Goal: Contribute content: Contribute content

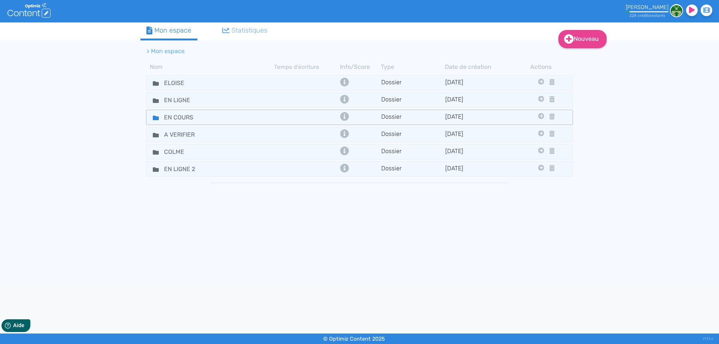
click at [151, 114] on fa-icon at bounding box center [152, 117] width 11 height 11
click at [152, 114] on fa-icon at bounding box center [152, 117] width 11 height 11
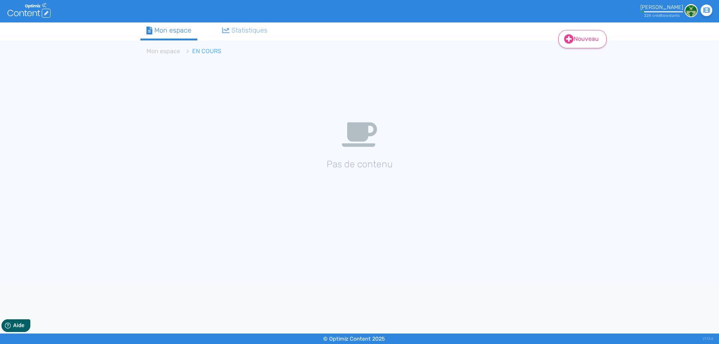
click at [578, 37] on link "Nouveau" at bounding box center [583, 39] width 48 height 18
click at [578, 58] on button "Contenu" at bounding box center [588, 58] width 60 height 12
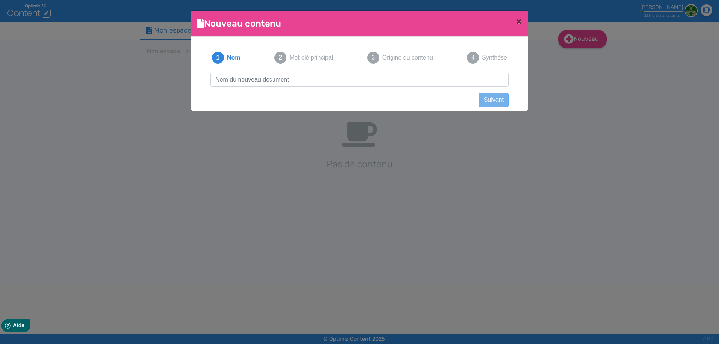
scroll to position [0, 0]
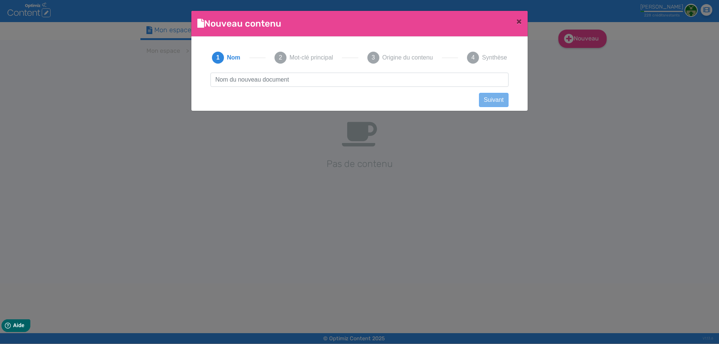
type input "Recoil R3 RDA - Thunder [PERSON_NAME] Green"
drag, startPoint x: 353, startPoint y: 83, endPoint x: 441, endPoint y: 80, distance: 88.5
click at [448, 79] on input "Recoil R3 RDA - Thunder [PERSON_NAME] Green" at bounding box center [360, 80] width 298 height 14
drag, startPoint x: 371, startPoint y: 86, endPoint x: 529, endPoint y: 72, distance: 158.7
click at [529, 72] on ngb-modal-window "Nouveau contenu × Didacticiel: Créer un document 1 Nom 2 Mot-clé principal 3 Or…" at bounding box center [359, 172] width 719 height 344
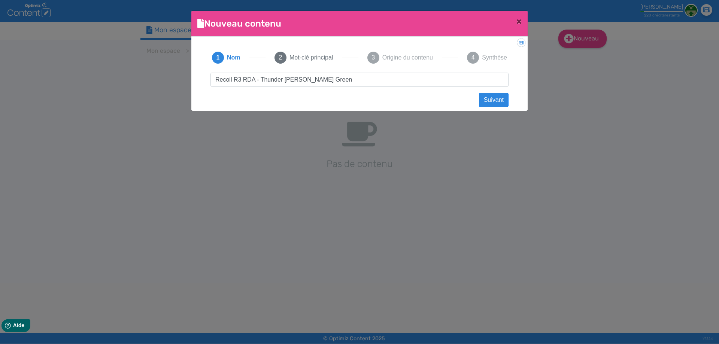
click button "Suivant" at bounding box center [494, 100] width 30 height 14
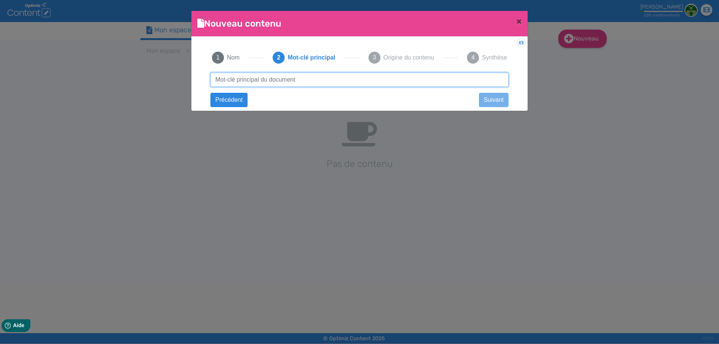
paste input "Recoil R3 RDA - Thunder [PERSON_NAME] Green"
type input "Recoil R3 RDA - Thunder [PERSON_NAME] Green"
drag, startPoint x: 184, startPoint y: 81, endPoint x: 520, endPoint y: 74, distance: 336.5
click at [520, 74] on div "1 Nom 2 Mot-clé principal 3 Origine du contenu 4 Synthèse Recoil R3 RDA - Thund…" at bounding box center [359, 72] width 324 height 58
click button "Suivant" at bounding box center [0, 0] width 0 height 0
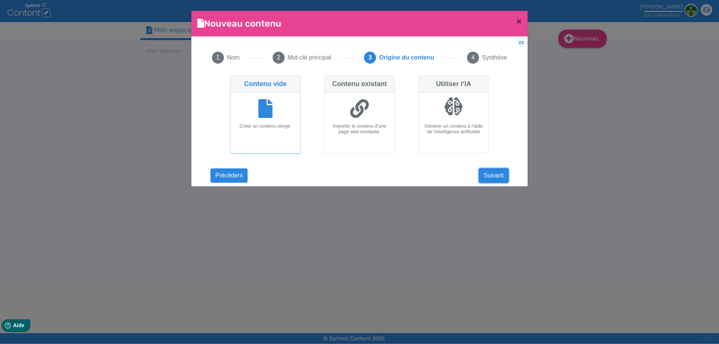
click at [496, 176] on button "Suivant" at bounding box center [494, 176] width 30 height 14
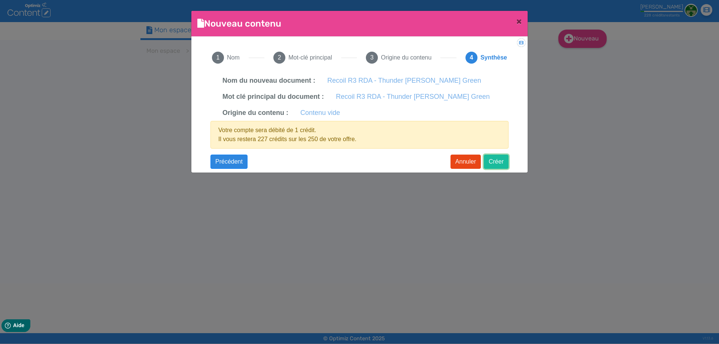
click at [494, 161] on button "Créer" at bounding box center [496, 162] width 25 height 14
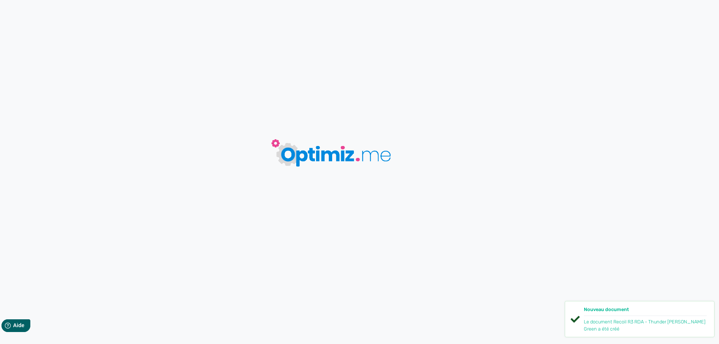
type input "Recoil R3 RDA - Thunder [PERSON_NAME] Green"
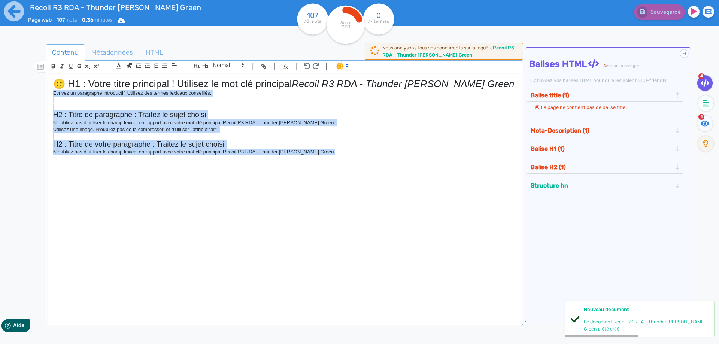
drag, startPoint x: 351, startPoint y: 171, endPoint x: 52, endPoint y: 96, distance: 307.9
click at [52, 96] on div "🙂 H1 : Votre titre principal ! Utilisez le mot clé principal Recoil R3 RDA - Th…" at bounding box center [285, 194] width 474 height 241
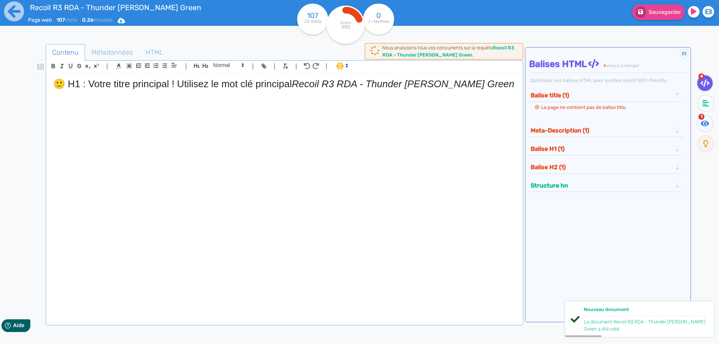
drag, startPoint x: 295, startPoint y: 81, endPoint x: 0, endPoint y: 69, distance: 295.1
click at [0, 69] on div "Recoil R3 RDA - Thunder [PERSON_NAME] Green Page web 107 mots 0.36 minutes Html…" at bounding box center [359, 196] width 719 height 392
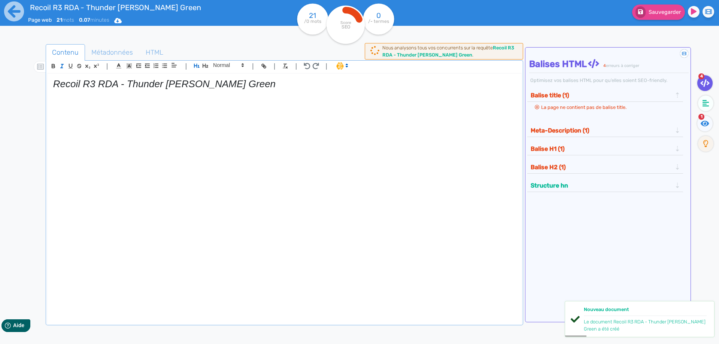
click at [96, 83] on em "Recoil R3 RDA - Thunder [PERSON_NAME] Green" at bounding box center [164, 83] width 223 height 11
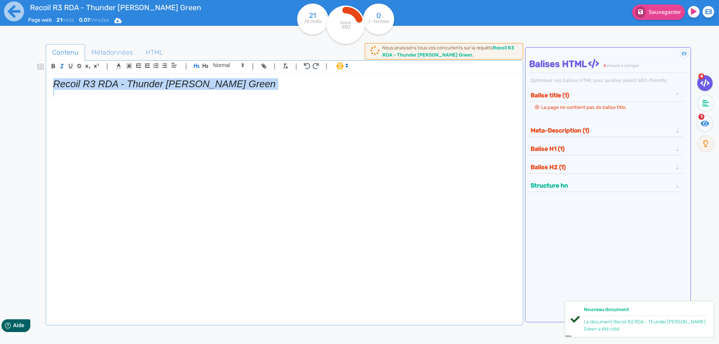
click at [96, 83] on em "Recoil R3 RDA - Thunder [PERSON_NAME] Green" at bounding box center [164, 83] width 223 height 11
click at [61, 64] on line "button" at bounding box center [62, 64] width 2 height 0
click at [285, 81] on h1 "Recoil R3 RDA - Thunder [PERSON_NAME] Green" at bounding box center [284, 84] width 463 height 12
click at [281, 82] on h1 "Recoil R3 RDA - Thunder [PERSON_NAME] Green" at bounding box center [284, 84] width 463 height 12
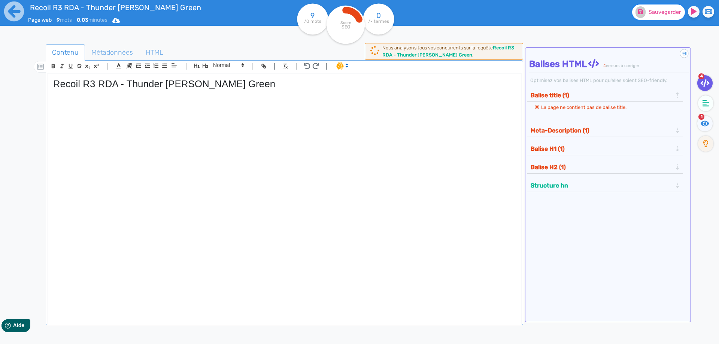
click at [660, 17] on button "Sauvegarder" at bounding box center [658, 11] width 53 height 15
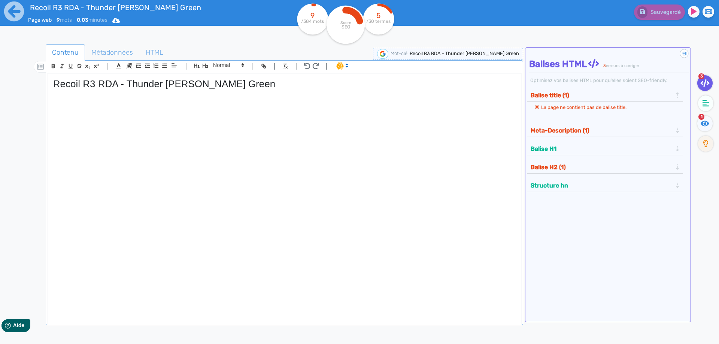
click at [125, 83] on h1 "Recoil R3 RDA - Thunder [PERSON_NAME] Green" at bounding box center [284, 84] width 463 height 12
click at [121, 83] on h1 "Recoil R3 RDA - Thunder [PERSON_NAME] Green" at bounding box center [284, 84] width 463 height 12
drag, startPoint x: 121, startPoint y: 83, endPoint x: 274, endPoint y: 83, distance: 153.2
click at [274, 83] on h1 "Recoil R3 RDA - Thunder [PERSON_NAME] Green" at bounding box center [284, 84] width 463 height 12
copy h1 "- Thunder [PERSON_NAME] Green"
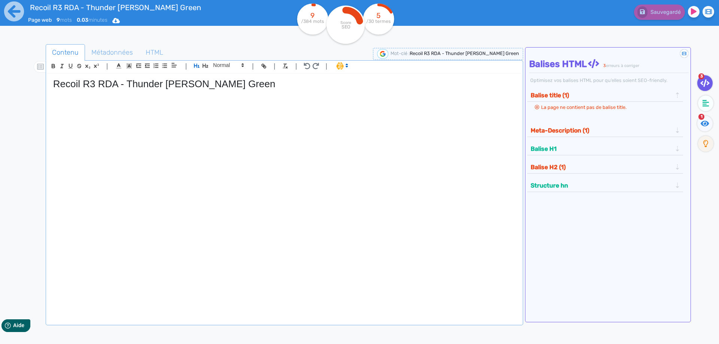
click at [111, 127] on p at bounding box center [284, 127] width 463 height 7
click at [207, 67] on icon "button" at bounding box center [206, 66] width 6 height 4
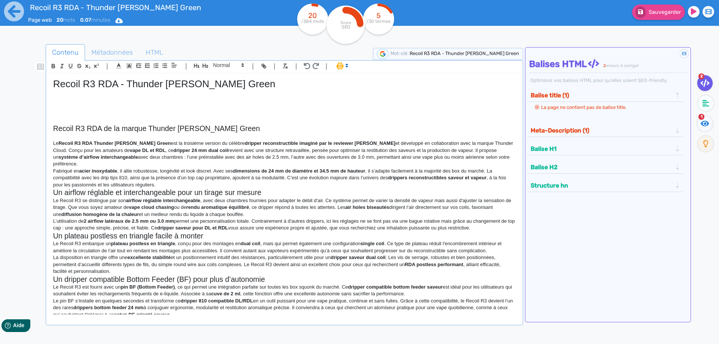
scroll to position [3, 0]
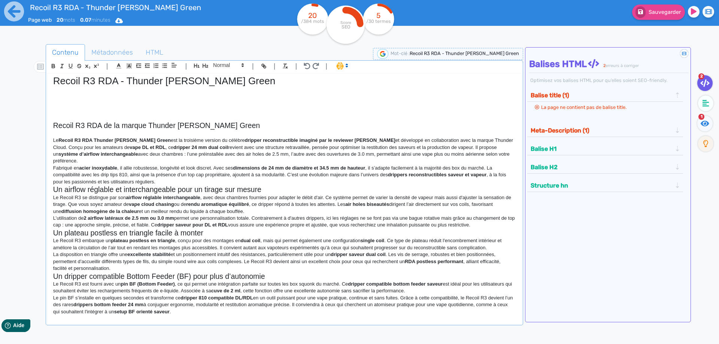
click at [298, 162] on p "Le Recoil R3 RDA Thunder [PERSON_NAME] Green est la troisième version du célèbr…" at bounding box center [284, 151] width 463 height 28
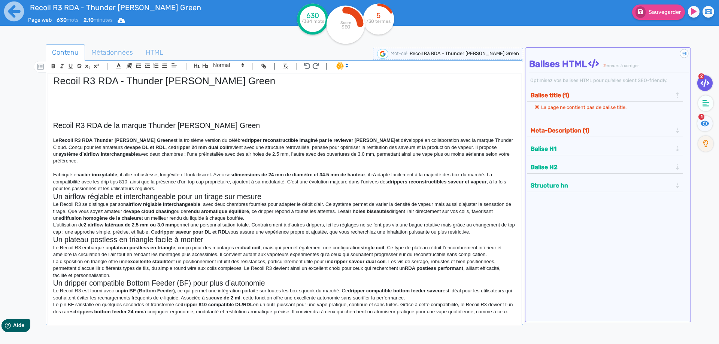
click at [215, 188] on p "Fabriqué en acier inoxydable , il allie robustesse, longévité et look discret. …" at bounding box center [284, 182] width 463 height 21
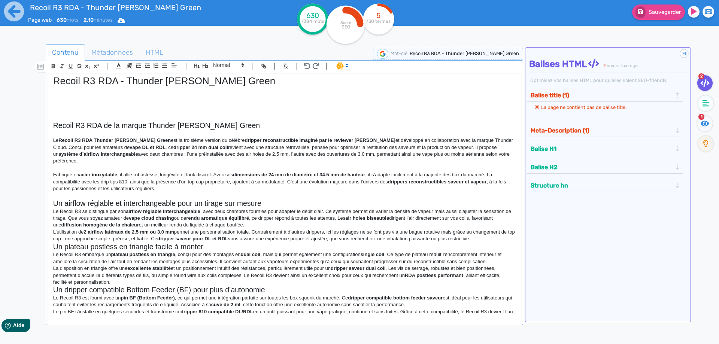
click at [289, 198] on p at bounding box center [284, 196] width 463 height 7
click at [290, 200] on h2 "Un airflow réglable et interchangeable pour un tirage sur mesure" at bounding box center [284, 203] width 463 height 9
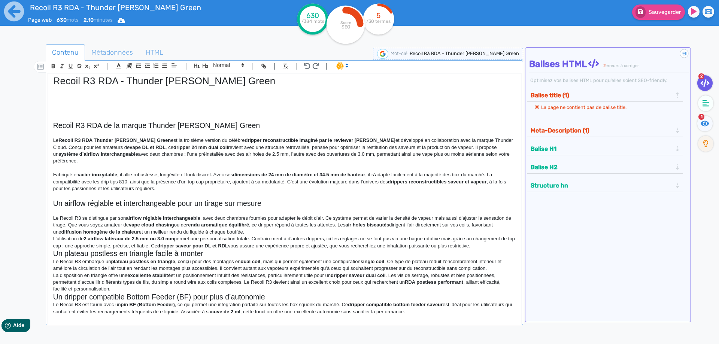
click at [267, 230] on p "Le Recoil R3 se distingue par son airflow réglable interchangeable , avec deux …" at bounding box center [284, 225] width 463 height 21
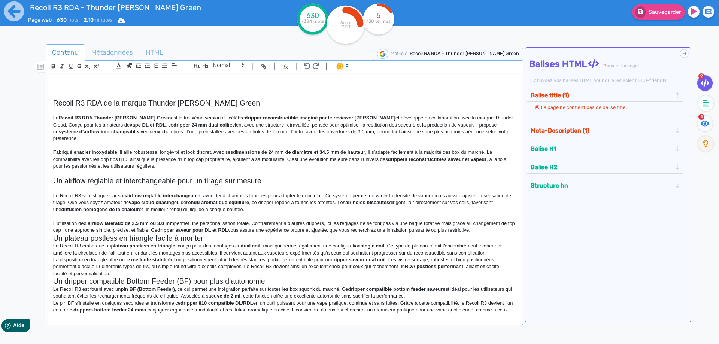
scroll to position [36, 0]
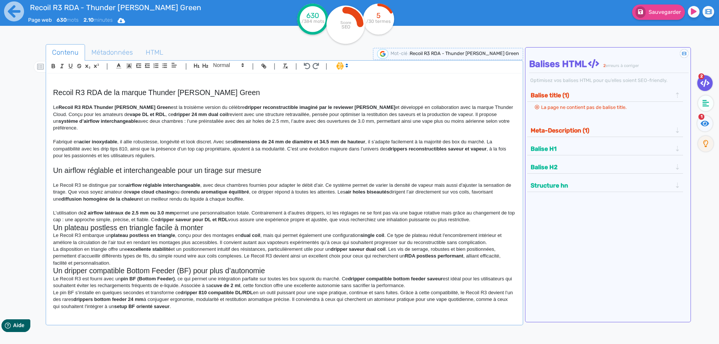
click at [498, 215] on p "L’utilisation de 2 airflow latéraux de 2.5 mm ou 3.0 mm permet une personnalisa…" at bounding box center [284, 217] width 463 height 14
click at [488, 221] on p "L’utilisation de 2 airflow latéraux de 2.5 mm ou 3.0 mm permet une personnalisa…" at bounding box center [284, 217] width 463 height 14
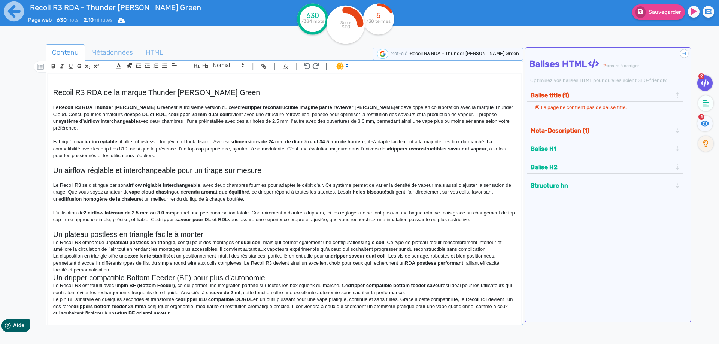
click at [247, 228] on p at bounding box center [284, 227] width 463 height 7
click at [247, 233] on h2 "Un plateau postless en triangle facile à monter" at bounding box center [284, 234] width 463 height 9
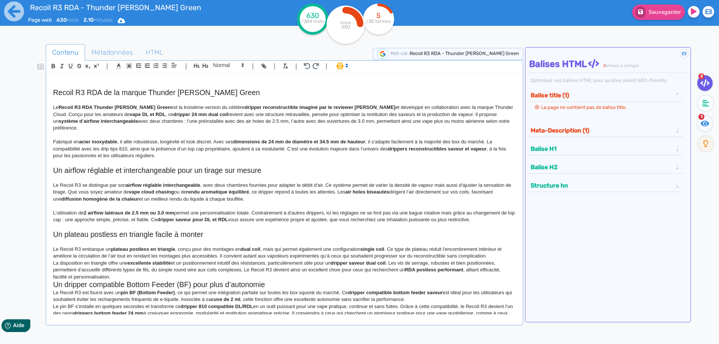
click at [506, 254] on p "Le Recoil R3 embarque un plateau postless en triangle , conçu pour des montages…" at bounding box center [284, 253] width 463 height 14
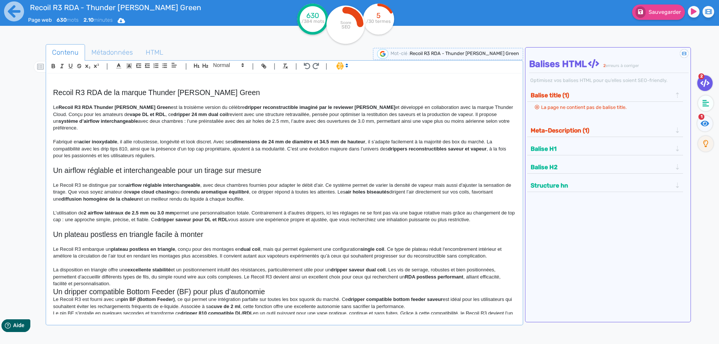
scroll to position [57, 0]
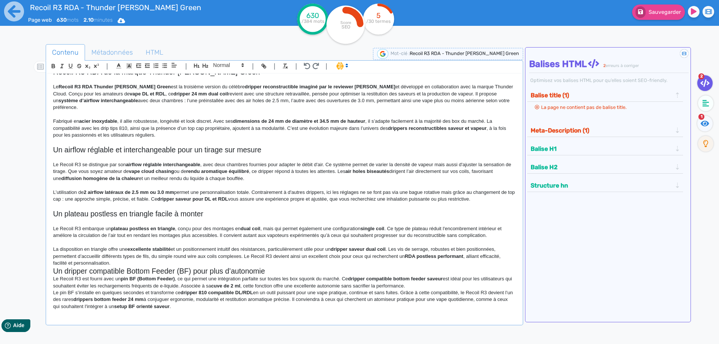
click at [183, 261] on p "La disposition en triangle offre une excellente stabilité et un positionnement …" at bounding box center [284, 256] width 463 height 21
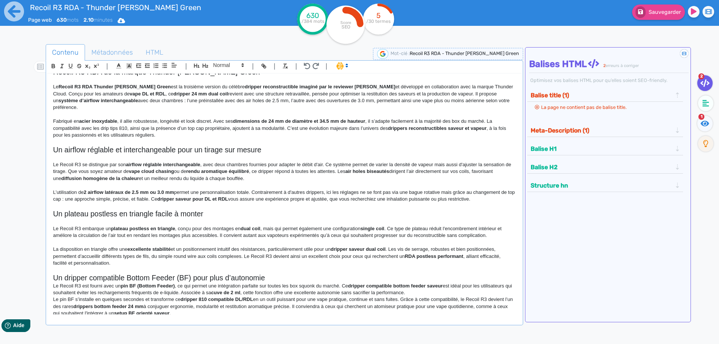
click at [283, 280] on h2 "Un dripper compatible Bottom Feeder (BF) pour plus d’autonomie" at bounding box center [284, 278] width 463 height 9
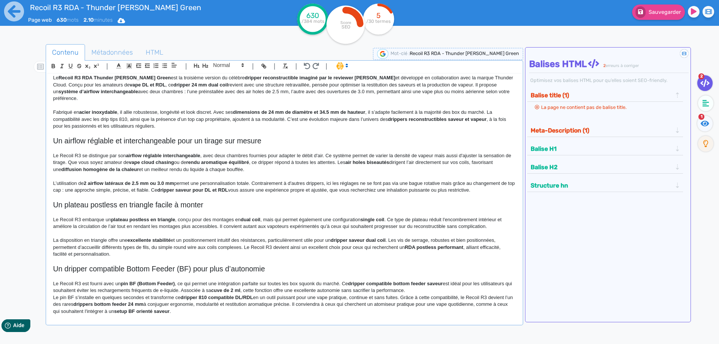
scroll to position [70, 0]
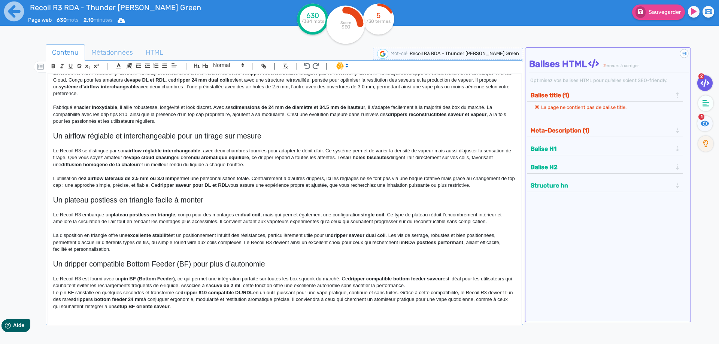
click at [450, 287] on p "Le Recoil R3 est fourni avec un pin BF (Bottom Feeder) , ce qui permet une inté…" at bounding box center [284, 283] width 463 height 14
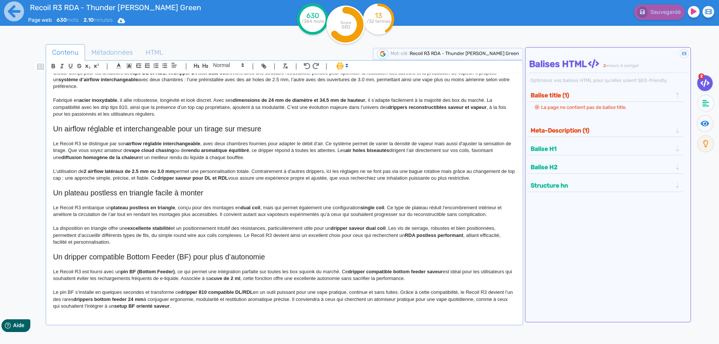
scroll to position [0, 0]
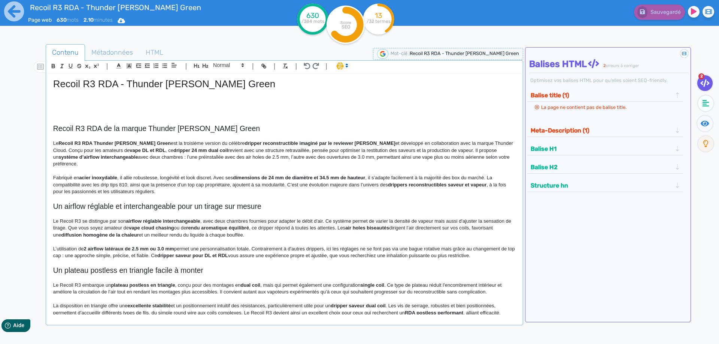
click at [94, 145] on strong "Recoil R3 RDA Thunder [PERSON_NAME] Green" at bounding box center [114, 143] width 112 height 6
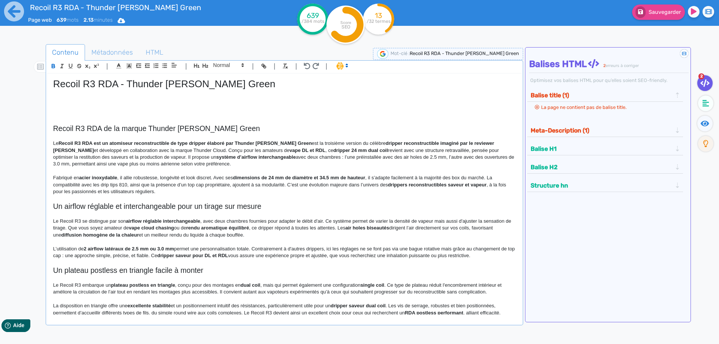
click at [308, 142] on p "Le Recoil R3 RDA est un atomiseur reconstructible de type dripper élaboré par T…" at bounding box center [284, 154] width 463 height 28
click at [64, 143] on strong "Recoil R3 RDA est un atomiseur reconstructible de type dripper élaboré par Thun…" at bounding box center [211, 143] width 306 height 6
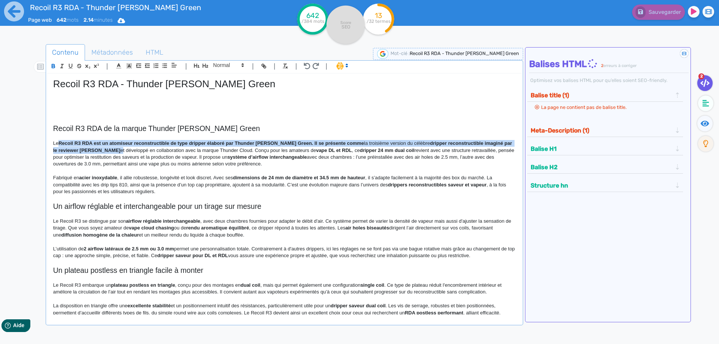
drag, startPoint x: 64, startPoint y: 143, endPoint x: 120, endPoint y: 152, distance: 57.4
click at [120, 152] on p "Le Recoil R3 RDA est un atomiseur reconstructible de type dripper élaboré par T…" at bounding box center [284, 154] width 463 height 28
click at [202, 141] on p "Le Recoil R3 RDA est un atomiseur reconstructible de type dripper élaboré par T…" at bounding box center [284, 154] width 463 height 28
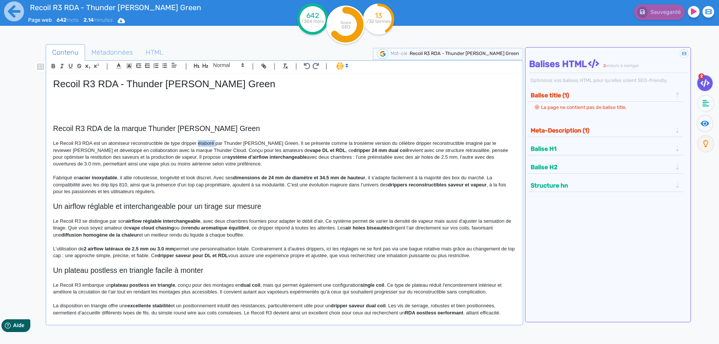
click at [202, 141] on p "Le Recoil R3 RDA est un atomiseur reconstructible de type dripper élaboré par T…" at bounding box center [284, 154] width 463 height 28
click at [103, 143] on p "Le Recoil R3 RDA est un atomiseur reconstructible de type dripper élaboré par T…" at bounding box center [284, 154] width 463 height 28
drag, startPoint x: 103, startPoint y: 143, endPoint x: 339, endPoint y: 144, distance: 236.8
click at [339, 144] on p "Le Recoil R3 RDA est un atomiseur reconstructible de type dripper élaboré par T…" at bounding box center [284, 154] width 463 height 28
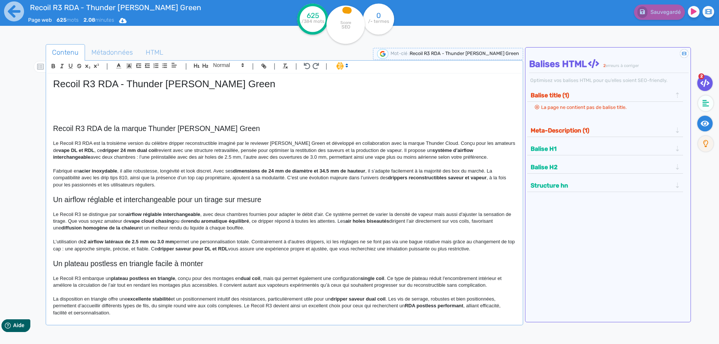
click at [703, 130] on fa-icon at bounding box center [705, 124] width 15 height 16
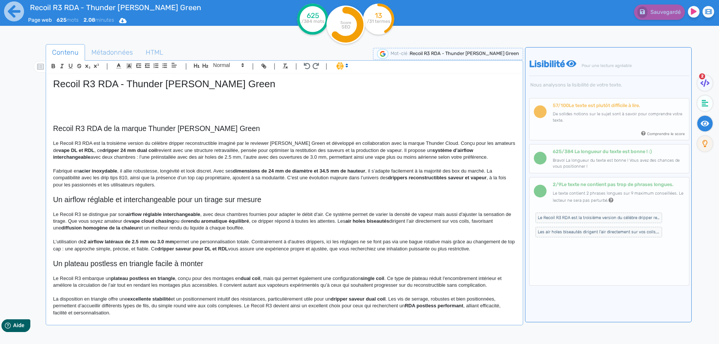
click at [381, 164] on p at bounding box center [284, 164] width 463 height 7
click at [375, 146] on p "Le Recoil R3 RDA est la troisième version du célèbre dripper reconstructible im…" at bounding box center [284, 150] width 463 height 21
drag, startPoint x: 375, startPoint y: 146, endPoint x: 74, endPoint y: 151, distance: 300.9
click at [74, 151] on p "Le Recoil R3 RDA est la troisième version du célèbre dripper reconstructible im…" at bounding box center [284, 150] width 463 height 21
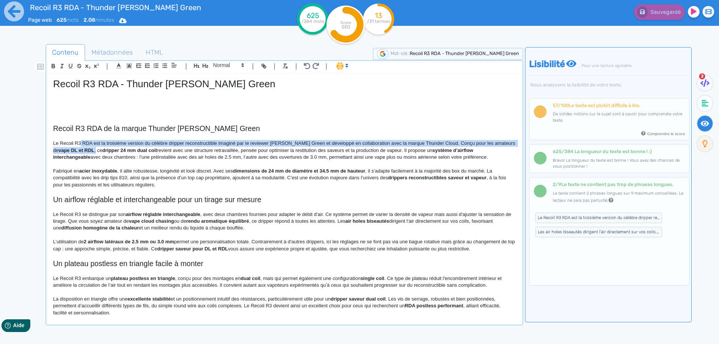
drag, startPoint x: 78, startPoint y: 151, endPoint x: 80, endPoint y: 144, distance: 7.3
click at [80, 144] on p "Le Recoil R3 RDA est la troisième version du célèbre dripper reconstructible im…" at bounding box center [284, 150] width 463 height 21
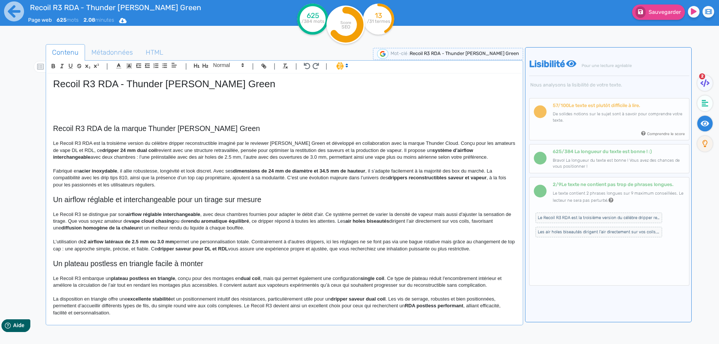
click at [109, 154] on p "Le Recoil R3 RDA est la troisième version du célèbre dripper reconstructible im…" at bounding box center [284, 150] width 463 height 21
click at [228, 149] on p "Le Recoil R3 RDA est la troisième version du célèbre dripper reconstructible im…" at bounding box center [284, 150] width 463 height 21
click at [222, 151] on p "Le Recoil R3 RDA est la troisième version du célèbre dripper reconstructible im…" at bounding box center [284, 150] width 463 height 21
click at [409, 152] on p "Le Recoil R3 RDA est la troisième version du célèbre dripper reconstructible im…" at bounding box center [284, 150] width 463 height 21
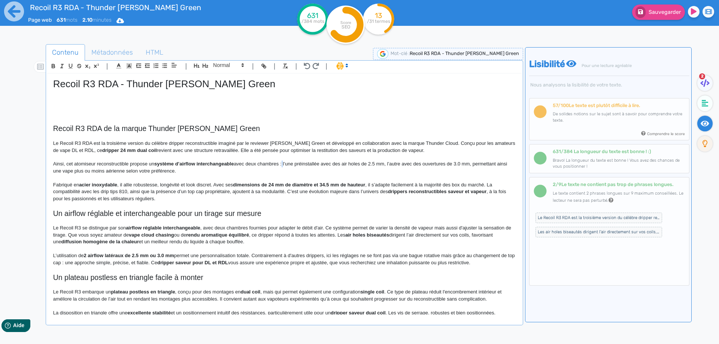
click at [284, 165] on p "Ainsi, cet atomiseur reconstructible propose un système d’airflow interchangeab…" at bounding box center [284, 168] width 463 height 14
click at [493, 162] on p "Ainsi, cet atomiseur reconstructible propose un système d’airflow interchangeab…" at bounding box center [284, 168] width 463 height 14
click at [494, 163] on p "Ainsi, cet atomiseur reconstructible propose un système d’airflow interchangeab…" at bounding box center [284, 168] width 463 height 14
click at [649, 10] on button "Sauvegarder" at bounding box center [658, 11] width 53 height 15
click at [86, 186] on strong "acier inoxydable" at bounding box center [98, 185] width 38 height 6
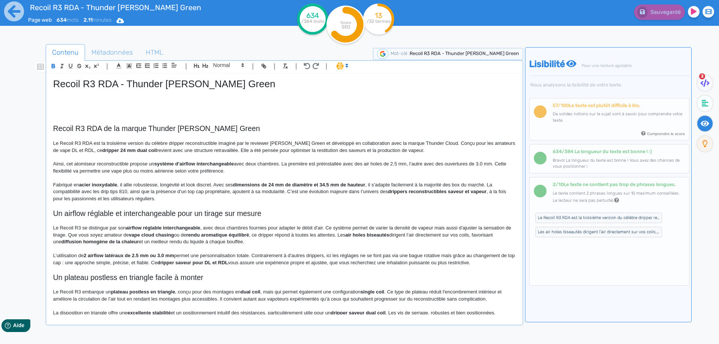
click at [83, 187] on strong "acier inoxydable" at bounding box center [98, 185] width 38 height 6
drag, startPoint x: 83, startPoint y: 187, endPoint x: 102, endPoint y: 184, distance: 19.3
click at [133, 184] on p "Fabriqué en acier inoxydable, il allie robustesse, longévité et look discret. A…" at bounding box center [284, 192] width 463 height 21
click at [120, 186] on p "Fabriqué en acier inoxydable, il allie robustesse, longévité et look discret. A…" at bounding box center [284, 192] width 463 height 21
click at [118, 185] on p "Fabriqué en acier inoxydable, il allie robustesse, longévité et look discret. A…" at bounding box center [284, 192] width 463 height 21
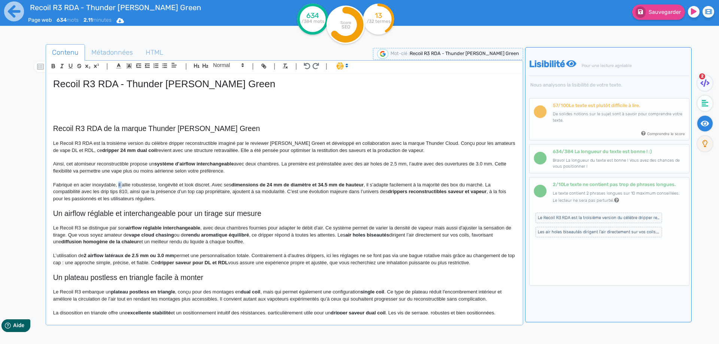
click at [118, 185] on p "Fabriqué en acier inoxydable, il allie robustesse, longévité et look discret. A…" at bounding box center [284, 192] width 463 height 21
click at [273, 186] on strong "dimensions de 24 mm de diamètre et 34.5 mm de hauteur" at bounding box center [321, 185] width 132 height 6
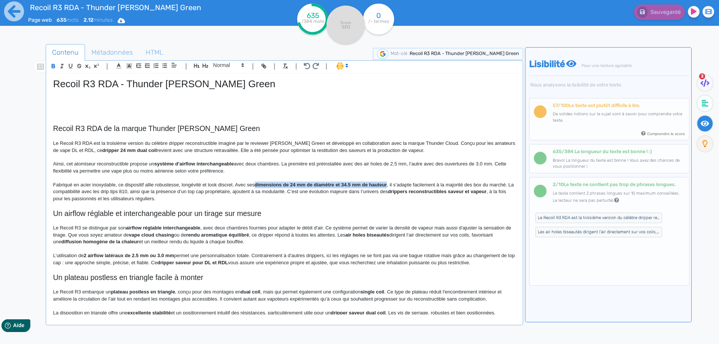
drag, startPoint x: 273, startPoint y: 186, endPoint x: 378, endPoint y: 187, distance: 105.7
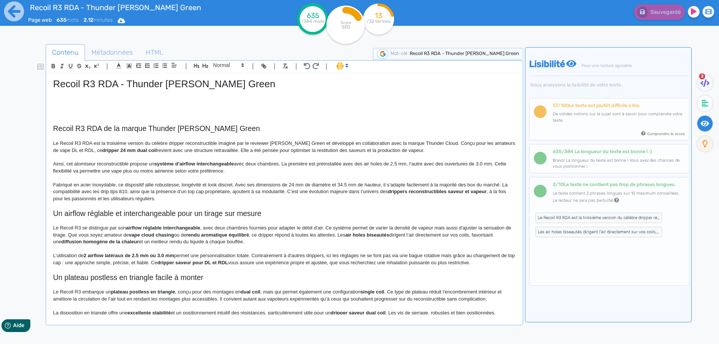
click at [390, 187] on p "Fabriqué en acier inoxydable, ce dispositif allie robustesse, longévité et look…" at bounding box center [284, 192] width 463 height 21
click at [504, 184] on p "Fabriqué en acier inoxydable, ce dispositif allie robustesse, longévité et look…" at bounding box center [284, 192] width 463 height 21
click at [308, 191] on p "Fabriqué en acier inoxydable, ce dispositif allie robustesse, longévité et look…" at bounding box center [284, 192] width 463 height 21
click at [305, 192] on p "Fabriqué en acier inoxydable, ce dispositif allie robustesse, longévité et look…" at bounding box center [284, 192] width 463 height 21
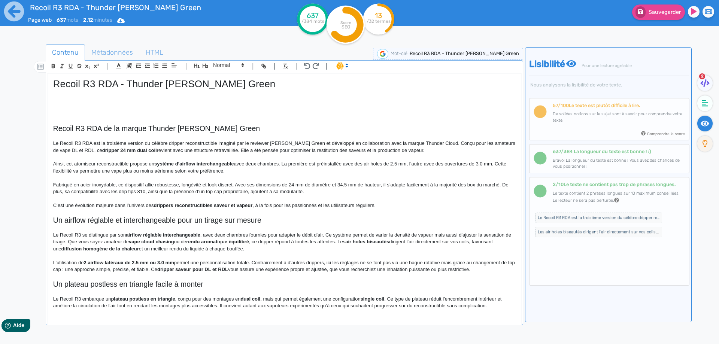
scroll to position [37, 0]
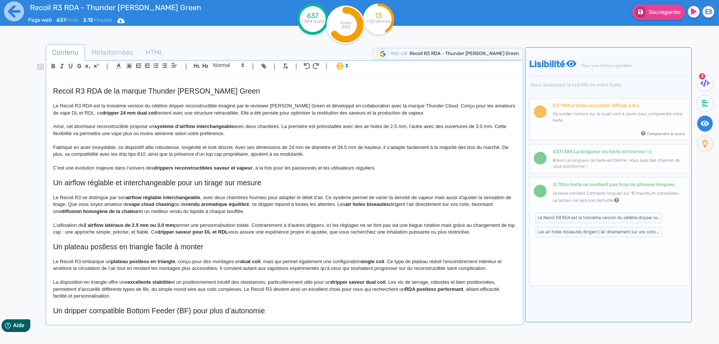
click at [170, 166] on strong "drippers reconstructibles saveur et vapeur" at bounding box center [203, 168] width 99 height 6
click at [214, 168] on strong "drippers reconstructibles saveur et vapeur" at bounding box center [203, 168] width 99 height 6
click at [268, 167] on p "C’est une évolution majeure dans l’univers des drippers reconstructibles axés s…" at bounding box center [284, 168] width 463 height 7
drag, startPoint x: 268, startPoint y: 167, endPoint x: 376, endPoint y: 166, distance: 107.5
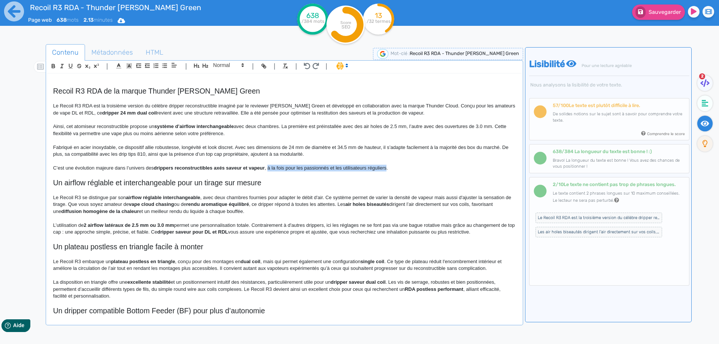
click at [376, 166] on p "C’est une évolution majeure dans l’univers des drippers reconstructibles axés s…" at bounding box center [284, 168] width 463 height 7
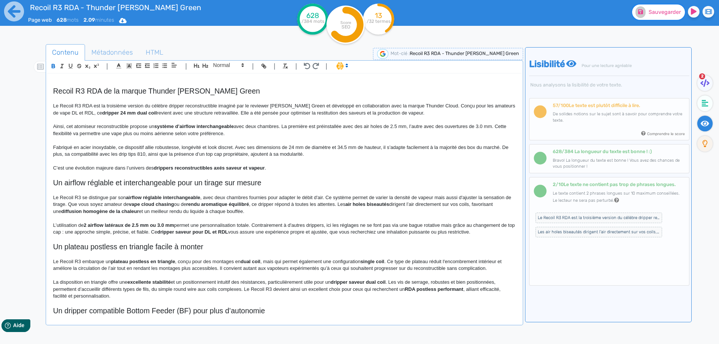
click at [679, 7] on button "Sauvegarder" at bounding box center [658, 11] width 53 height 15
click at [139, 182] on h2 "Un airflow réglable et interchangeable pour un tirage sur mesure" at bounding box center [284, 183] width 463 height 9
click at [222, 63] on span at bounding box center [228, 65] width 37 height 9
click at [223, 80] on span at bounding box center [228, 78] width 30 height 13
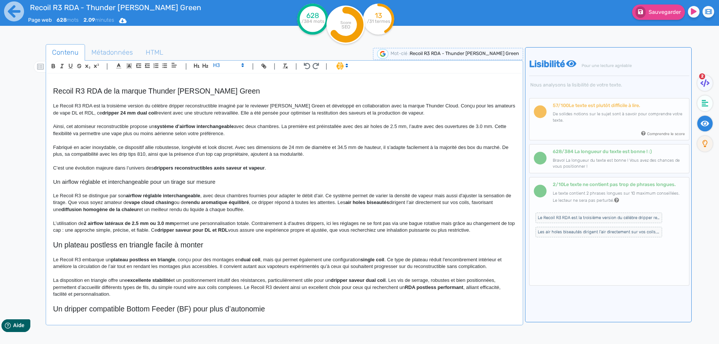
click at [163, 194] on strong "airflow réglable interchangeable" at bounding box center [163, 196] width 75 height 6
click at [195, 196] on strong "airflow réglable et interchangeable" at bounding box center [166, 196] width 80 height 6
click at [210, 196] on p "Le Recoil R3 se distingue par son airflow réglable et interchangeable , avec de…" at bounding box center [284, 203] width 463 height 21
click at [296, 194] on p "Le Recoil R3 se distingue par son airflow réglable et interchangeable . Son cof…" at bounding box center [284, 203] width 463 height 21
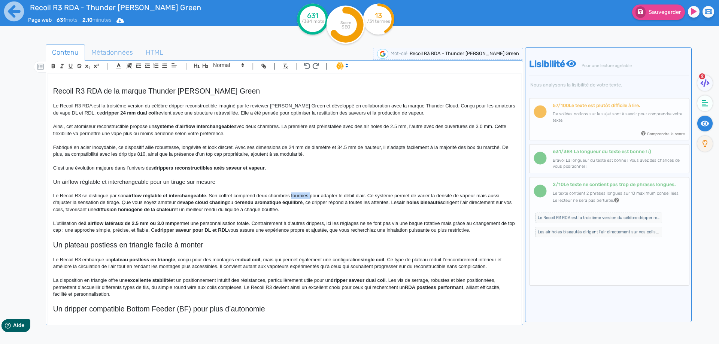
click at [296, 194] on p "Le Recoil R3 se distingue par son airflow réglable et interchangeable . Son cof…" at bounding box center [284, 203] width 463 height 21
click at [348, 196] on p "Le Recoil R3 se distingue par son airflow réglable et interchangeable . Son cof…" at bounding box center [284, 203] width 463 height 21
click at [457, 196] on p "Le Recoil R3 se distingue par son airflow réglable et interchangeable . Son cof…" at bounding box center [284, 203] width 463 height 21
click at [81, 202] on p "Le Recoil R3 se distingue par son airflow réglable et interchangeable . Son cof…" at bounding box center [284, 203] width 463 height 21
click at [99, 203] on p "Le Recoil R3 se distingue par son airflow réglable et interchangeable . Son cof…" at bounding box center [284, 203] width 463 height 21
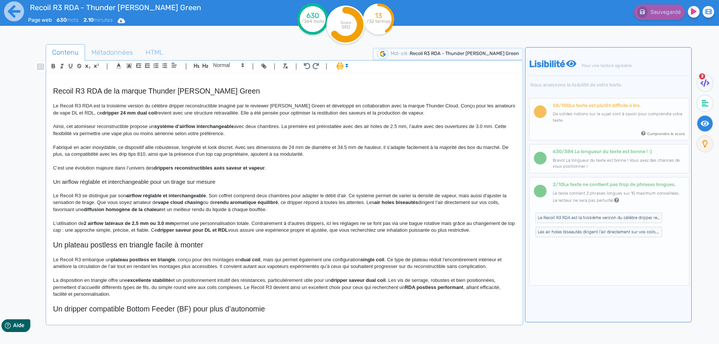
click at [97, 203] on p "Le Recoil R3 se distingue par son airflow réglable et interchangeable . Son cof…" at bounding box center [284, 203] width 463 height 21
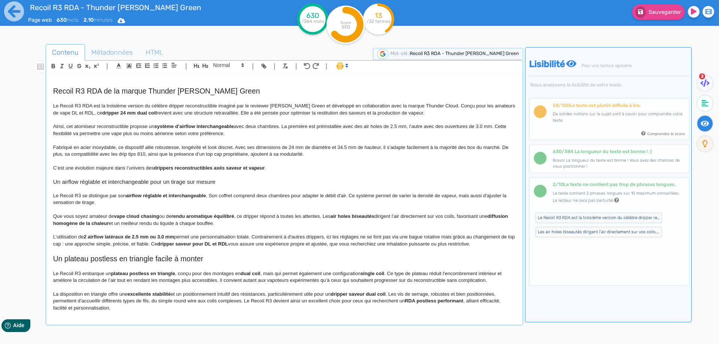
click at [122, 217] on strong "vape cloud chasing" at bounding box center [136, 217] width 45 height 6
click at [122, 217] on strong "cloud chasing" at bounding box center [130, 217] width 33 height 6
drag, startPoint x: 122, startPoint y: 217, endPoint x: 144, endPoint y: 214, distance: 22.2
click at [163, 215] on strong "rendu aromatique équilibré" at bounding box center [190, 217] width 63 height 6
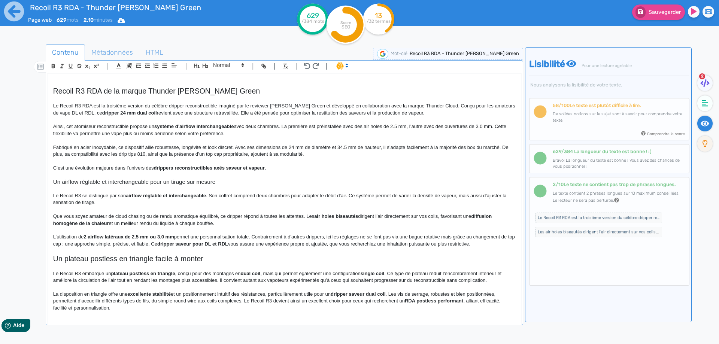
drag, startPoint x: 163, startPoint y: 215, endPoint x: 207, endPoint y: 215, distance: 43.5
click at [228, 215] on p "Que vous soyez amateur de cloud chasing ou de rendu aromatique équilibré, ce dr…" at bounding box center [284, 220] width 463 height 14
click at [320, 217] on strong "air holes biseautés" at bounding box center [336, 217] width 44 height 6
drag, startPoint x: 320, startPoint y: 217, endPoint x: 342, endPoint y: 217, distance: 22.1
drag, startPoint x: 312, startPoint y: 217, endPoint x: 306, endPoint y: 216, distance: 6.4
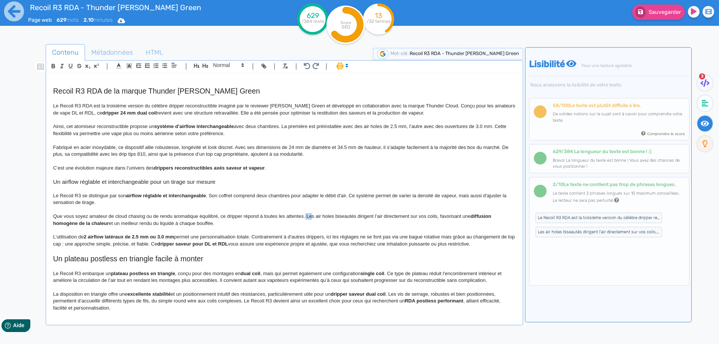
click at [306, 216] on p "Que vous soyez amateur de cloud chasing ou de rendu aromatique équilibré, ce dr…" at bounding box center [284, 220] width 463 height 14
click at [481, 219] on strong "diffusion homogène de la chaleur" at bounding box center [273, 220] width 440 height 12
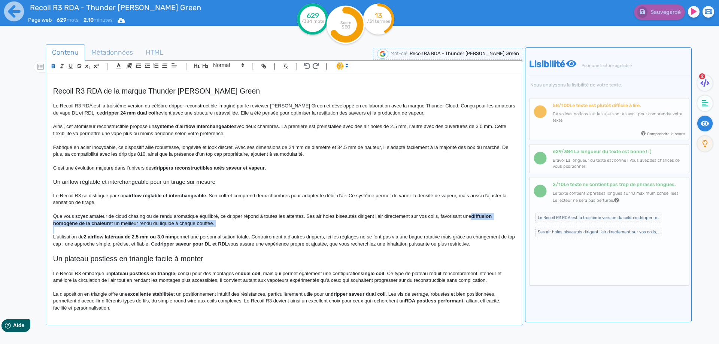
click at [480, 223] on p "Que vous soyez amateur de cloud chasing ou de rendu aromatique équilibré, ce dr…" at bounding box center [284, 220] width 463 height 14
click at [141, 224] on p "Que vous soyez amateur de cloud chasing ou de rendu aromatique équilibré, ce dr…" at bounding box center [284, 220] width 463 height 14
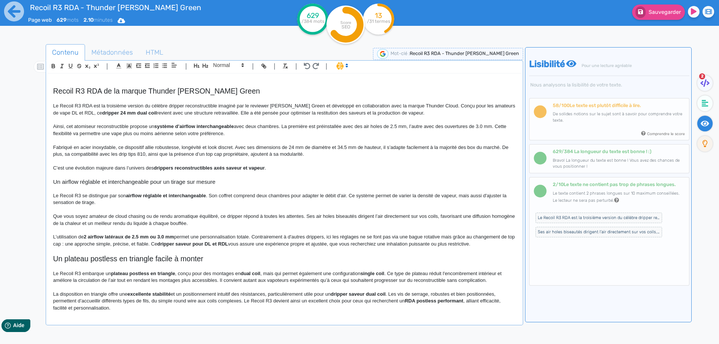
click at [156, 223] on p "Que vous soyez amateur de cloud chasing ou de rendu aromatique équilibré, ce dr…" at bounding box center [284, 220] width 463 height 14
click at [82, 238] on p "L’utilisation de 2 airflow latéraux de 2.5 mm ou 3.0 mm permet une personnalisa…" at bounding box center [284, 241] width 463 height 14
click at [85, 238] on strong "2 airflow latéraux de 2.5 mm ou 3.0 mm" at bounding box center [129, 237] width 90 height 6
click at [83, 237] on p "L’utilisation de 2 airflow latéraux de 2.5 mm ou 3.0 mm permet une personnalisa…" at bounding box center [284, 241] width 463 height 14
click at [446, 237] on p "L’utilisation des 2 airflow latéraux de 2.5 mm ou 3.0 mm permet une personnalis…" at bounding box center [284, 241] width 463 height 14
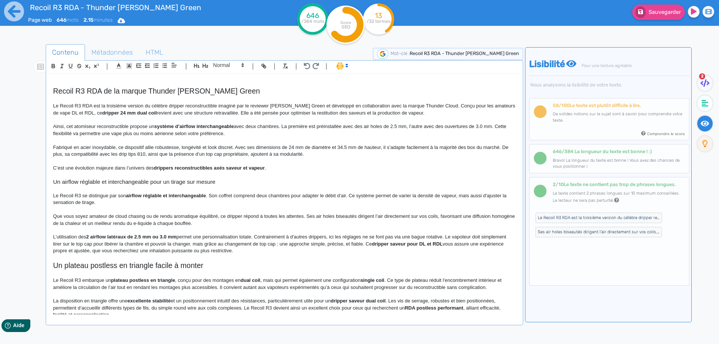
click at [200, 241] on p "L’utilisation des 2 airflow latéraux de 2.5 mm ou 3.0 mm permet une personnalis…" at bounding box center [284, 244] width 463 height 21
drag, startPoint x: 200, startPoint y: 241, endPoint x: 360, endPoint y: 243, distance: 159.6
click at [360, 243] on p "L’utilisation des 2 airflow latéraux de 2.5 mm ou 3.0 mm permet une personnalis…" at bounding box center [284, 244] width 463 height 21
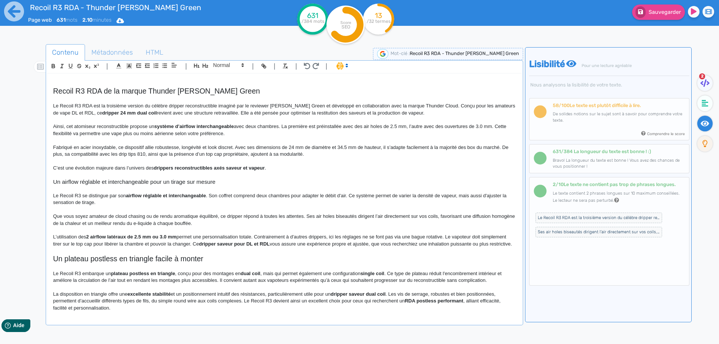
click at [223, 245] on strong "dripper saveur pour DL et RDL" at bounding box center [234, 244] width 71 height 6
drag, startPoint x: 223, startPoint y: 245, endPoint x: 266, endPoint y: 245, distance: 43.5
click at [266, 245] on strong "dripper saveur pour DL et RDL" at bounding box center [234, 244] width 71 height 6
click at [209, 243] on strong "dripper" at bounding box center [207, 244] width 17 height 6
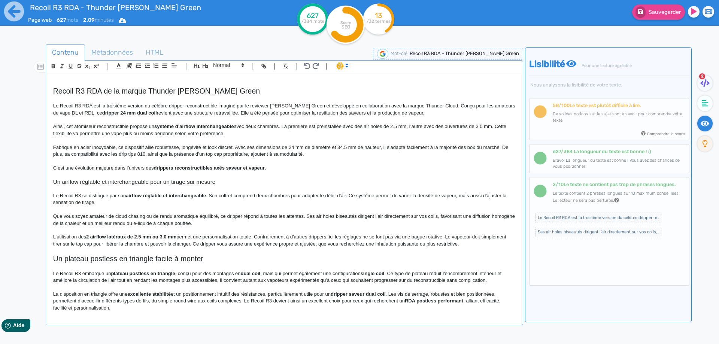
click at [244, 243] on p "L’utilisation des 2 airflow latéraux de 2.5 mm ou 3.0 mm permet une personnalis…" at bounding box center [284, 241] width 463 height 14
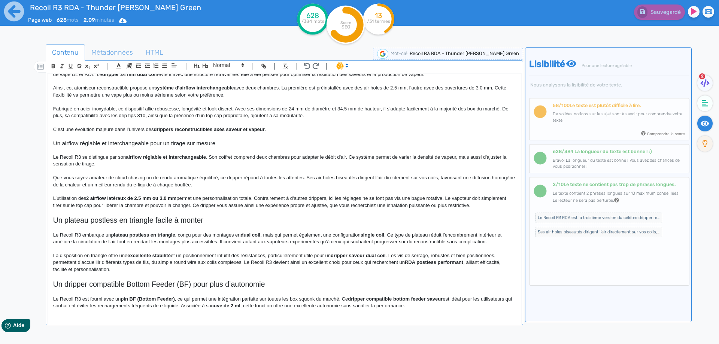
scroll to position [103, 0]
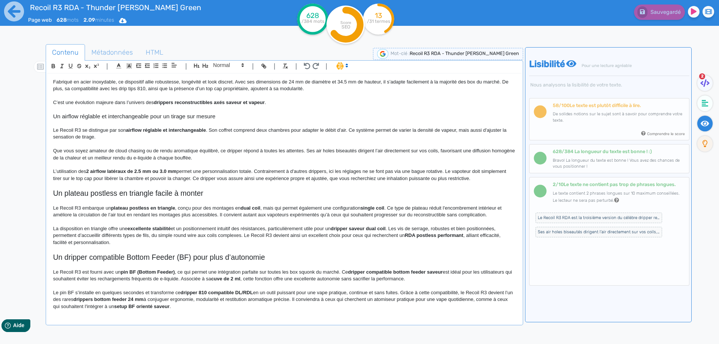
click at [472, 178] on p "L’utilisation des 2 airflow latéraux de 2.5 mm ou 3.0 mm permet une personnalis…" at bounding box center [284, 175] width 463 height 14
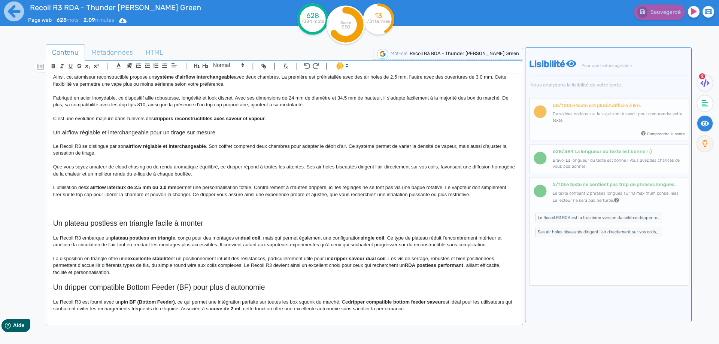
scroll to position [42, 0]
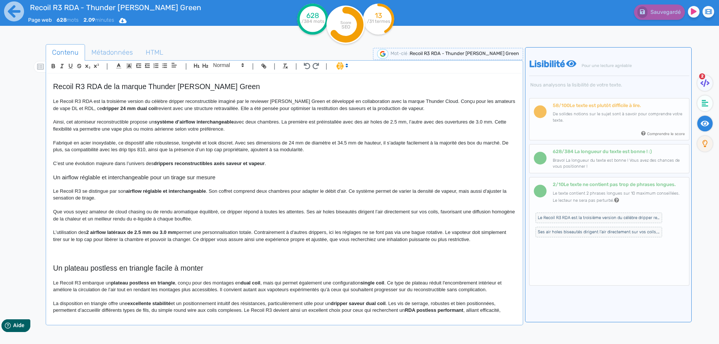
click at [270, 166] on p "C’est une évolution majeure dans l’univers des drippers reconstructibles axés s…" at bounding box center [284, 163] width 463 height 7
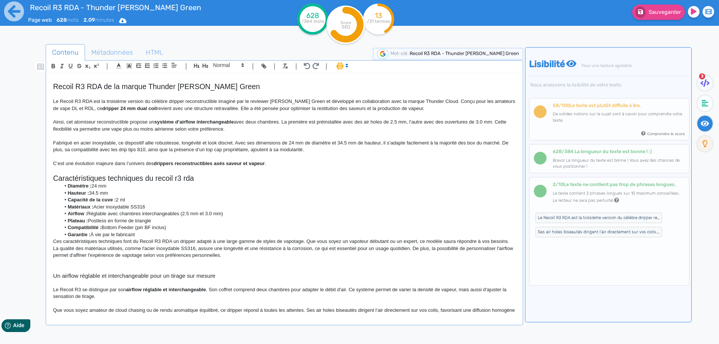
click at [178, 176] on h2 "Caractéristiques techniques du recoil r3 rda" at bounding box center [284, 178] width 463 height 9
click at [223, 74] on p at bounding box center [284, 72] width 463 height 7
click at [224, 68] on span at bounding box center [228, 65] width 37 height 9
click at [94, 161] on p "C’est une évolution majeure dans l’univers des drippers reconstructibles axés s…" at bounding box center [284, 163] width 463 height 7
drag, startPoint x: 99, startPoint y: 172, endPoint x: 99, endPoint y: 178, distance: 6.7
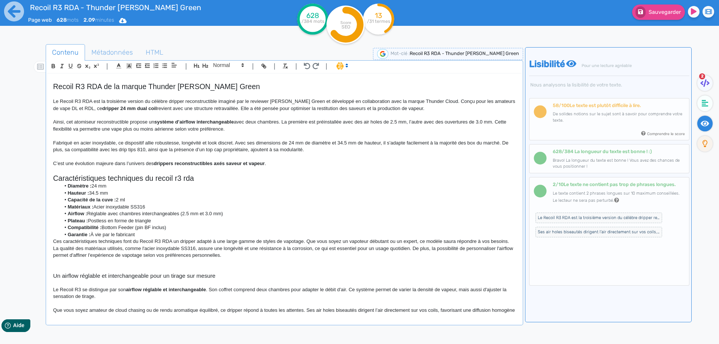
click at [99, 172] on p at bounding box center [284, 170] width 463 height 7
click at [99, 178] on h2 "Caractéristiques techniques du recoil r3 rda" at bounding box center [284, 178] width 463 height 9
click at [223, 65] on span at bounding box center [228, 65] width 37 height 9
click at [220, 77] on span at bounding box center [228, 78] width 30 height 13
drag, startPoint x: 167, startPoint y: 182, endPoint x: 170, endPoint y: 174, distance: 8.4
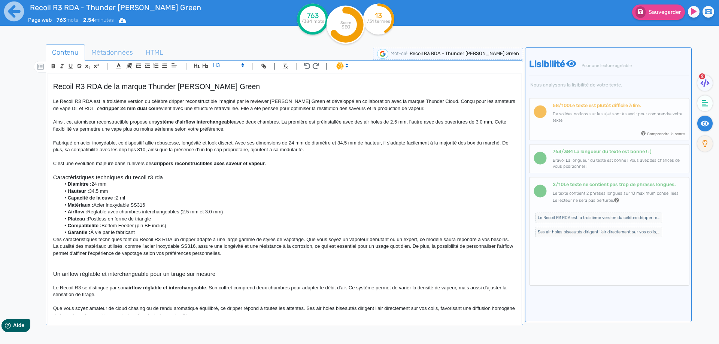
click at [168, 177] on div "Recoil R3 RDA - Thunder [PERSON_NAME] Green Recoil R3 RDA de la marque Thunder …" at bounding box center [285, 194] width 474 height 241
click at [170, 174] on p at bounding box center [284, 170] width 463 height 7
click at [169, 178] on h3 "Caractéristiques techniques du recoil r3 rda" at bounding box center [284, 177] width 463 height 7
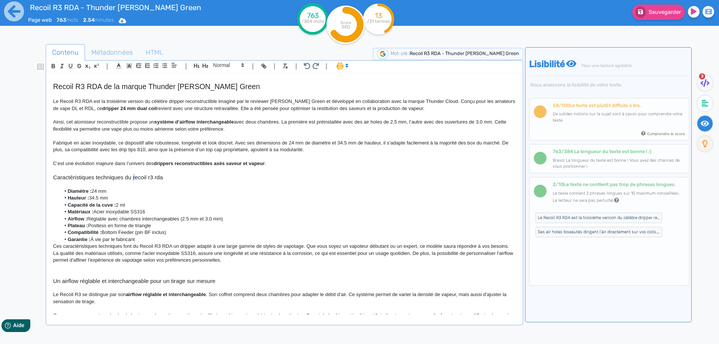
click at [134, 177] on h3 "Caractéristiques techniques du recoil r3 rda" at bounding box center [284, 177] width 463 height 7
drag, startPoint x: 154, startPoint y: 177, endPoint x: 150, endPoint y: 177, distance: 4.1
click at [150, 177] on h3 "Caractéristiques techniques du Recoil r3 rda" at bounding box center [284, 177] width 463 height 7
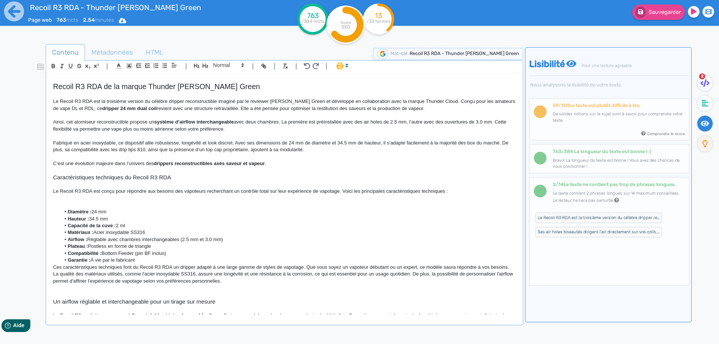
click at [57, 192] on p "Le Recoil R3 RDA est conçu pour répondre aux besoins des vapoteurs recherchant …" at bounding box center [284, 191] width 463 height 7
click at [121, 190] on p "Cet atomiseur RDA Recoil R3 RDA est conçu pour répondre aux besoins des vapoteu…" at bounding box center [284, 191] width 463 height 7
click at [377, 191] on p "Cet atomiseur RDA Recoil R3 est conçu pour répondre aux besoins des vapoteurs r…" at bounding box center [284, 191] width 463 height 7
click at [382, 190] on p "Cet atomiseur RDA Recoil R3 est conçu pour répondre aux besoins des vapoteurs r…" at bounding box center [284, 191] width 463 height 7
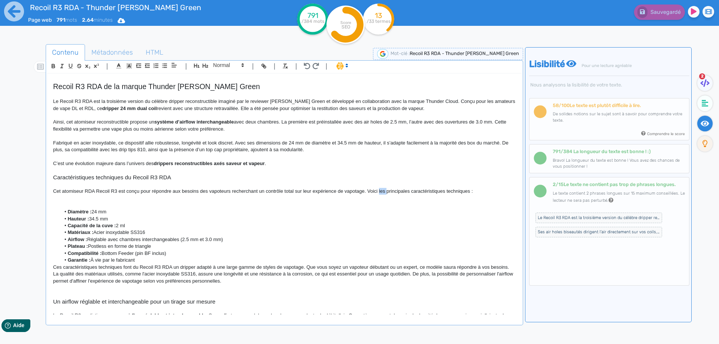
click at [382, 190] on p "Cet atomiseur RDA Recoil R3 est conçu pour répondre aux besoins des vapoteurs r…" at bounding box center [284, 191] width 463 height 7
click at [454, 190] on p "Cet atomiseur RDA Recoil R3 est conçu pour répondre aux besoins des vapoteurs r…" at bounding box center [284, 191] width 463 height 7
click at [205, 207] on p at bounding box center [284, 205] width 463 height 7
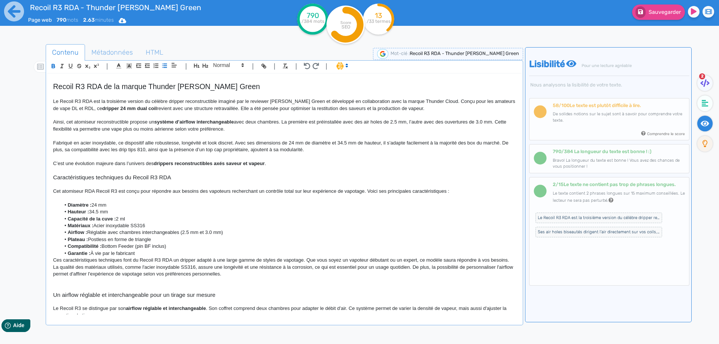
click at [81, 205] on strong "Diamètre :" at bounding box center [80, 205] width 24 height 6
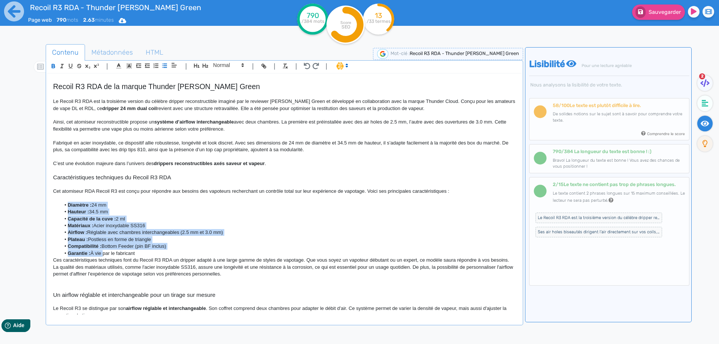
drag, startPoint x: 81, startPoint y: 205, endPoint x: 101, endPoint y: 256, distance: 54.2
click at [101, 256] on ul "Diamètre : 24 mm Hauteur : 34.5 mm Capacité de la cuve : 2 ml Matériaux : Acier…" at bounding box center [284, 229] width 463 height 55
click at [109, 245] on li "Compatibilité : Bottom Feeder (pin BF inclus)" at bounding box center [287, 246] width 455 height 7
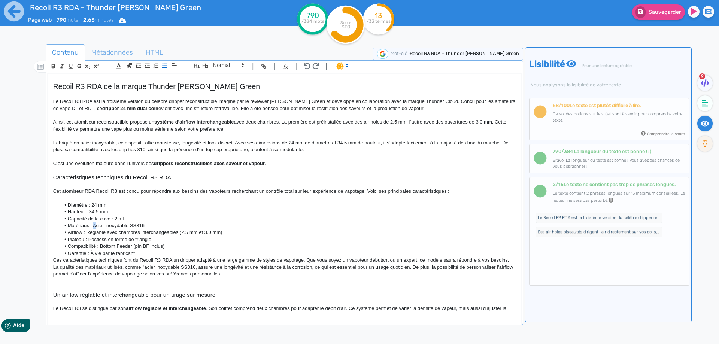
click at [96, 225] on li "Matériaux : Acier inoxydable SS316" at bounding box center [287, 226] width 455 height 7
click at [88, 232] on li "Airflow : Réglable avec chambres interchangeables (2.5 mm et 3.0 mm)" at bounding box center [287, 232] width 455 height 7
click at [91, 240] on li "Plateau : Postless en forme de triangle" at bounding box center [287, 239] width 455 height 7
drag, startPoint x: 99, startPoint y: 246, endPoint x: 103, endPoint y: 246, distance: 4.5
click at [103, 246] on li "Compatibilité : Bottom Feeder (pin BF inclus)" at bounding box center [287, 246] width 455 height 7
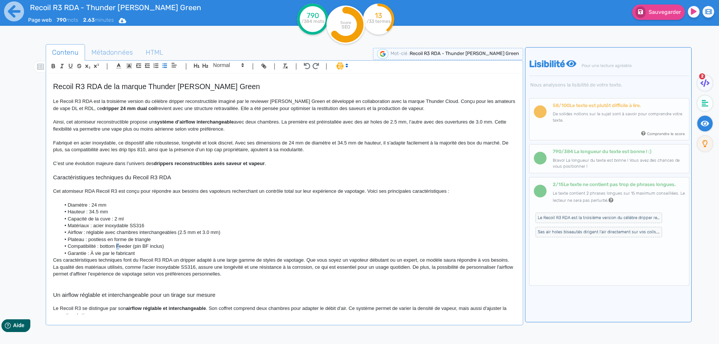
click at [118, 247] on li "Compatibilité : bottom Feeder (pin BF inclus)" at bounding box center [287, 246] width 455 height 7
click at [93, 254] on li "Garantie : À vie par le fabricant" at bounding box center [287, 253] width 455 height 7
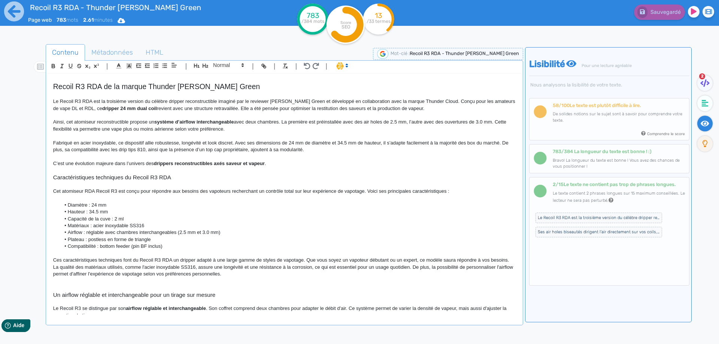
click at [237, 232] on li "Airflow : réglable avec chambres interchangeables (2.5 mm et 3.0 mm)" at bounding box center [287, 232] width 455 height 7
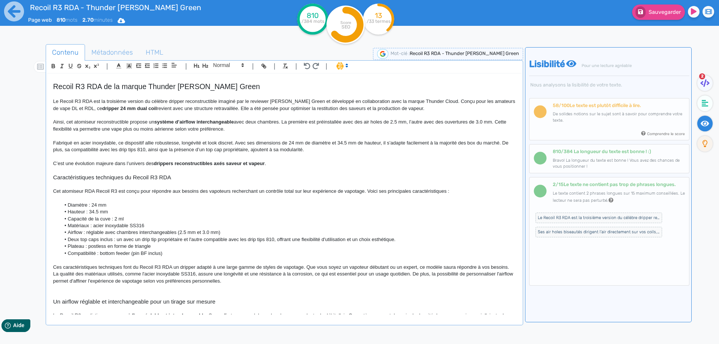
click at [288, 239] on li "Deux top caps inclus : un avec un drip tip propriétaire et l'autre compatible a…" at bounding box center [287, 239] width 455 height 7
drag, startPoint x: 288, startPoint y: 239, endPoint x: 388, endPoint y: 240, distance: 100.0
click at [388, 240] on li "Deux top caps inclus : un avec un drip tip propriétaire et l'autre compatible a…" at bounding box center [287, 239] width 455 height 7
click at [74, 267] on p "Ces caractéristiques techniques font du Recoil R3 RDA un dripper adapté à une l…" at bounding box center [284, 274] width 463 height 21
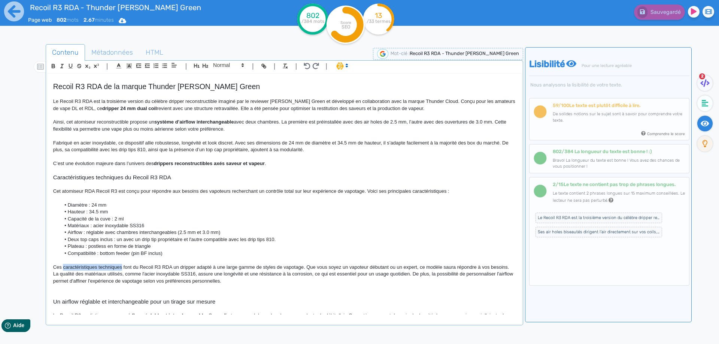
drag, startPoint x: 74, startPoint y: 267, endPoint x: 110, endPoint y: 269, distance: 36.0
click at [110, 269] on p "Ces caractéristiques techniques font du Recoil R3 RDA un dripper adapté à une l…" at bounding box center [284, 274] width 463 height 21
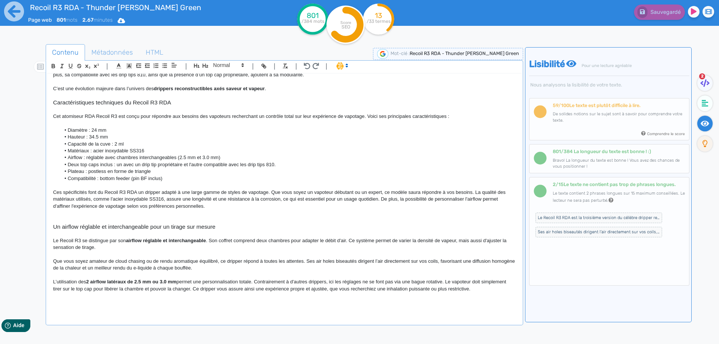
drag, startPoint x: 383, startPoint y: 192, endPoint x: 389, endPoint y: 192, distance: 5.2
click at [387, 192] on p "Ces spécificités font du Recoil R3 RDA un dripper adapté à une large gamme de s…" at bounding box center [284, 199] width 463 height 21
click at [393, 192] on p "Ces spécificités font du Recoil R3 RDA un dripper adapté à une large gamme de s…" at bounding box center [284, 199] width 463 height 21
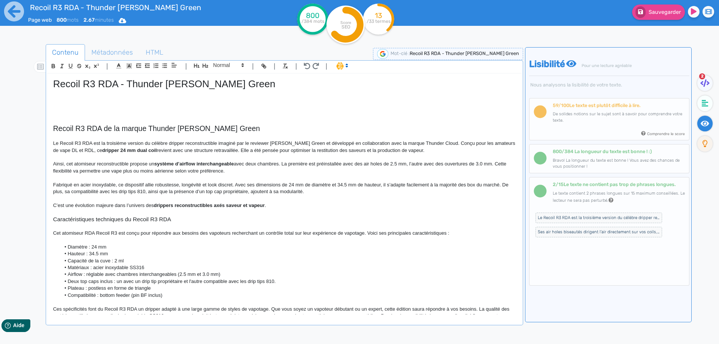
scroll to position [150, 0]
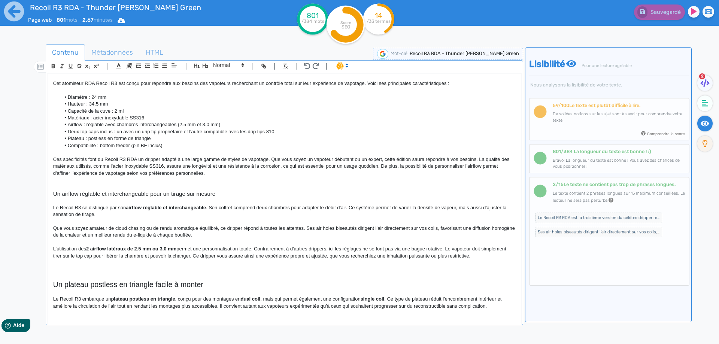
click at [115, 167] on p "Ces spécificités font du Recoil R3 RDA un dripper adapté à une large gamme de s…" at bounding box center [284, 166] width 463 height 21
drag, startPoint x: 115, startPoint y: 167, endPoint x: 132, endPoint y: 167, distance: 17.2
click at [132, 167] on p "Ces spécificités font du Recoil R3 RDA un dripper adapté à une large gamme de s…" at bounding box center [284, 166] width 463 height 21
click at [101, 164] on p "Ces spécificités font du Recoil R3 RDA un dripper adapté à une large gamme de s…" at bounding box center [284, 166] width 463 height 21
drag, startPoint x: 101, startPoint y: 164, endPoint x: 129, endPoint y: 166, distance: 27.4
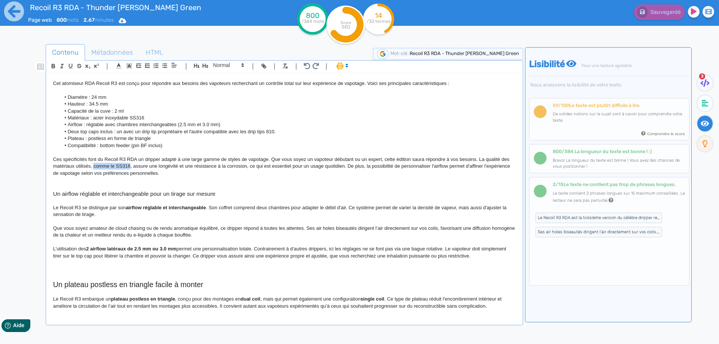
click at [129, 166] on p "Ces spécificités font du Recoil R3 RDA un dripper adapté à une large gamme de s…" at bounding box center [284, 166] width 463 height 21
click at [82, 166] on p "Ces spécificités font du Recoil R3 RDA un dripper adapté à une large gamme de s…" at bounding box center [284, 166] width 463 height 21
click at [93, 167] on p "Ces spécificités font du Recoil R3 RDA un dripper adapté à une large gamme de s…" at bounding box center [284, 166] width 463 height 21
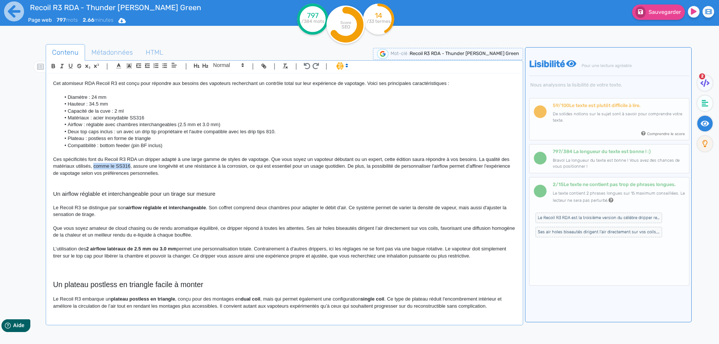
drag, startPoint x: 93, startPoint y: 167, endPoint x: 122, endPoint y: 168, distance: 28.9
click at [122, 168] on p "Ces spécificités font du Recoil R3 RDA un dripper adapté à une large gamme de s…" at bounding box center [284, 166] width 463 height 21
click at [483, 160] on p "Ces spécificités font du Recoil R3 RDA un dripper adapté à une large gamme de s…" at bounding box center [284, 166] width 463 height 21
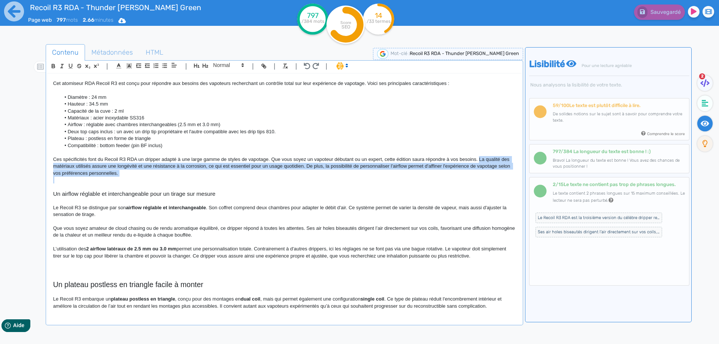
drag, startPoint x: 483, startPoint y: 160, endPoint x: 297, endPoint y: 172, distance: 186.6
click at [297, 172] on p "Ces spécificités font du Recoil R3 RDA un dripper adapté à une large gamme de s…" at bounding box center [284, 166] width 463 height 21
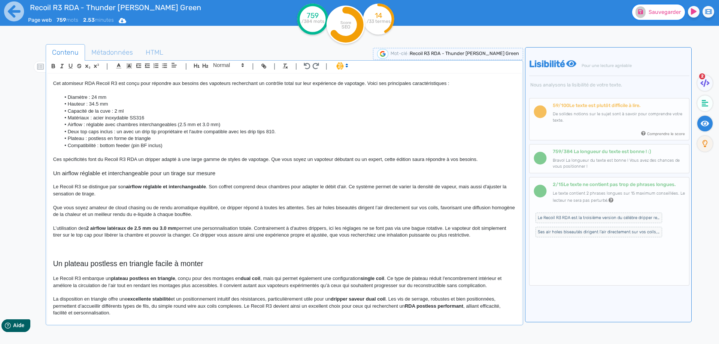
click at [665, 11] on span "Sauvegarder" at bounding box center [665, 12] width 32 height 6
click at [130, 249] on p at bounding box center [284, 249] width 463 height 7
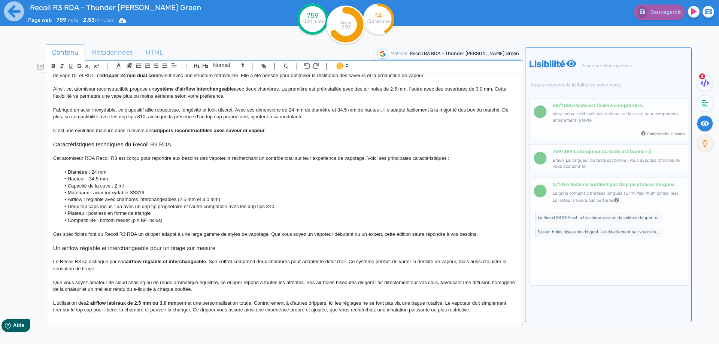
scroll to position [0, 0]
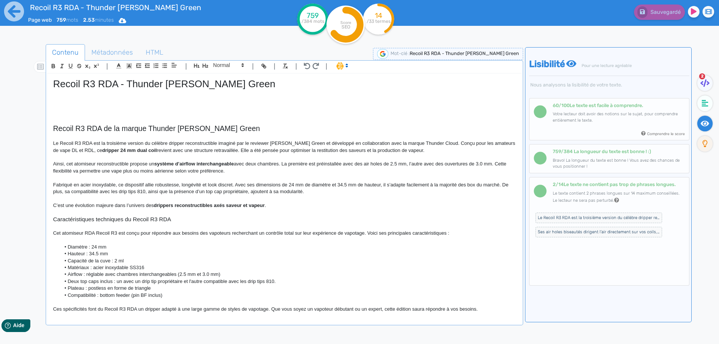
click at [111, 164] on p "Ainsi, cet atomiseur reconstructible propose un système d’airflow interchangeab…" at bounding box center [284, 168] width 463 height 14
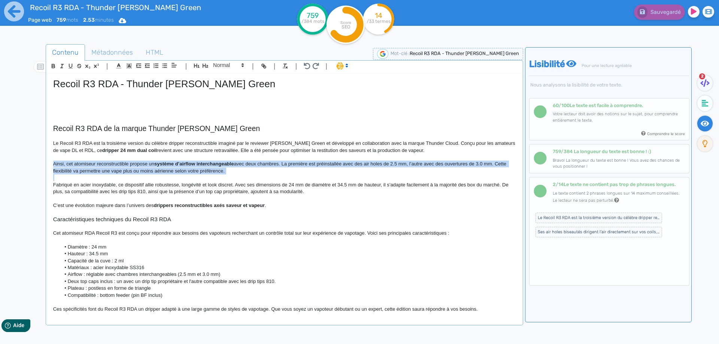
click at [111, 164] on p "Ainsi, cet atomiseur reconstructible propose un système d’airflow interchangeab…" at bounding box center [284, 168] width 463 height 14
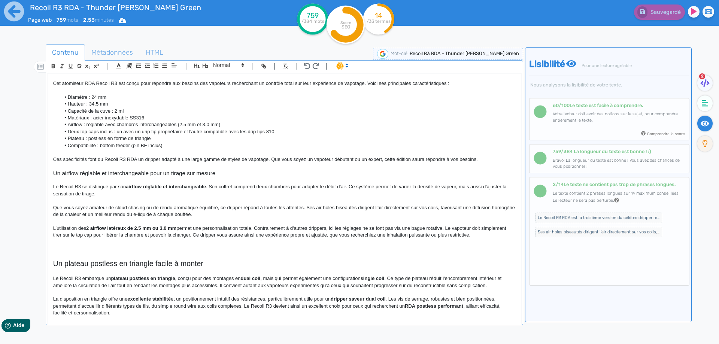
scroll to position [112, 0]
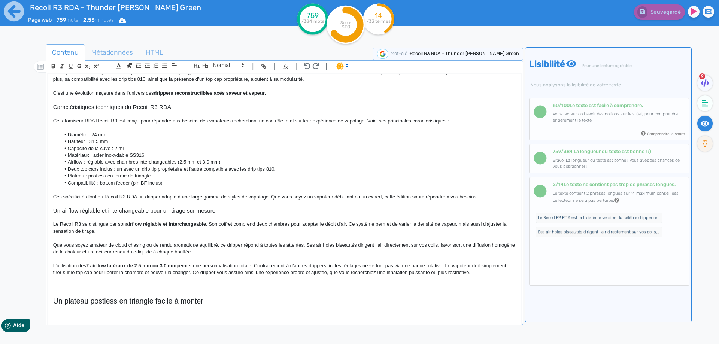
click at [91, 160] on li "Airflow : réglable avec chambres interchangeables (2.5 mm et 3.0 mm)" at bounding box center [287, 162] width 455 height 7
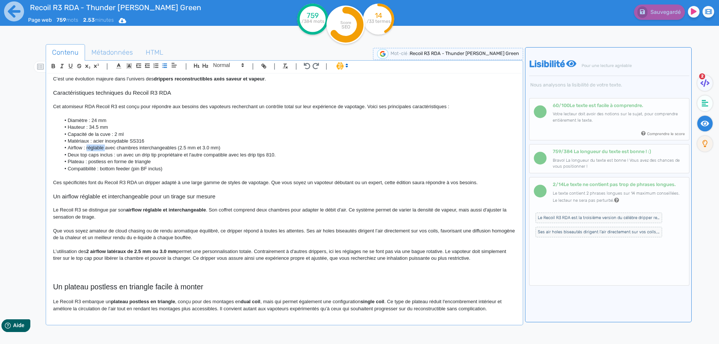
scroll to position [187, 0]
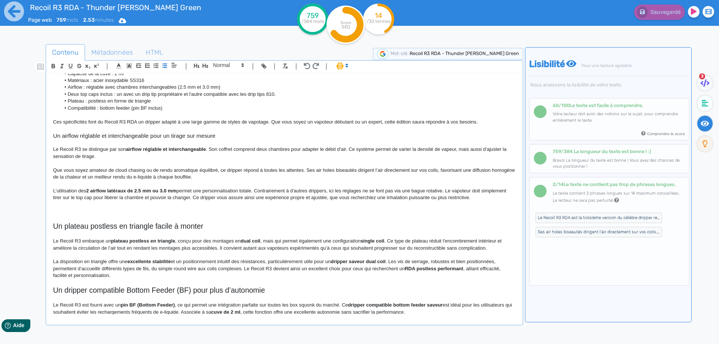
click at [79, 209] on p at bounding box center [284, 211] width 463 height 7
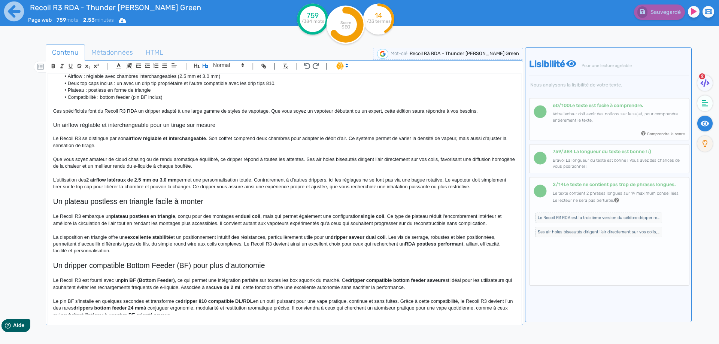
scroll to position [207, 0]
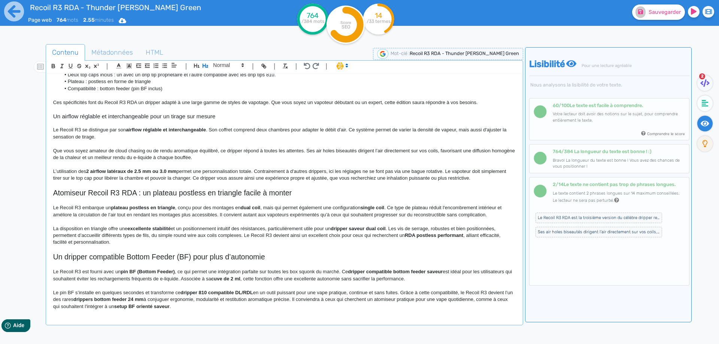
click at [114, 195] on h2 "Atomiseur Recoil R3 RDA : un plateau postless en triangle facile à monter" at bounding box center [284, 193] width 463 height 9
copy h2 "Atomiseur Recoil R3 RDA : un plateau postless en triangle facile à monter"
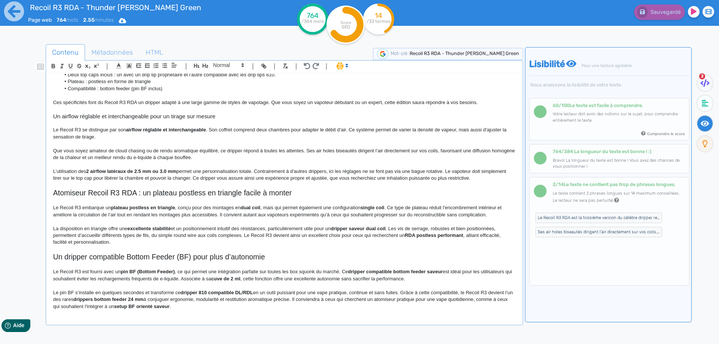
scroll to position [205, 0]
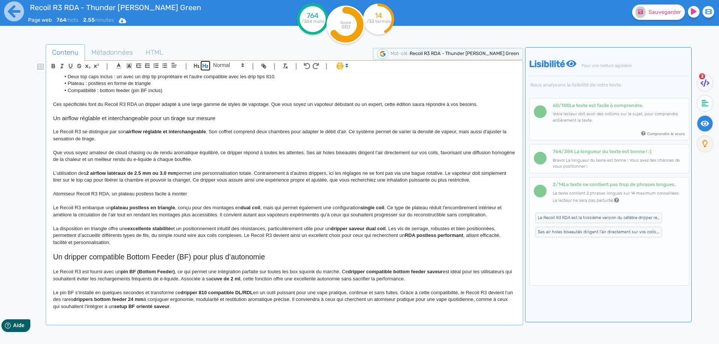
click at [205, 65] on icon "button" at bounding box center [206, 66] width 6 height 4
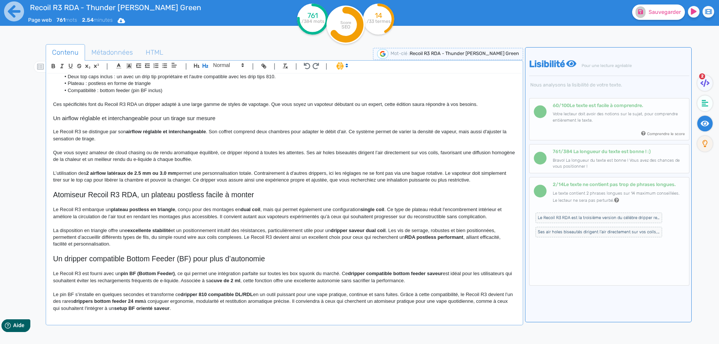
click at [164, 197] on h2 "Atomiseur Recoil R3 RDA, un plateau postless facile à monter" at bounding box center [284, 195] width 463 height 9
click at [56, 211] on p "Le Recoil R3 embarque un plateau postless en triangle , conçu pour des montages…" at bounding box center [284, 213] width 463 height 14
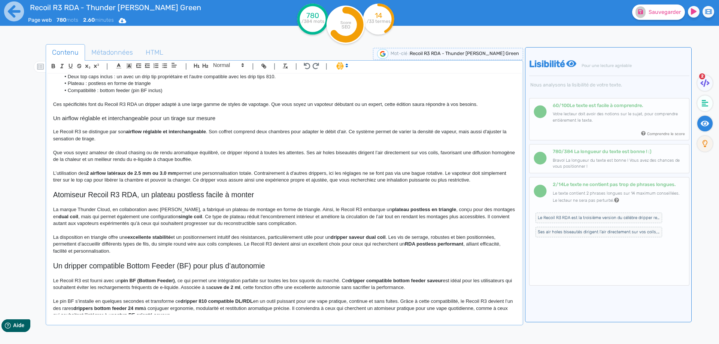
click at [393, 208] on strong "plateau postless en triangle" at bounding box center [424, 210] width 64 height 6
drag, startPoint x: 393, startPoint y: 208, endPoint x: 440, endPoint y: 210, distance: 46.5
click at [440, 210] on strong "plateau postless en triangle" at bounding box center [424, 210] width 64 height 6
click at [392, 210] on strong "deck" at bounding box center [397, 210] width 11 height 6
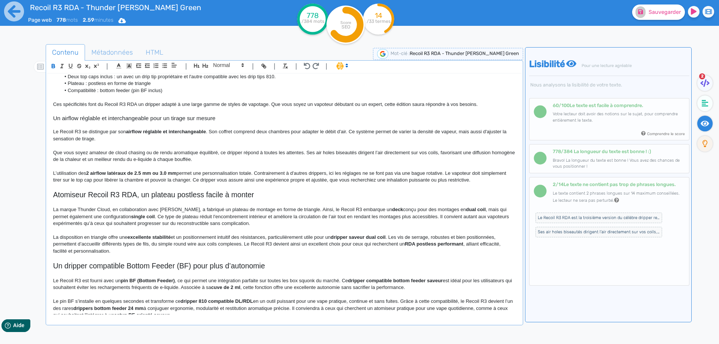
click at [390, 202] on p at bounding box center [284, 203] width 463 height 7
click at [466, 211] on strong "dual coil" at bounding box center [476, 210] width 20 height 6
drag, startPoint x: 464, startPoint y: 211, endPoint x: 472, endPoint y: 209, distance: 8.4
click at [473, 209] on strong "dual coil" at bounding box center [476, 210] width 20 height 6
click at [392, 209] on strong "deck" at bounding box center [397, 210] width 11 height 6
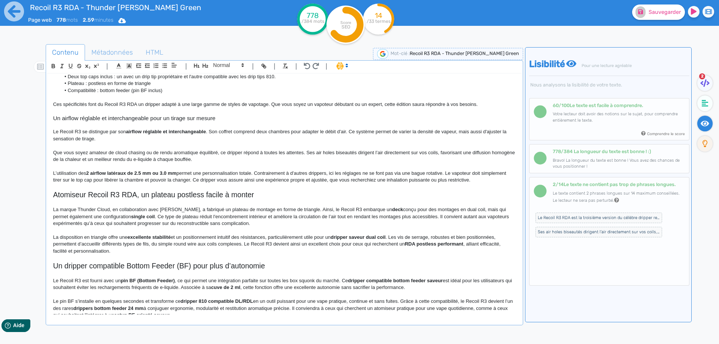
click at [392, 209] on strong "deck" at bounding box center [397, 210] width 11 height 6
click at [401, 212] on p "La marque Thunder Cloud, en collaboration avec [PERSON_NAME], a fabriqué un pla…" at bounding box center [284, 216] width 463 height 21
click at [137, 215] on strong "single coil" at bounding box center [143, 217] width 24 height 6
drag, startPoint x: 137, startPoint y: 215, endPoint x: 152, endPoint y: 215, distance: 14.6
click at [158, 218] on p "La marque Thunder Cloud, en collaboration avec [PERSON_NAME], a fabriqué un pla…" at bounding box center [284, 216] width 463 height 21
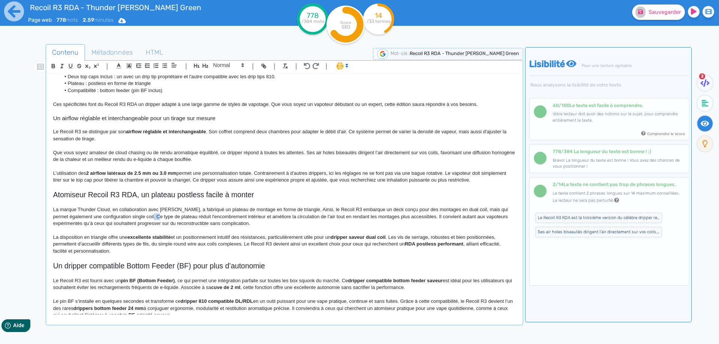
click at [158, 218] on p "La marque Thunder Cloud, en collaboration avec [PERSON_NAME], a fabriqué un pla…" at bounding box center [284, 216] width 463 height 21
click at [157, 218] on p "La marque Thunder Cloud, en collaboration avec [PERSON_NAME], a fabriqué un pla…" at bounding box center [284, 216] width 463 height 21
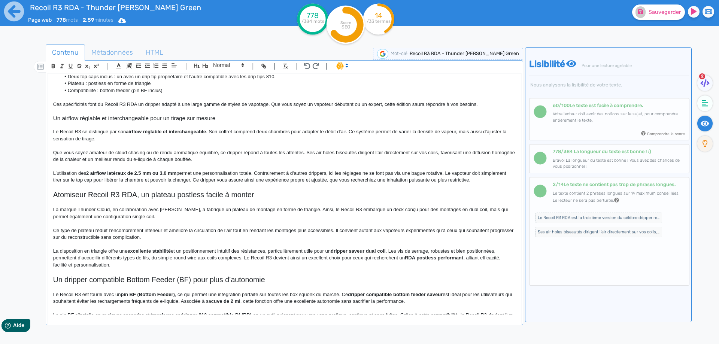
click at [113, 232] on p "Ce type de plateau réduit l'encombrement intérieur et améliore la circulation d…" at bounding box center [284, 234] width 463 height 14
click at [114, 232] on p "Ce type de plateau réduit l'encombrement intérieur et améliore la circulation d…" at bounding box center [284, 234] width 463 height 14
click at [103, 232] on p "Ce type de plateau réduit l'encombrement intérieur et améliore la circulation d…" at bounding box center [284, 234] width 463 height 14
drag, startPoint x: 103, startPoint y: 232, endPoint x: 157, endPoint y: 230, distance: 53.6
click at [157, 230] on p "Ce type de plateau réduit l'encombrement intérieur et améliore la circulation d…" at bounding box center [284, 234] width 463 height 14
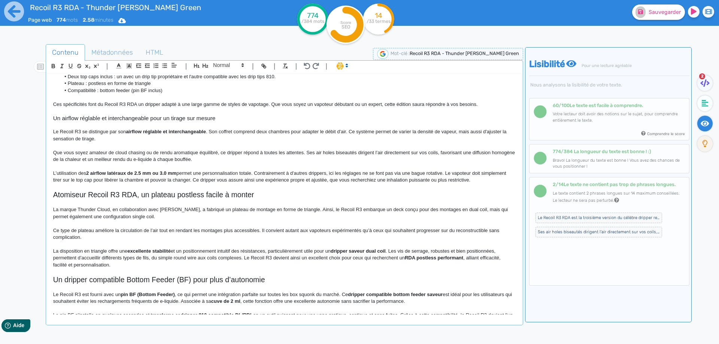
click at [324, 237] on p "Ce type de plateau améliore la circulation de l’air tout en rendant les montage…" at bounding box center [284, 234] width 463 height 14
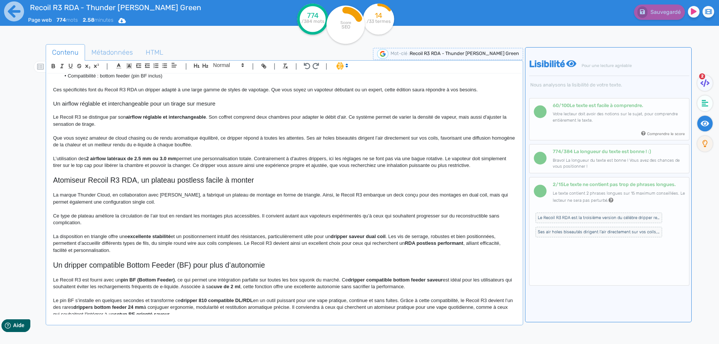
scroll to position [227, 0]
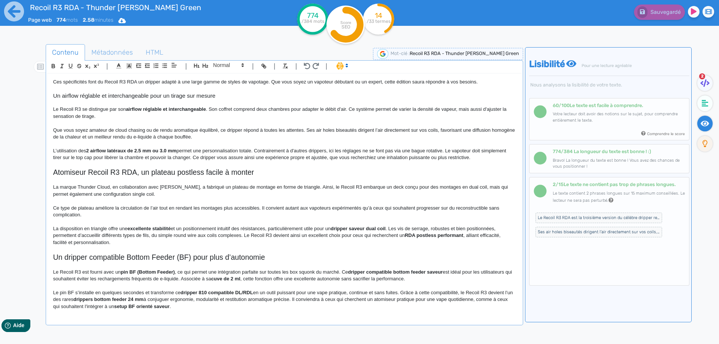
click at [136, 229] on strong "excellente stabilité" at bounding box center [148, 229] width 43 height 6
drag, startPoint x: 136, startPoint y: 229, endPoint x: 141, endPoint y: 228, distance: 4.9
click at [141, 228] on strong "excellente stabilité" at bounding box center [148, 229] width 43 height 6
click at [163, 229] on strong "stabilité" at bounding box center [161, 229] width 18 height 6
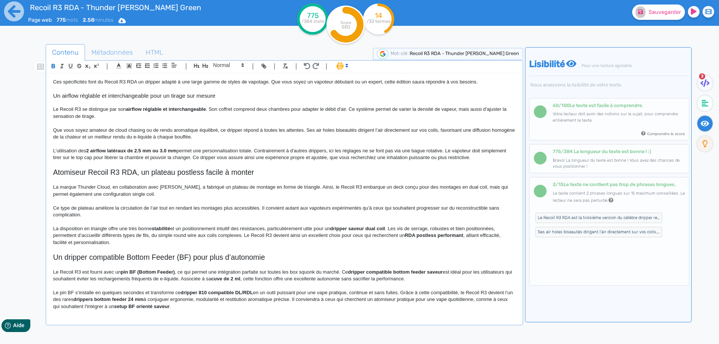
click at [275, 229] on p "La disposition en triangle offre une très bonne stabilité et un positionnement …" at bounding box center [284, 236] width 463 height 21
click at [277, 227] on p "La disposition en triangle offre une très bonne stabilité et un positionnement …" at bounding box center [284, 236] width 463 height 21
drag, startPoint x: 277, startPoint y: 227, endPoint x: 384, endPoint y: 230, distance: 106.8
click at [384, 230] on p "La disposition en triangle offre une très bonne stabilité et un positionnement …" at bounding box center [284, 236] width 463 height 21
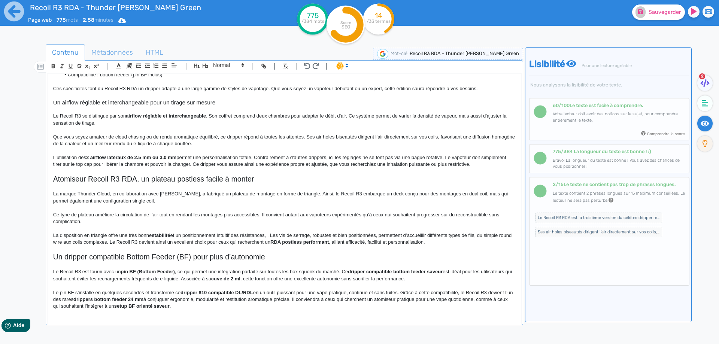
scroll to position [221, 0]
click at [475, 236] on p "La disposition en triangle offre une très bonne stabilité et un positionnement …" at bounding box center [284, 239] width 463 height 14
click at [74, 242] on p "La disposition en triangle offre une très bonne stabilité et un positionnement …" at bounding box center [284, 239] width 463 height 14
drag, startPoint x: 74, startPoint y: 242, endPoint x: 84, endPoint y: 241, distance: 9.5
click at [84, 241] on p "La disposition en triangle offre une très bonne stabilité et un positionnement …" at bounding box center [284, 239] width 463 height 14
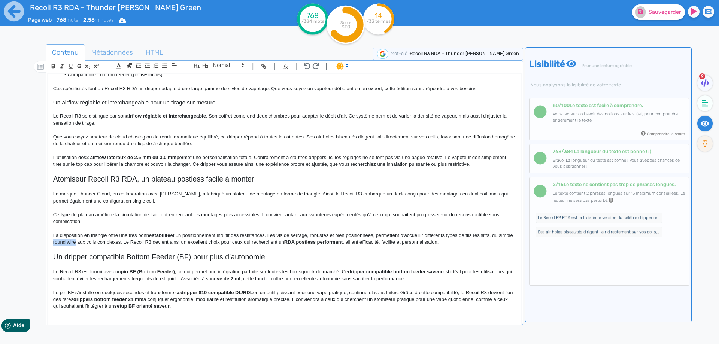
copy p "round wire"
click at [130, 241] on p "La disposition en triangle offre une très bonne stabilité et un positionnement …" at bounding box center [284, 239] width 463 height 14
click at [140, 242] on p "La disposition en triangle offre une très bonne stabilité et un positionnement …" at bounding box center [284, 239] width 463 height 14
click at [211, 243] on p "La disposition en triangle offre une très bonne stabilité et un positionnement …" at bounding box center [284, 239] width 463 height 14
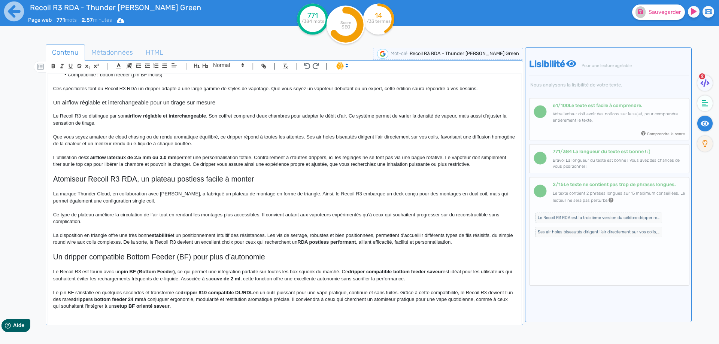
click at [221, 241] on p "La disposition en triangle offre une très bonne stabilité et un positionnement …" at bounding box center [284, 239] width 463 height 14
click at [231, 243] on p "La disposition en triangle offre une très bonne stabilité et un positionnement …" at bounding box center [284, 239] width 463 height 14
click at [321, 244] on strong "RDA postless performant" at bounding box center [326, 242] width 58 height 6
drag, startPoint x: 321, startPoint y: 244, endPoint x: 356, endPoint y: 240, distance: 34.3
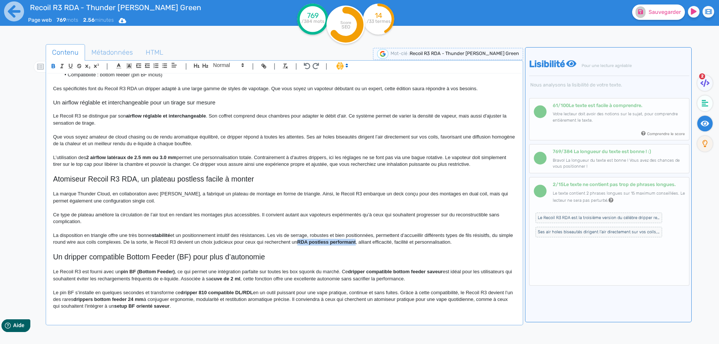
click at [356, 240] on strong "RDA postless performant" at bounding box center [326, 242] width 58 height 6
click at [313, 243] on p "La disposition en triangle offre une très bonne stabilité et un positionnement …" at bounding box center [284, 239] width 463 height 14
click at [662, 15] on span "Sauvegarder" at bounding box center [665, 12] width 32 height 6
click at [48, 255] on div "Recoil R3 RDA - Thunder [PERSON_NAME] Green Recoil R3 RDA de la marque Thunder …" at bounding box center [285, 194] width 474 height 241
drag, startPoint x: 56, startPoint y: 256, endPoint x: 61, endPoint y: 256, distance: 4.9
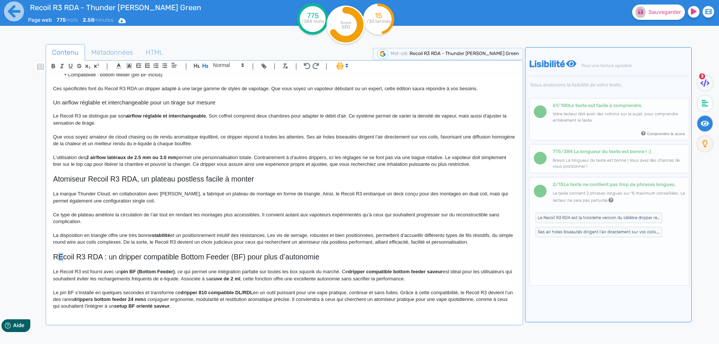
click at [61, 256] on h2 "REcoil R3 RDA : un dripper compatible Bottom Feeder (BF) pour plus d’autonomie" at bounding box center [284, 257] width 463 height 9
click at [61, 256] on h2 "Recoil R3 RDA : un dripper compatible Bottom Feeder (BF) pour plus d’autonomie" at bounding box center [284, 257] width 463 height 9
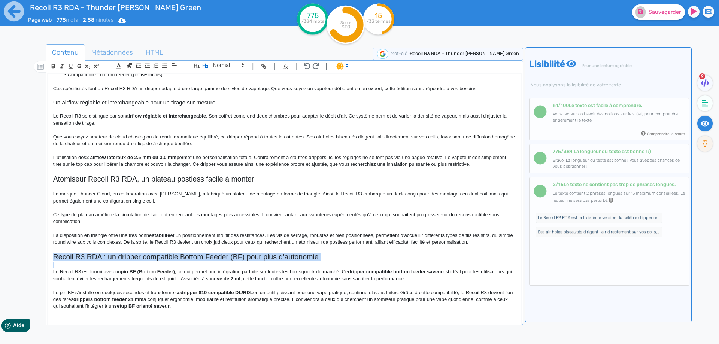
click at [61, 256] on h2 "Recoil R3 RDA : un dripper compatible Bottom Feeder (BF) pour plus d’autonomie" at bounding box center [284, 257] width 463 height 9
copy h2 "Recoil R3 RDA : un dripper compatible Bottom Feeder (BF) pour plus d’autonomie"
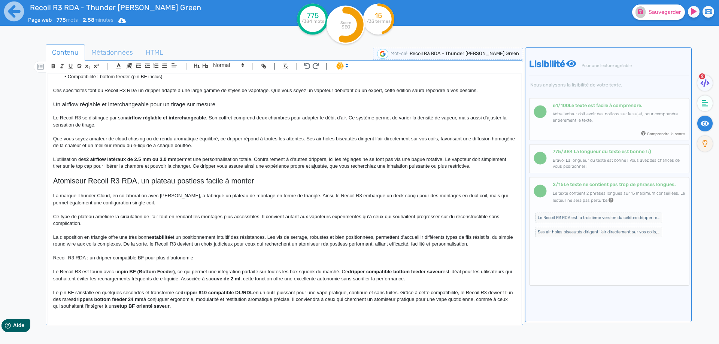
scroll to position [219, 0]
click at [207, 64] on icon "button" at bounding box center [205, 66] width 6 height 6
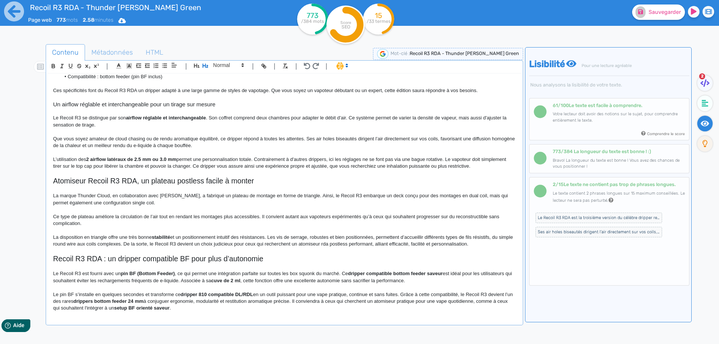
click at [179, 207] on p at bounding box center [284, 209] width 463 height 7
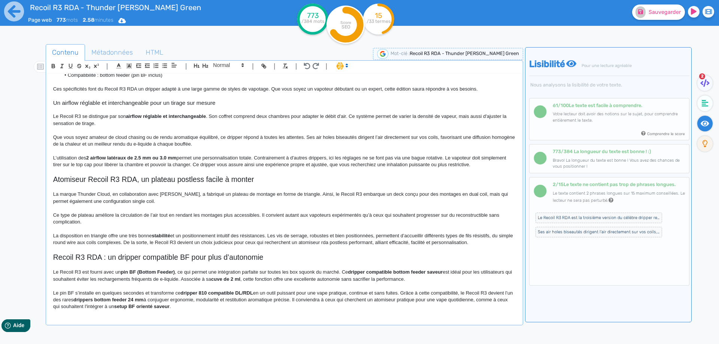
scroll to position [221, 0]
click at [139, 270] on strong "pin BF (Bottom Feeder)" at bounding box center [148, 272] width 54 height 6
drag, startPoint x: 139, startPoint y: 270, endPoint x: 169, endPoint y: 270, distance: 30.0
click at [169, 270] on strong "pin BF (Bottom Feeder)" at bounding box center [148, 272] width 54 height 6
click at [130, 272] on strong "pin BF" at bounding box center [128, 272] width 15 height 6
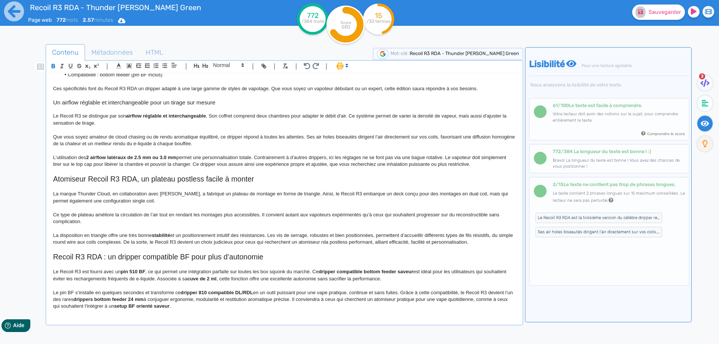
click at [143, 271] on strong "pin 510 BF" at bounding box center [133, 272] width 25 height 6
click at [151, 279] on p "Le Recoil R3 est fourni avec un pin 510 BF , ce qui permet une intégration parf…" at bounding box center [284, 276] width 463 height 14
click at [267, 270] on p "Le Recoil R3 est fourni avec un pin 510 BF , ce qui permet une intégration parf…" at bounding box center [284, 276] width 463 height 14
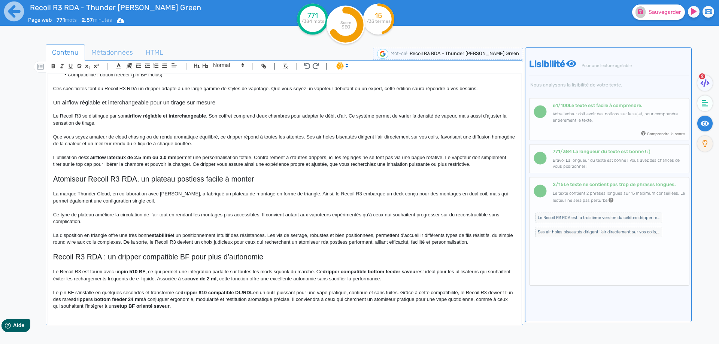
click at [263, 271] on p "Le Recoil R3 est fourni avec un pin 510 BF , ce qui permet une intégration parf…" at bounding box center [284, 276] width 463 height 14
drag, startPoint x: 263, startPoint y: 271, endPoint x: 278, endPoint y: 270, distance: 15.0
click at [278, 270] on p "Le Recoil R3 est fourni avec un pin 510 BF , ce qui permet une intégration parf…" at bounding box center [284, 276] width 463 height 14
copy p "mods squonk"
click at [293, 286] on p at bounding box center [284, 285] width 463 height 7
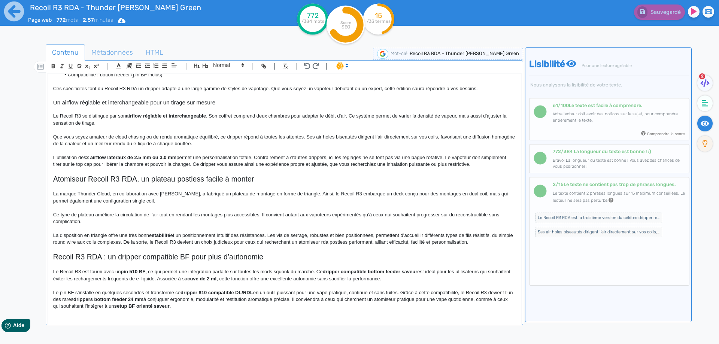
click at [262, 271] on p "Le Recoil R3 est fourni avec un pin 510 BF , ce qui permet une intégration parf…" at bounding box center [284, 276] width 463 height 14
click at [161, 253] on h2 "Recoil R3 RDA : un dripper compatible BF pour plus d’autonomie" at bounding box center [284, 257] width 463 height 9
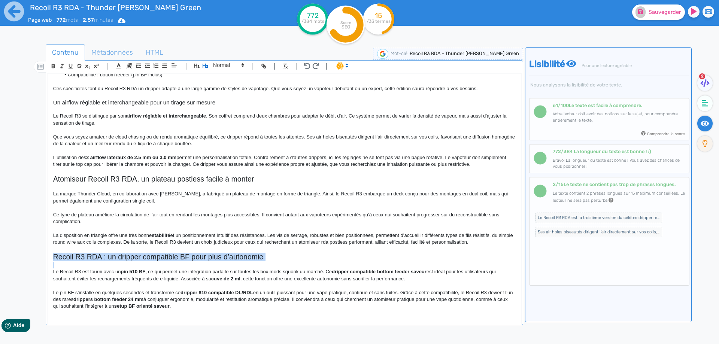
click at [161, 253] on h2 "Recoil R3 RDA : un dripper compatible BF pour plus d’autonomie" at bounding box center [284, 257] width 463 height 9
copy h2 "Recoil R3 RDA : un dripper compatible BF pour plus d’autonomie"
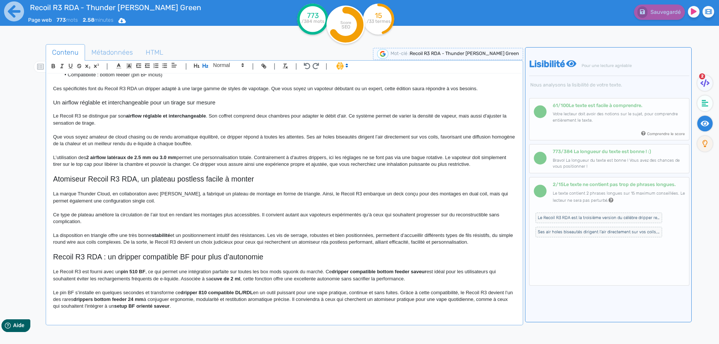
click at [53, 275] on p "Le Recoil R3 est fourni avec un pin 510 BF , ce qui permet une intégration parf…" at bounding box center [284, 276] width 463 height 14
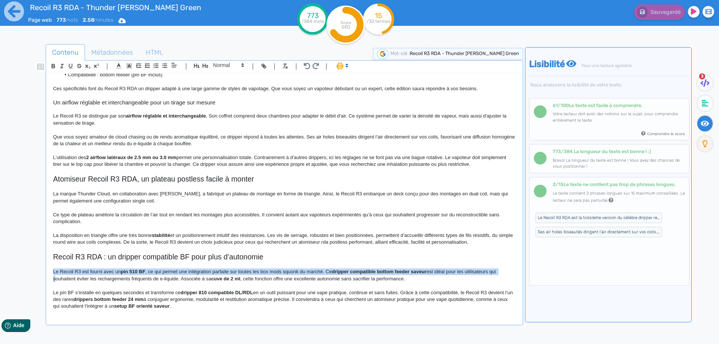
click at [53, 274] on p "Le Recoil R3 est fourni avec un pin 510 BF , ce qui permet une intégration parf…" at bounding box center [284, 276] width 463 height 14
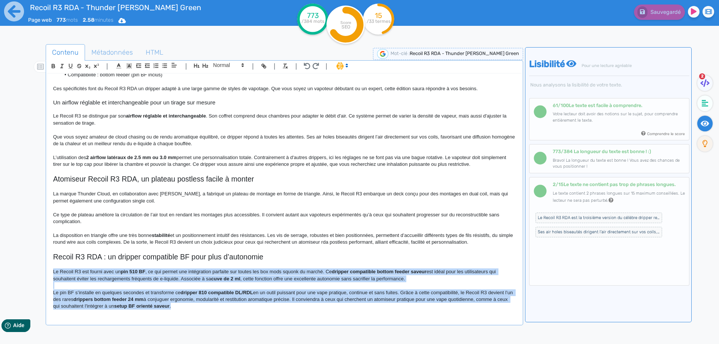
drag, startPoint x: 53, startPoint y: 274, endPoint x: 303, endPoint y: 359, distance: 263.8
click at [303, 344] on html "Recoil R3 RDA - Thunder [PERSON_NAME] Green Page web 773 mots 2.58 minutes Html…" at bounding box center [359, 172] width 719 height 344
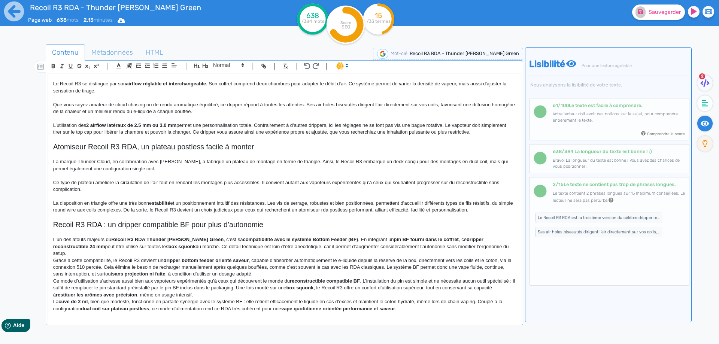
scroll to position [255, 0]
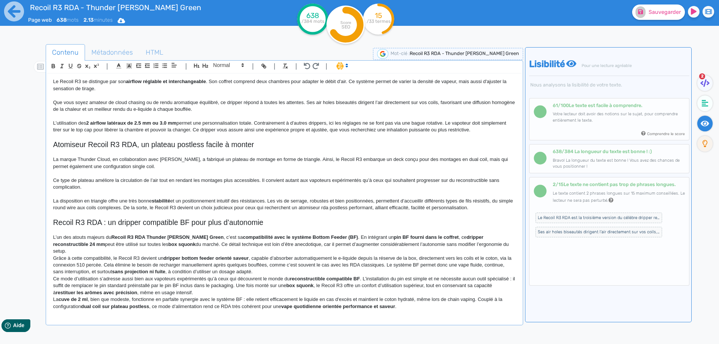
click at [253, 234] on p "L’un des atouts majeurs du Recoil R3 RDA Thunder [PERSON_NAME] Green , c’est sa…" at bounding box center [284, 244] width 463 height 21
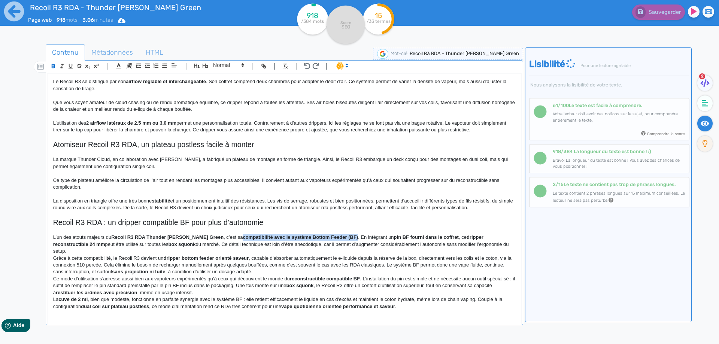
drag, startPoint x: 253, startPoint y: 234, endPoint x: 353, endPoint y: 238, distance: 100.1
click at [353, 238] on p "L’un des atouts majeurs du Recoil R3 RDA Thunder [PERSON_NAME] Green , c’est sa…" at bounding box center [284, 244] width 463 height 21
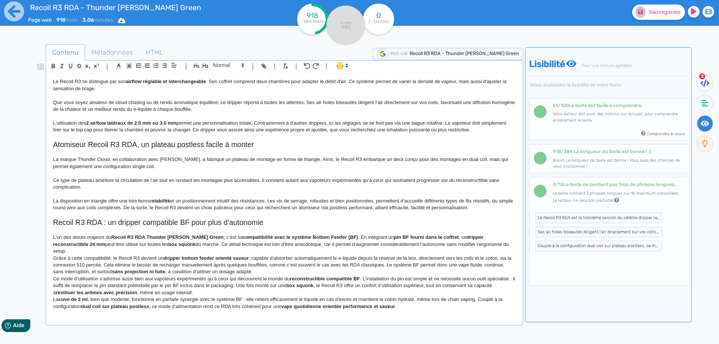
click at [343, 242] on p "L’un des atouts majeurs du Recoil R3 RDA Thunder [PERSON_NAME] Green , c’est sa…" at bounding box center [284, 244] width 463 height 21
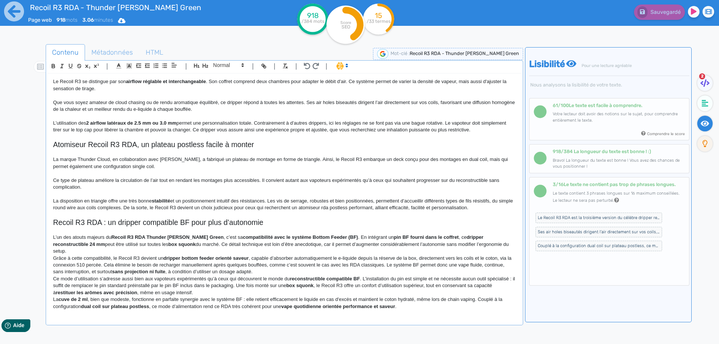
click at [248, 241] on p "L’un des atouts majeurs du Recoil R3 RDA Thunder [PERSON_NAME] Green , c’est sa…" at bounding box center [284, 244] width 463 height 21
drag, startPoint x: 248, startPoint y: 240, endPoint x: 354, endPoint y: 238, distance: 105.7
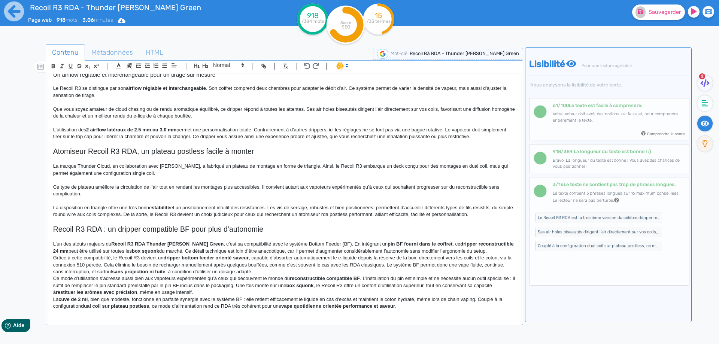
click at [324, 252] on p "L’un des atouts majeurs du Recoil R3 RDA Thunder [PERSON_NAME] Green , c’est sa…" at bounding box center [284, 248] width 463 height 14
click at [307, 241] on p "L’un des atouts majeurs du Recoil R3 RDA Thunder [PERSON_NAME] Green , c’est sa…" at bounding box center [284, 248] width 463 height 14
click at [321, 241] on p "L’un des atouts majeurs du Recoil R3 RDA Thunder [PERSON_NAME] Green , c’est sa…" at bounding box center [284, 248] width 463 height 14
click at [290, 243] on p "L’un des atouts majeurs du Recoil R3 RDA Thunder [PERSON_NAME] Green , c’est sa…" at bounding box center [284, 248] width 463 height 14
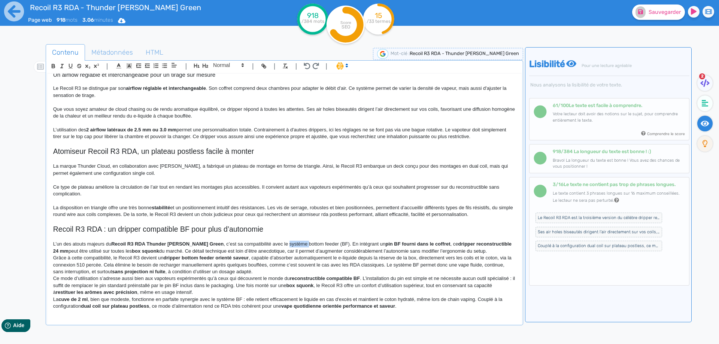
click at [290, 243] on p "L’un des atouts majeurs du Recoil R3 RDA Thunder [PERSON_NAME] Green , c’est sa…" at bounding box center [284, 248] width 463 height 14
click at [332, 244] on p "L’un des atouts majeurs du Recoil R3 RDA Thunder [PERSON_NAME] Green , c’est sa…" at bounding box center [284, 248] width 463 height 14
click at [332, 245] on p "L’un des atouts majeurs du Recoil R3 RDA Thunder [PERSON_NAME] Green , c’est sa…" at bounding box center [284, 248] width 463 height 14
click at [374, 244] on strong "pin BF fourni dans le coffret" at bounding box center [398, 244] width 65 height 6
click at [345, 244] on p "L’un des atouts majeurs du Recoil R3 RDA Thunder [PERSON_NAME] Green , c’est sa…" at bounding box center [284, 248] width 463 height 14
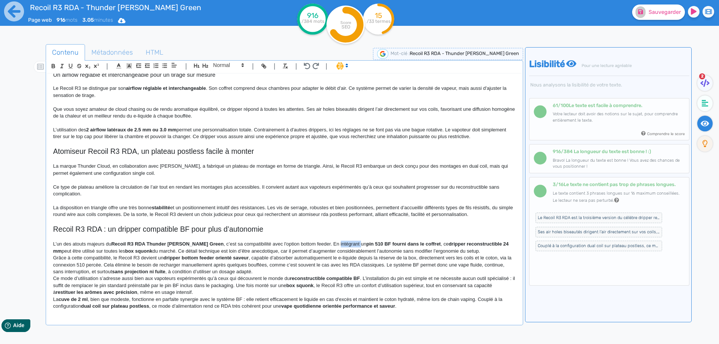
click at [345, 244] on p "L’un des atouts majeurs du Recoil R3 RDA Thunder [PERSON_NAME] Green , c’est sa…" at bounding box center [284, 248] width 463 height 14
click at [363, 243] on strong "pin 510 BF fourni dans le coffret" at bounding box center [400, 244] width 75 height 6
drag, startPoint x: 363, startPoint y: 243, endPoint x: 429, endPoint y: 244, distance: 65.9
click at [428, 245] on p "L’un des atouts majeurs du Recoil R3 RDA Thunder [PERSON_NAME] Green , c’est sa…" at bounding box center [284, 248] width 463 height 14
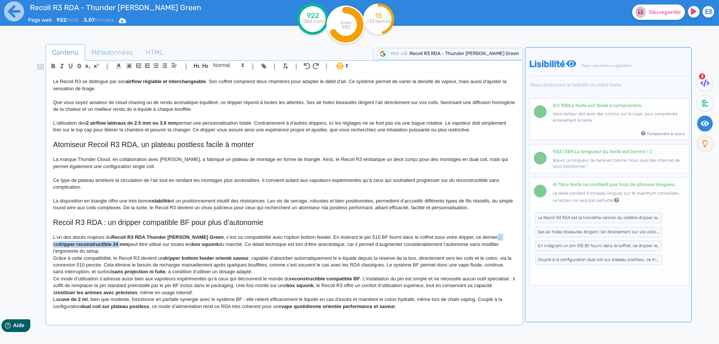
drag, startPoint x: 494, startPoint y: 238, endPoint x: 114, endPoint y: 244, distance: 379.9
click at [114, 244] on p "L’un des atouts majeurs du Recoil R3 RDA Thunder [PERSON_NAME] Green , c’est sa…" at bounding box center [284, 244] width 463 height 21
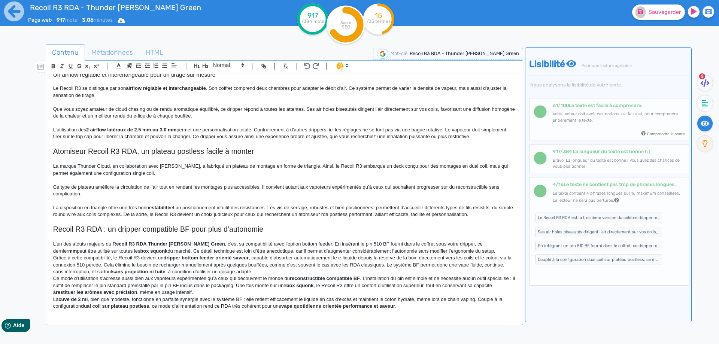
click at [129, 244] on strong "ecoil R3 RDA Thunder [PERSON_NAME] Green" at bounding box center [170, 244] width 109 height 6
click at [123, 241] on strong "ecoil R3 RDA Thunder [PERSON_NAME] Green" at bounding box center [170, 244] width 109 height 6
click at [448, 257] on p "Grâce à cette compatibilité, le Recoil R3 devient un dripper bottom feeder orie…" at bounding box center [284, 265] width 463 height 21
click at [121, 245] on p "L’un des atouts majeurs du Recoil R3 RDA Thunder [PERSON_NAME] Green , c’est sa…" at bounding box center [284, 248] width 463 height 14
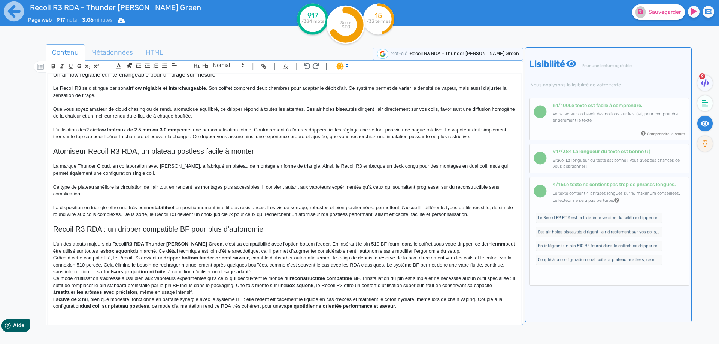
click at [121, 245] on p "L’un des atouts majeurs du Recoil R3 RDA Thunder [PERSON_NAME] Green , c’est sa…" at bounding box center [284, 248] width 463 height 14
click at [119, 245] on strong "Recoil R3 RDA Thunder [PERSON_NAME] Green" at bounding box center [167, 244] width 112 height 6
drag, startPoint x: 159, startPoint y: 245, endPoint x: 218, endPoint y: 244, distance: 58.8
click at [218, 244] on strong "Recoil R3 RDA Thunder [PERSON_NAME] Green," at bounding box center [168, 244] width 114 height 6
click at [219, 243] on strong "Recoil R3 RDA Thunder [PERSON_NAME] Green," at bounding box center [168, 244] width 114 height 6
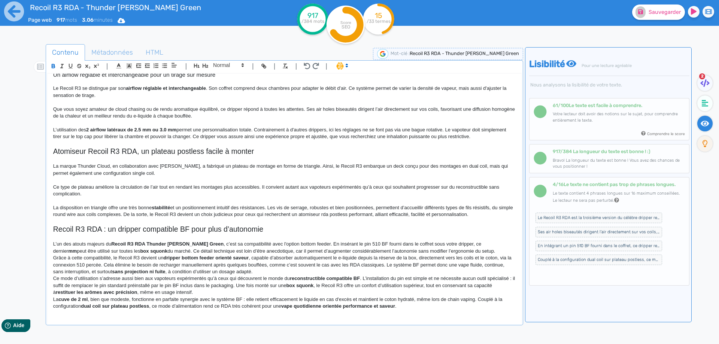
click at [287, 262] on p "Grâce à cette compatibilité, le Recoil R3 devient un dripper bottom feeder orie…" at bounding box center [284, 265] width 463 height 21
click at [77, 248] on strong "mm" at bounding box center [72, 251] width 9 height 6
click at [114, 253] on strong "box squonk" at bounding box center [119, 251] width 27 height 6
click at [176, 251] on p "L’un des atouts majeurs du Recoil R3 RDA Thunder [PERSON_NAME] Green , c’est sa…" at bounding box center [284, 248] width 463 height 14
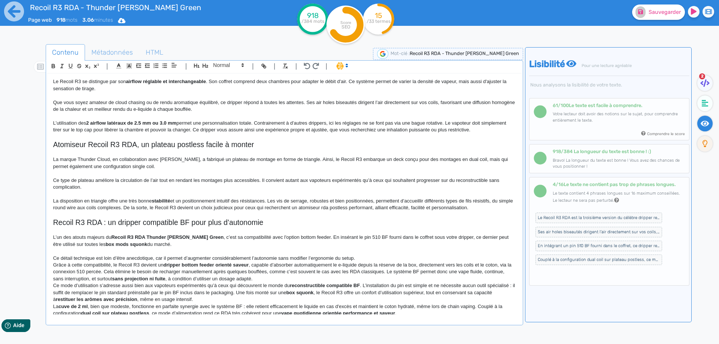
click at [80, 257] on p "Ce détail technique est loin d’être anecdotique, car il permet d’augmenter cons…" at bounding box center [284, 258] width 463 height 7
click at [202, 257] on p "Ce détail est loin d’être anecdotique, car il permet d’augmenter considérableme…" at bounding box center [284, 258] width 463 height 7
click at [216, 259] on p "Ce détail est loin d’être anecdotique, car il permet d’augmenter l’autonomie sa…" at bounding box center [284, 258] width 463 height 7
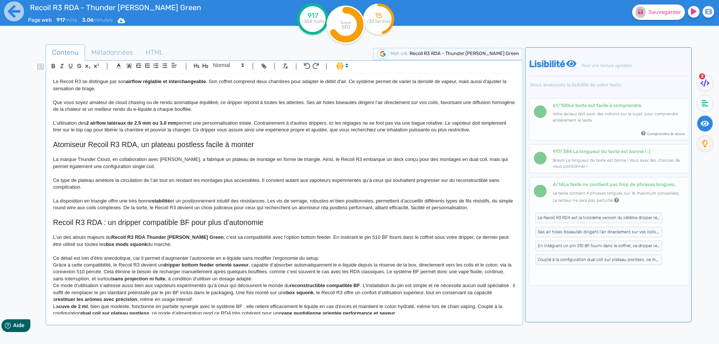
click at [312, 260] on p "Ce détail est loin d’être anecdotique, car il permet d’augmenter l’autonomie en…" at bounding box center [284, 258] width 463 height 7
drag, startPoint x: 300, startPoint y: 257, endPoint x: 305, endPoint y: 259, distance: 5.1
click at [305, 259] on p "Ce détail est loin d’être anecdotique, car il permet d’augmenter l’autonomie en…" at bounding box center [284, 258] width 463 height 7
click at [246, 258] on p "Ce détail est loin d’être anecdotique, car il permet d’augmenter l’autonomie en…" at bounding box center [284, 258] width 463 height 7
drag, startPoint x: 246, startPoint y: 258, endPoint x: 326, endPoint y: 259, distance: 80.5
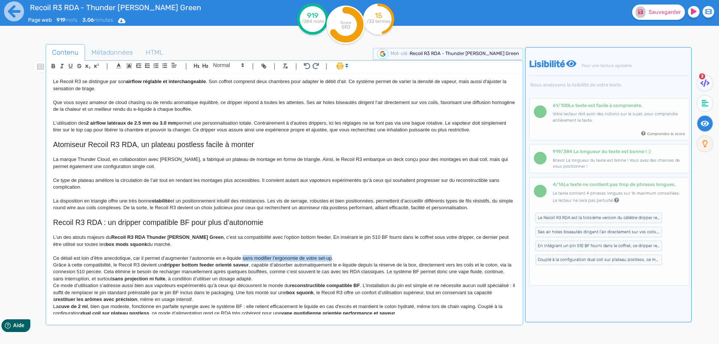
click at [326, 259] on p "Ce détail est loin d’être anecdotique, car il permet d’augmenter l’autonomie en…" at bounding box center [284, 258] width 463 height 7
click at [254, 260] on p "Ce détail est loin d’être anecdotique, car il permet d’augmenter l’autonomie en…" at bounding box center [284, 258] width 463 height 7
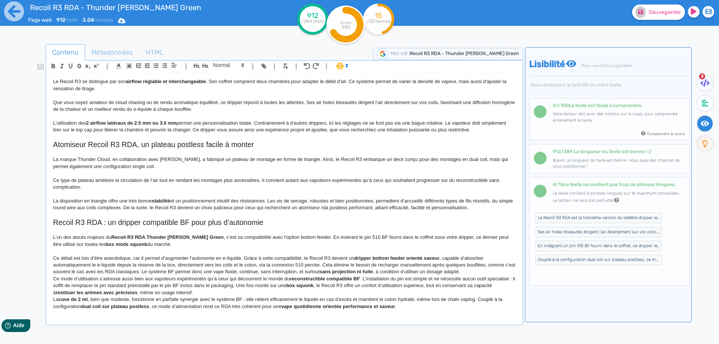
click at [411, 258] on strong "dripper bottom feeder orienté saveur" at bounding box center [396, 259] width 85 height 6
drag, startPoint x: 411, startPoint y: 258, endPoint x: 433, endPoint y: 258, distance: 22.9
click at [433, 258] on strong "dripper bottom feeder orienté saveur" at bounding box center [396, 259] width 85 height 6
click at [127, 266] on p "Ce détail est loin d’être anecdotique, car il permet d’augmenter l’autonomie en…" at bounding box center [284, 265] width 463 height 21
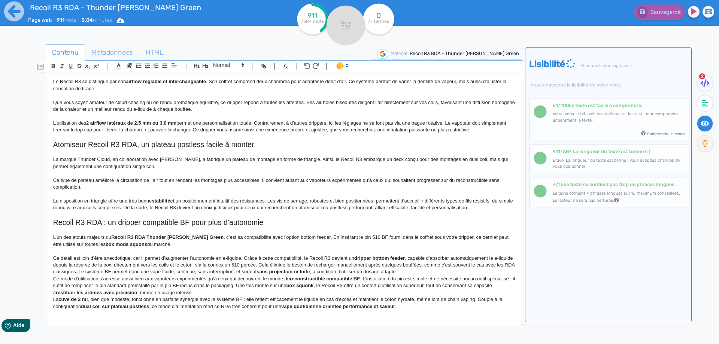
click at [210, 265] on p "Ce détail est loin d’être anecdotique, car il permet d’augmenter l’autonomie en…" at bounding box center [284, 265] width 463 height 21
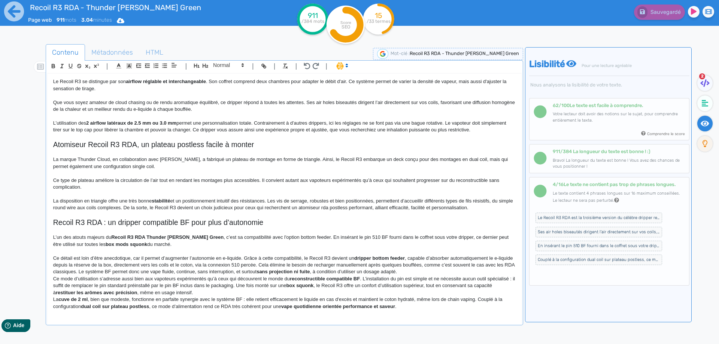
click at [408, 259] on p "Ce détail est loin d’être anecdotique, car il permet d’augmenter l’autonomie en…" at bounding box center [284, 265] width 463 height 21
click at [485, 261] on p "Ce détail est loin d’être anecdotique, car il permet d’augmenter l’autonomie en…" at bounding box center [284, 265] width 463 height 21
click at [401, 267] on p "Ce détail est loin d’être anecdotique, car il permet d’augmenter l’autonomie en…" at bounding box center [284, 265] width 463 height 21
click at [410, 266] on p "Ce détail est loin d’être anecdotique, car il permet d’augmenter l’autonomie en…" at bounding box center [284, 265] width 463 height 21
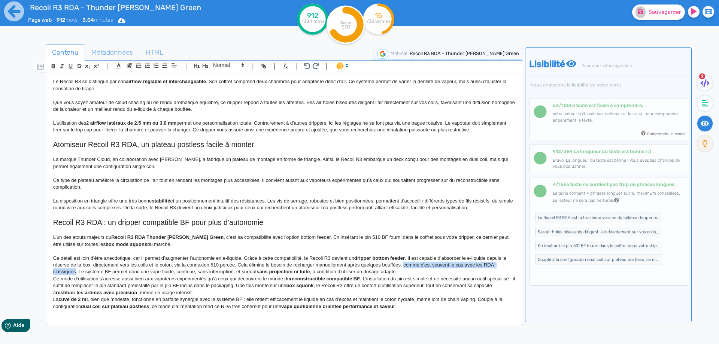
drag, startPoint x: 410, startPoint y: 266, endPoint x: 64, endPoint y: 270, distance: 346.6
click at [64, 270] on p "Ce détail est loin d’être anecdotique, car il permet d’augmenter l’autonomie en…" at bounding box center [284, 265] width 463 height 21
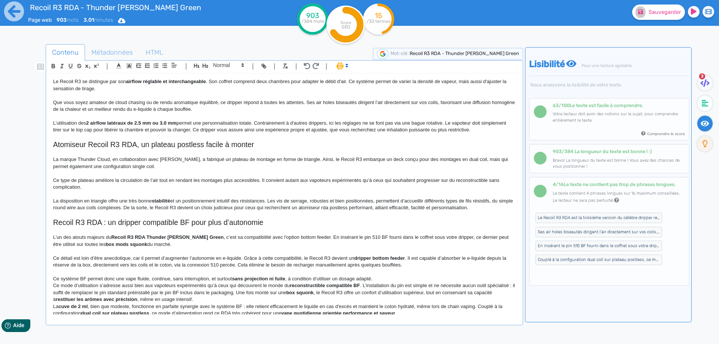
click at [285, 279] on strong "sans projection ni fuite" at bounding box center [258, 279] width 53 height 6
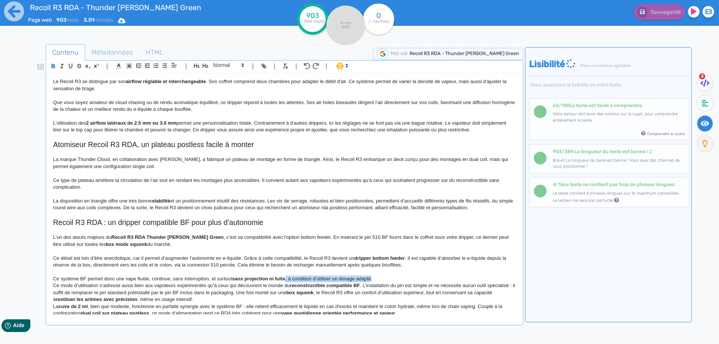
drag, startPoint x: 286, startPoint y: 279, endPoint x: 366, endPoint y: 279, distance: 80.2
click at [366, 279] on p "Ce système BF permet donc une vape fluide, continue, sans interruption, et surt…" at bounding box center [284, 279] width 463 height 7
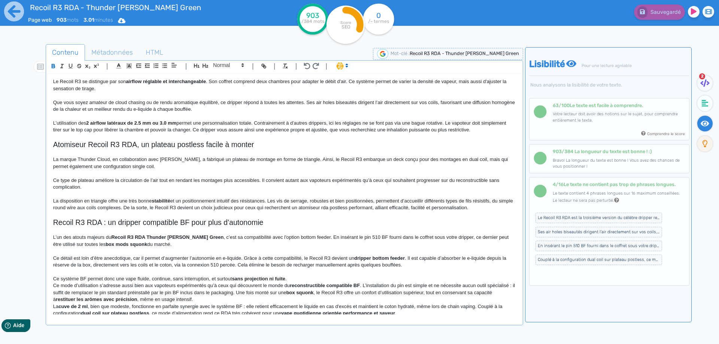
click at [238, 277] on strong "sans projection ni fuite" at bounding box center [258, 279] width 53 height 6
drag, startPoint x: 238, startPoint y: 277, endPoint x: 282, endPoint y: 278, distance: 45.0
click at [301, 278] on p "Ce système BF permet donc une vape fluide, continue, sans interruption, et surt…" at bounding box center [284, 279] width 463 height 7
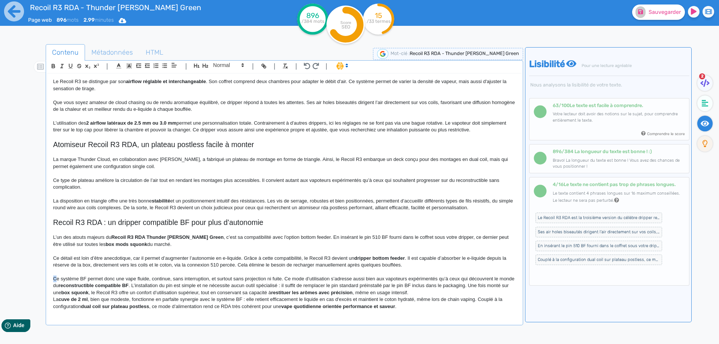
click at [53, 278] on p "Ce système BF permet donc une vape fluide, continue, sans interruption, et surt…" at bounding box center [284, 286] width 463 height 21
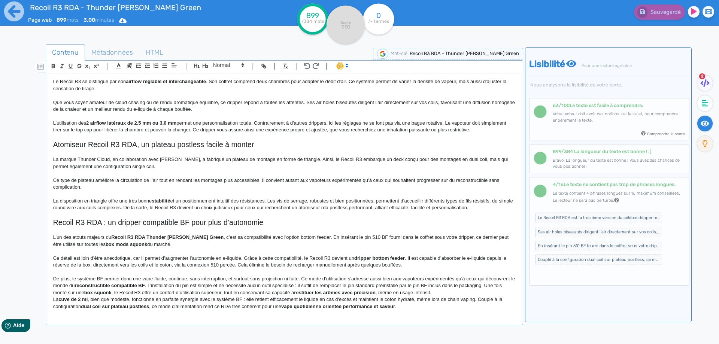
click at [129, 287] on strong "reconstructible compatible BF" at bounding box center [110, 286] width 70 height 6
drag, startPoint x: 129, startPoint y: 287, endPoint x: 146, endPoint y: 285, distance: 18.2
click at [145, 285] on strong "reconstructible compatible BF" at bounding box center [110, 286] width 70 height 6
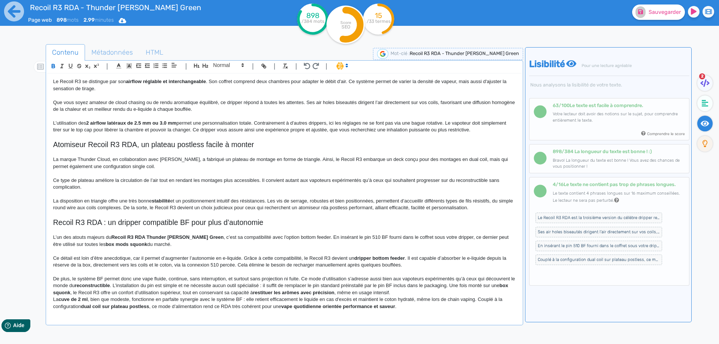
click at [97, 285] on strong "reconstructible" at bounding box center [92, 286] width 35 height 6
click at [158, 289] on p "De plus, le système BF permet donc une vape fluide, continue, sans interruption…" at bounding box center [284, 286] width 463 height 21
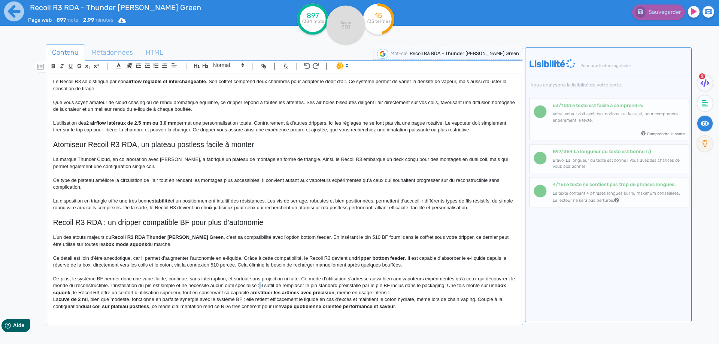
click at [265, 284] on p "De plus, le système BF permet donc une vape fluide, continue, sans interruption…" at bounding box center [284, 286] width 463 height 21
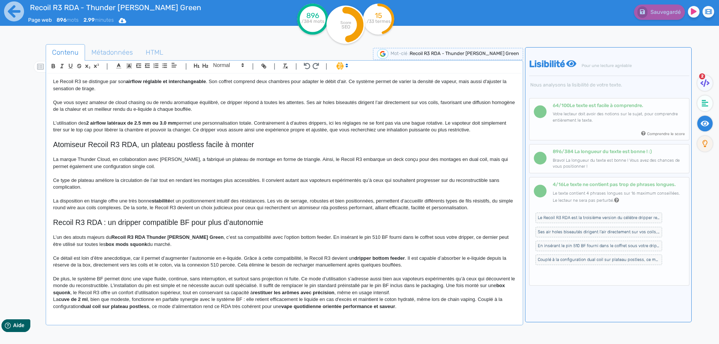
click at [452, 287] on p "De plus, le système BF permet donc une vape fluide, continue, sans interruption…" at bounding box center [284, 286] width 463 height 21
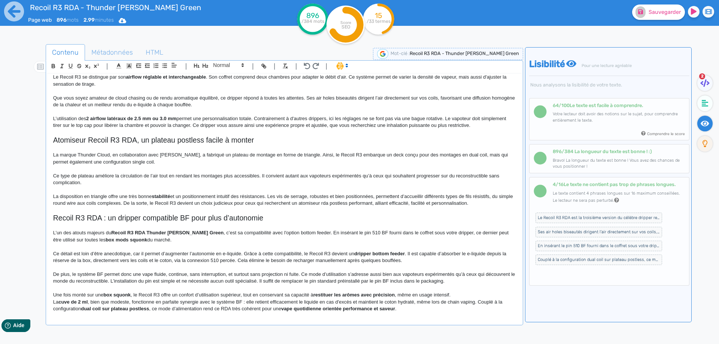
scroll to position [262, 0]
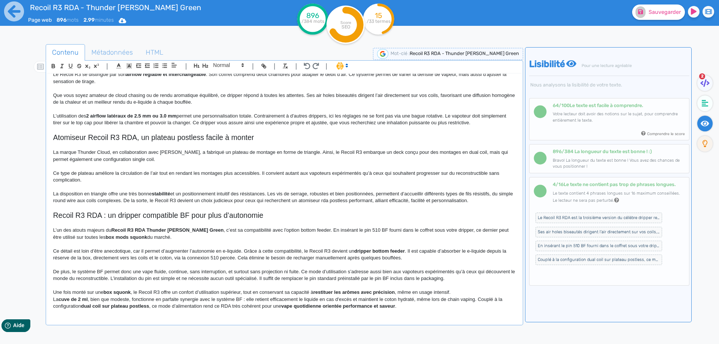
click at [109, 291] on strong "box squonk" at bounding box center [116, 293] width 27 height 6
drag, startPoint x: 109, startPoint y: 291, endPoint x: 117, endPoint y: 290, distance: 8.8
click at [117, 290] on strong "box squonk" at bounding box center [116, 293] width 27 height 6
click at [184, 298] on p "La cuve de 2 ml , bien que modeste, fonctionne en parfaite synergie avec le sys…" at bounding box center [284, 303] width 463 height 14
click at [136, 294] on p "Une fois monté sur une box squonk, le Recoil R3 offre un confort d’utilisation …" at bounding box center [284, 292] width 463 height 7
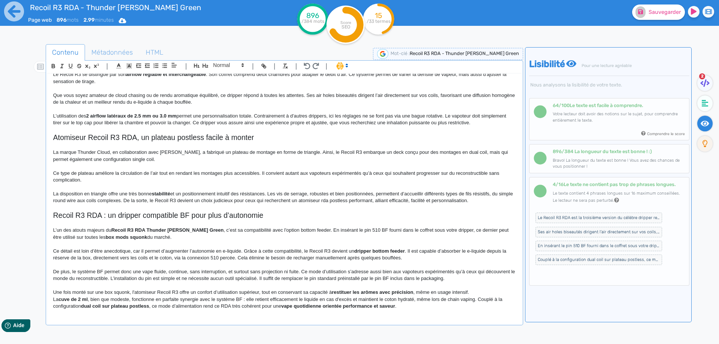
click at [260, 293] on p "Une fois monté sur une box squonk, l'atomiseur Recoil R3 offre un confort d’uti…" at bounding box center [284, 292] width 463 height 7
click at [266, 293] on p "Une fois monté sur une box squonk, l'atomiseur Recoil R3 offre un confort d’uti…" at bounding box center [284, 292] width 463 height 7
drag, startPoint x: 266, startPoint y: 293, endPoint x: 285, endPoint y: 294, distance: 19.9
click at [285, 294] on p "Une fois monté sur une box squonk, l'atomiseur Recoil R3 offre un confort d’uti…" at bounding box center [284, 292] width 463 height 7
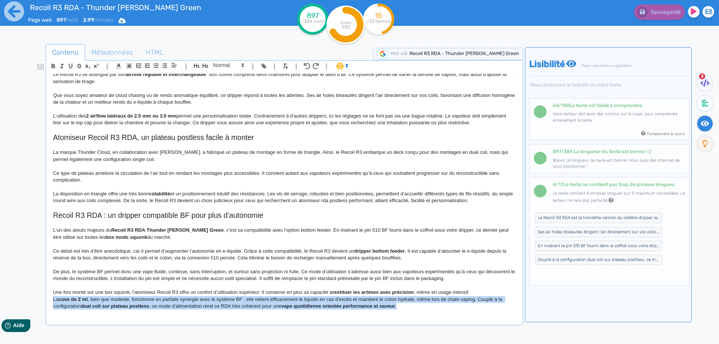
drag, startPoint x: 482, startPoint y: 292, endPoint x: 486, endPoint y: 315, distance: 22.9
click at [486, 315] on div "Recoil R3 RDA - Thunder [PERSON_NAME] Green Recoil R3 RDA de la marque Thunder …" at bounding box center [285, 194] width 474 height 241
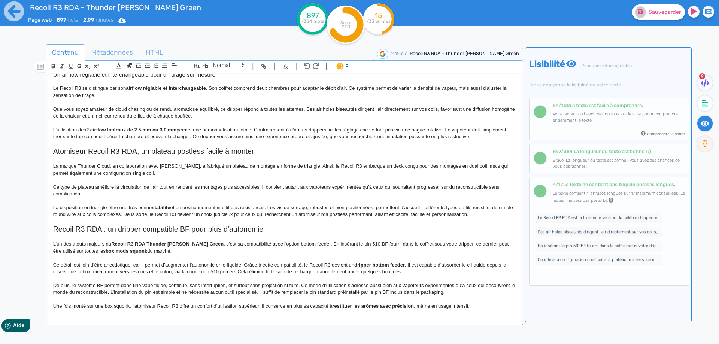
scroll to position [248, 0]
drag, startPoint x: 639, startPoint y: 18, endPoint x: 644, endPoint y: 15, distance: 6.1
click at [639, 18] on button "Sauvegarder" at bounding box center [658, 11] width 53 height 15
click at [568, 220] on span "Le Recoil R3 RDA est la troisième version du célèbre dripper reconstructible im…" at bounding box center [599, 218] width 127 height 10
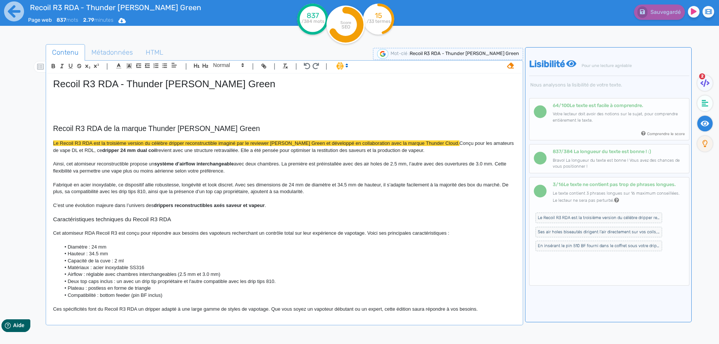
click at [345, 143] on span "Le Recoil R3 RDA est la troisième version du célèbre dripper reconstructible im…" at bounding box center [256, 143] width 406 height 6
click at [333, 144] on span "Le Recoil R3 RDA est la troisième version du célèbre dripper reconstructible im…" at bounding box center [256, 143] width 406 height 6
drag, startPoint x: 333, startPoint y: 144, endPoint x: 372, endPoint y: 143, distance: 39.0
click at [372, 143] on span "Le Recoil R3 RDA est la troisième version du célèbre dripper reconstructible im…" at bounding box center [256, 143] width 406 height 6
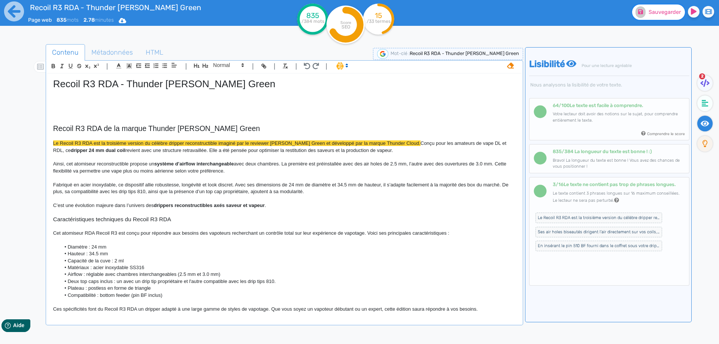
click at [650, 14] on span "Sauvegarder" at bounding box center [665, 12] width 32 height 6
click at [336, 142] on span "Le Recoil R3 RDA est la troisième version du célèbre dripper reconstructible im…" at bounding box center [237, 143] width 368 height 6
click at [338, 142] on span "Le Recoil R3 RDA est la troisième version du célèbre dripper reconstructible im…" at bounding box center [237, 143] width 368 height 6
click at [339, 142] on span "Le Recoil R3 RDA est la troisième version du célèbre dripper reconstructible im…" at bounding box center [237, 143] width 368 height 6
drag, startPoint x: 339, startPoint y: 142, endPoint x: 350, endPoint y: 142, distance: 11.2
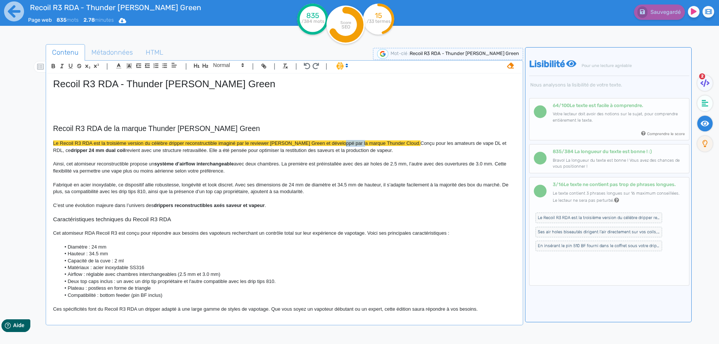
click at [350, 142] on span "Le Recoil R3 RDA est la troisième version du célèbre dripper reconstructible im…" at bounding box center [237, 143] width 368 height 6
click at [652, 19] on button "Sauvegarder" at bounding box center [658, 11] width 53 height 15
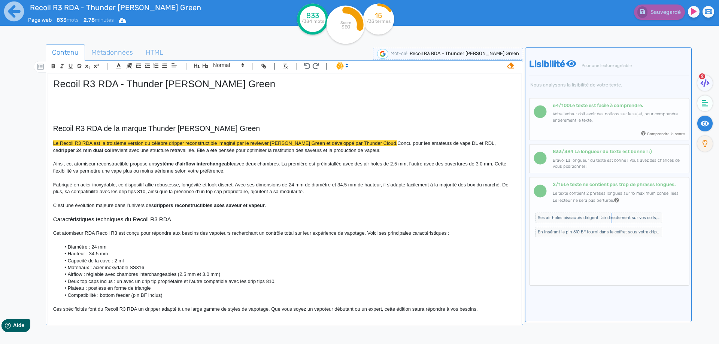
click at [608, 218] on span "Ses air holes biseautés dirigent l’air directement sur vos coils, favorisant un…" at bounding box center [599, 218] width 127 height 10
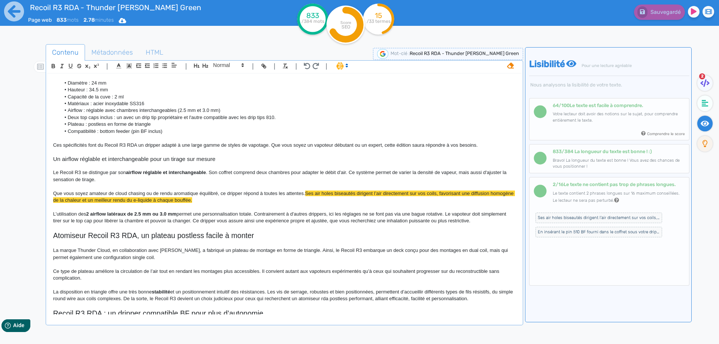
scroll to position [233, 0]
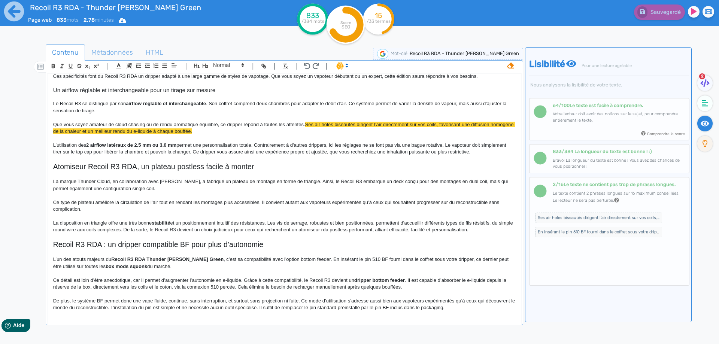
click at [438, 125] on span "Ses air holes biseautés dirigent l’air directement sur vos coils, favorisant un…" at bounding box center [284, 128] width 462 height 12
click at [667, 17] on button "Sauvegarder" at bounding box center [658, 11] width 53 height 15
click at [560, 214] on span "En insérant le pin 510 BF fourni dans le coffret sous votre dripper, ce dernier…" at bounding box center [599, 218] width 127 height 10
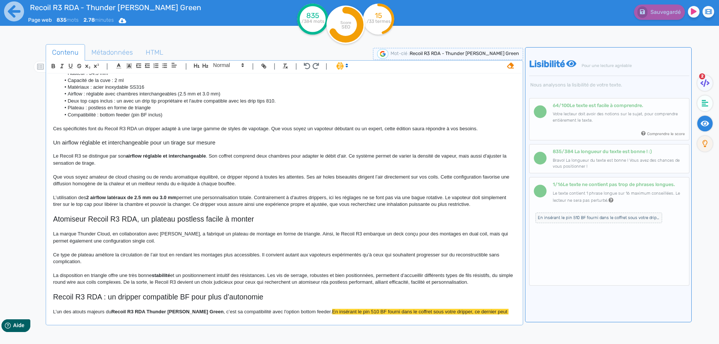
scroll to position [248, 0]
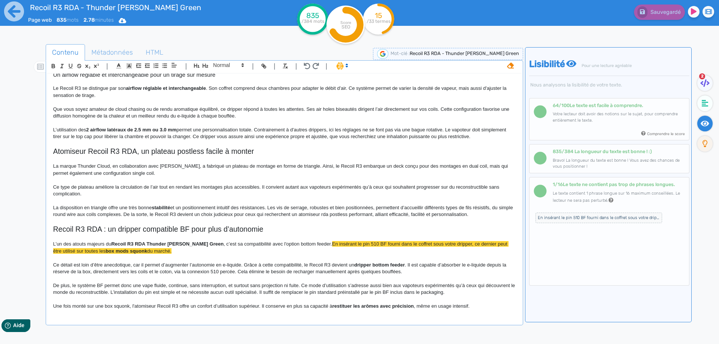
click at [391, 245] on span "En insérant le pin 510 BF fourni dans le coffret sous votre dripper, ce dernier…" at bounding box center [281, 247] width 456 height 12
drag, startPoint x: 391, startPoint y: 245, endPoint x: 426, endPoint y: 242, distance: 35.4
click at [426, 242] on span "En insérant le pin 510 BF fourni dans le coffret sous votre dripper, ce dernier…" at bounding box center [281, 247] width 456 height 12
click at [649, 16] on button "Sauvegarder" at bounding box center [658, 11] width 53 height 15
click at [513, 66] on icon at bounding box center [510, 66] width 7 height 6
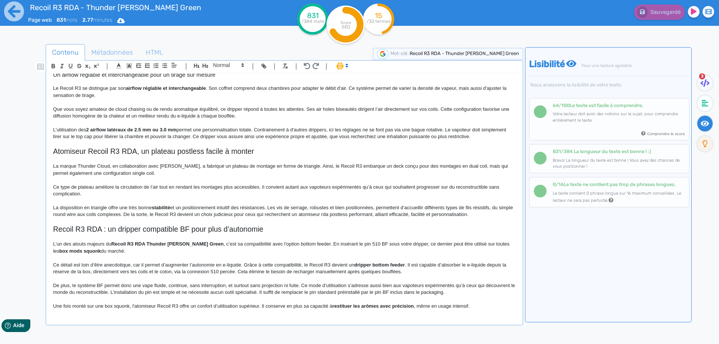
click at [478, 308] on p "Une fois monté sur une box squonk, l'atomiseur Recoil R3 offre un confort d’uti…" at bounding box center [284, 306] width 463 height 7
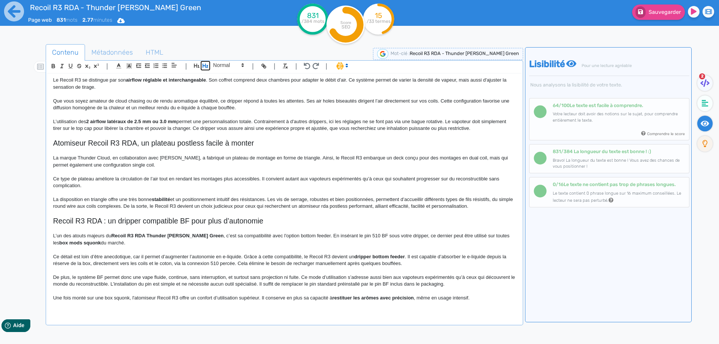
click at [207, 63] on icon "button" at bounding box center [205, 66] width 6 height 6
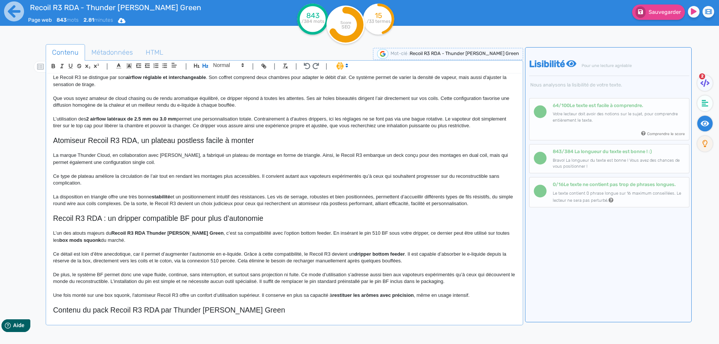
click at [205, 313] on span "Contenu du pack Recoil R3 RDA par Thunder [PERSON_NAME] Green" at bounding box center [169, 310] width 232 height 8
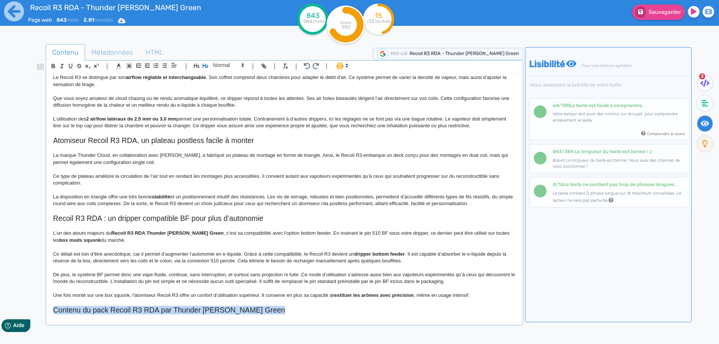
click at [205, 313] on span "Contenu du pack Recoil R3 RDA par Thunder [PERSON_NAME] Green" at bounding box center [169, 310] width 232 height 8
copy span "Contenu du pack Recoil R3 RDA par Thunder [PERSON_NAME] Green"
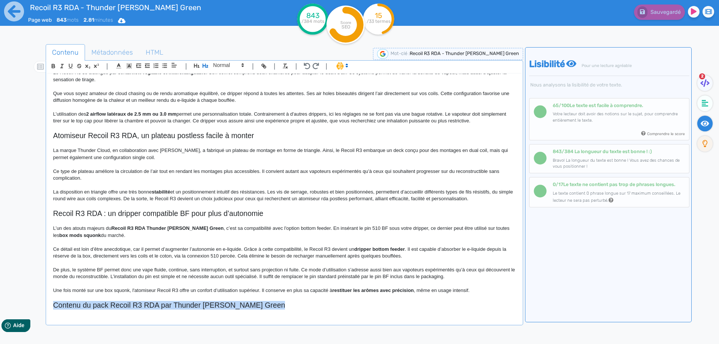
click at [305, 312] on div "Recoil R3 RDA - Thunder [PERSON_NAME] Green Recoil R3 RDA de la marque Thunder …" at bounding box center [285, 194] width 474 height 241
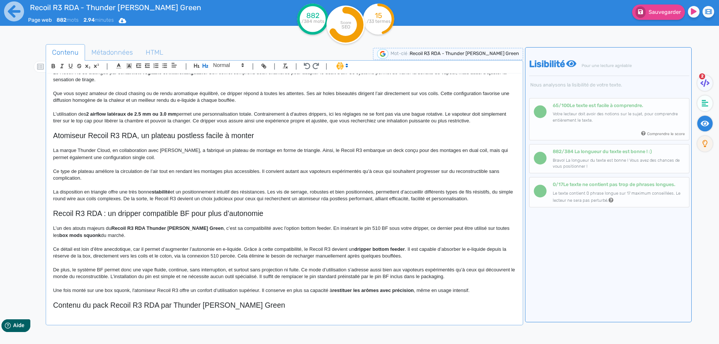
click at [76, 312] on div "Recoil R3 RDA - Thunder [PERSON_NAME] Green Recoil R3 RDA de la marque Thunder …" at bounding box center [285, 194] width 474 height 241
click at [311, 300] on p at bounding box center [284, 297] width 463 height 7
click at [303, 305] on h2 "Contenu du pack Recoil R3 RDA par Thunder [PERSON_NAME] Green" at bounding box center [284, 305] width 463 height 9
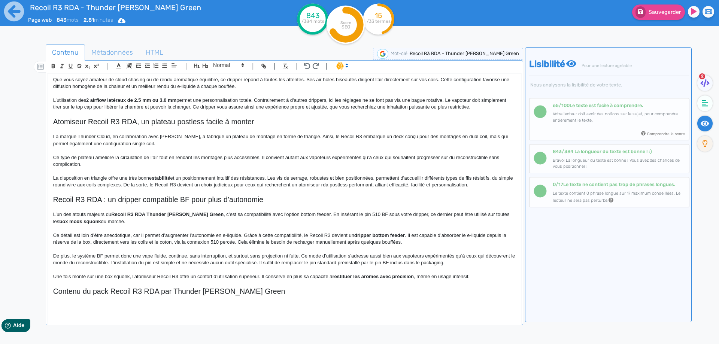
scroll to position [341, 0]
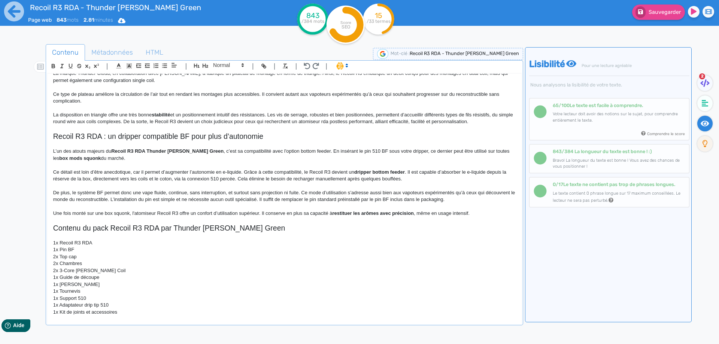
click at [57, 241] on p "1x Recoil R3 RDA" at bounding box center [284, 243] width 463 height 7
click at [56, 250] on p "1x Pin BF" at bounding box center [284, 250] width 463 height 7
click at [57, 254] on p "2x Top cap" at bounding box center [284, 257] width 463 height 7
click at [57, 261] on p "2x Chambres" at bounding box center [284, 263] width 463 height 7
click at [56, 270] on p "2x 3-Core [PERSON_NAME] Coil" at bounding box center [284, 270] width 463 height 7
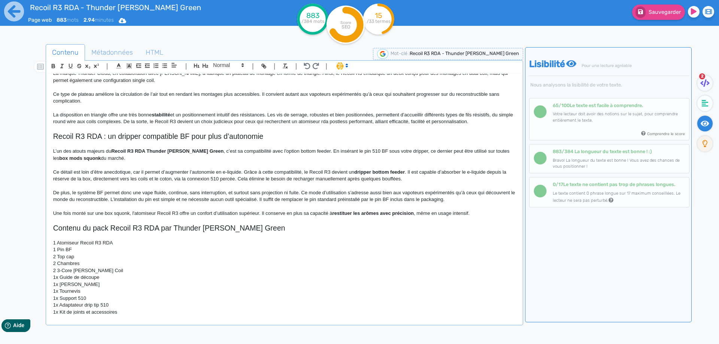
click at [57, 279] on p "1x Guide de découpe" at bounding box center [284, 277] width 463 height 7
click at [57, 285] on p "1x [PERSON_NAME]" at bounding box center [284, 284] width 463 height 7
click at [57, 291] on p "1x Tournevis" at bounding box center [284, 291] width 463 height 7
click at [58, 299] on p "1x Support 510" at bounding box center [284, 298] width 463 height 7
click at [58, 305] on p "1x Adaptateur drip tip 510" at bounding box center [284, 305] width 463 height 7
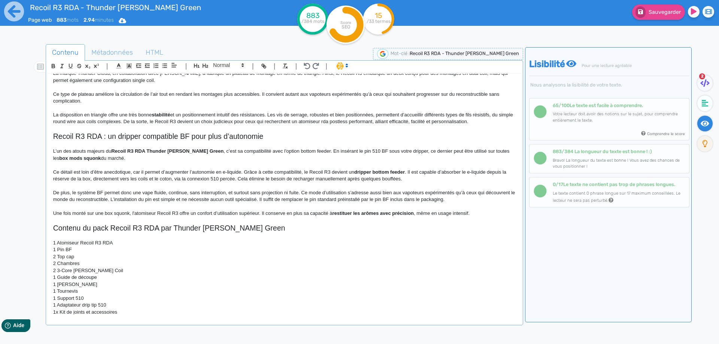
click at [57, 312] on p "1x Kit de joints et accessoires" at bounding box center [284, 312] width 463 height 7
click at [66, 298] on p "1 Support 510" at bounding box center [284, 298] width 463 height 7
click at [55, 262] on p "2 Chambres" at bounding box center [284, 263] width 463 height 7
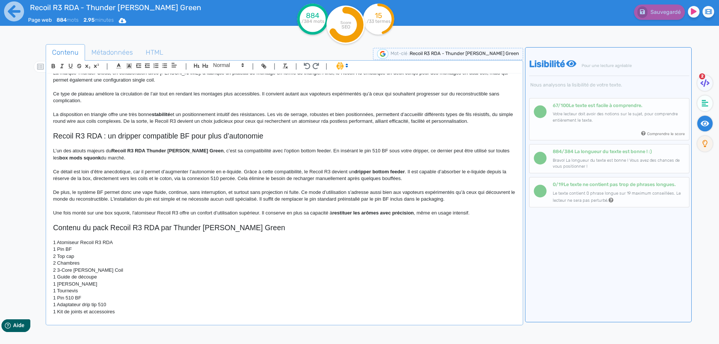
click at [93, 263] on p "2 Chambres" at bounding box center [284, 263] width 463 height 7
click at [58, 271] on p "2 3-Core [PERSON_NAME] Coil" at bounding box center [284, 270] width 463 height 7
click at [107, 271] on p "2 Coils 3-Core [PERSON_NAME] Coil" at bounding box center [284, 270] width 463 height 7
click at [79, 256] on p "2 Top cap" at bounding box center [284, 256] width 463 height 7
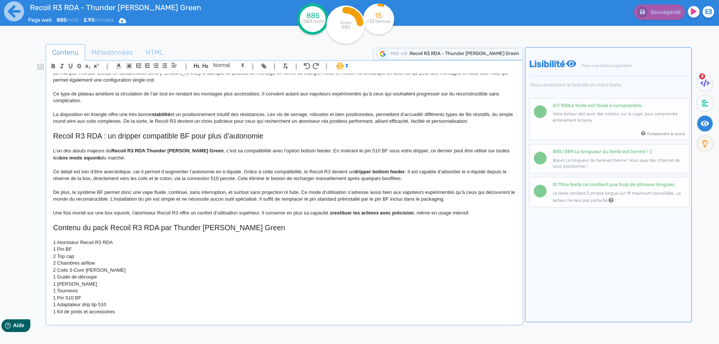
drag, startPoint x: 55, startPoint y: 304, endPoint x: 64, endPoint y: 303, distance: 9.4
click at [57, 304] on p "1 Adaptateur drip tip 510" at bounding box center [284, 305] width 463 height 7
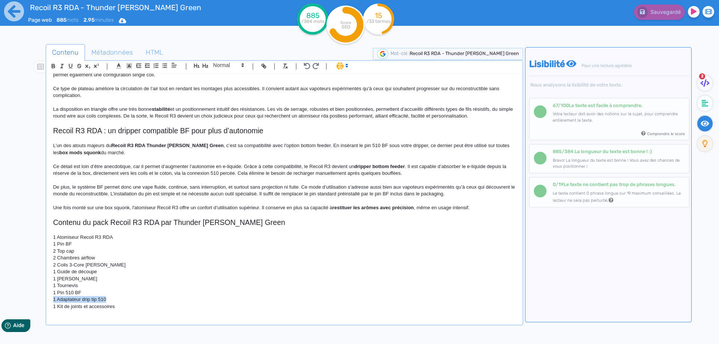
drag, startPoint x: 112, startPoint y: 303, endPoint x: 12, endPoint y: 300, distance: 100.1
click at [12, 300] on div "Recoil R3 RDA - Thunder [PERSON_NAME] Green Page web 885 mots 2.95 minutes Html…" at bounding box center [359, 196] width 719 height 392
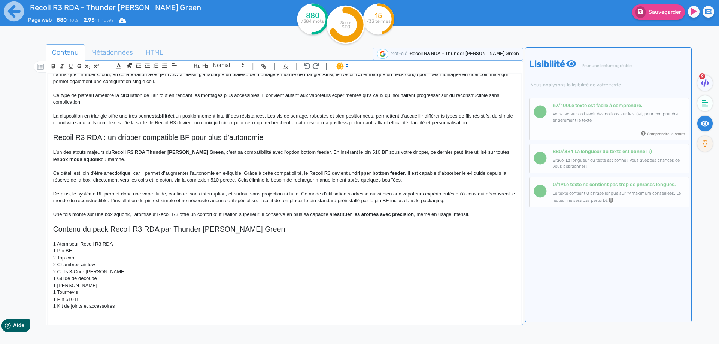
click at [87, 257] on p "2 Top cap" at bounding box center [284, 258] width 463 height 7
click at [86, 258] on p "2 Top cap" at bounding box center [284, 258] width 463 height 7
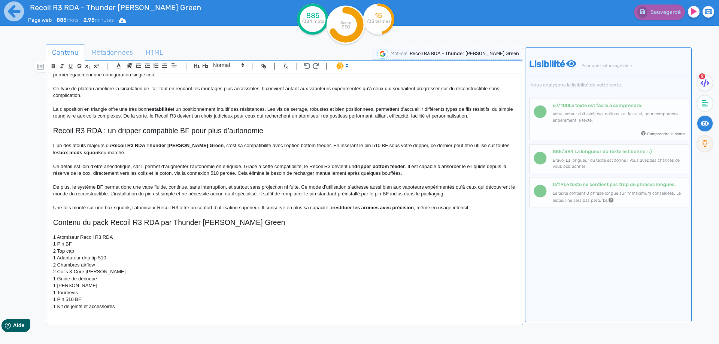
click at [62, 279] on p "1 Guide de découpe" at bounding box center [284, 279] width 463 height 7
click at [125, 267] on p "2 Chambres airflow" at bounding box center [284, 265] width 463 height 7
click at [115, 280] on p "1 Outil de découpe" at bounding box center [284, 279] width 463 height 7
click at [67, 284] on p "1 [PERSON_NAME]" at bounding box center [284, 285] width 463 height 7
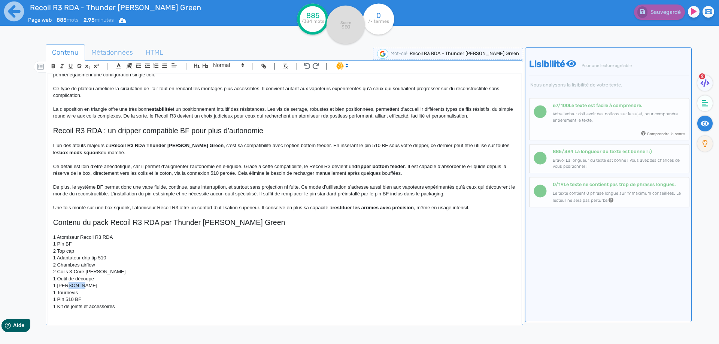
click at [67, 284] on p "1 [PERSON_NAME]" at bounding box center [284, 285] width 463 height 7
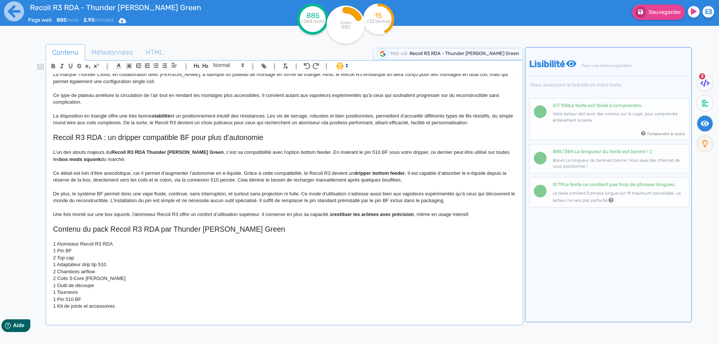
scroll to position [340, 0]
click at [118, 308] on p "1 Kit de joints et accessoires" at bounding box center [284, 306] width 463 height 7
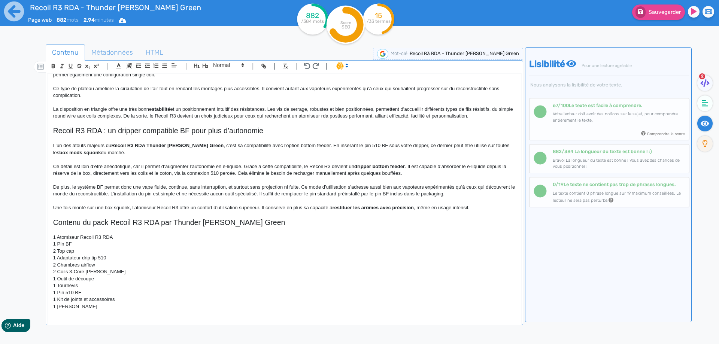
scroll to position [348, 0]
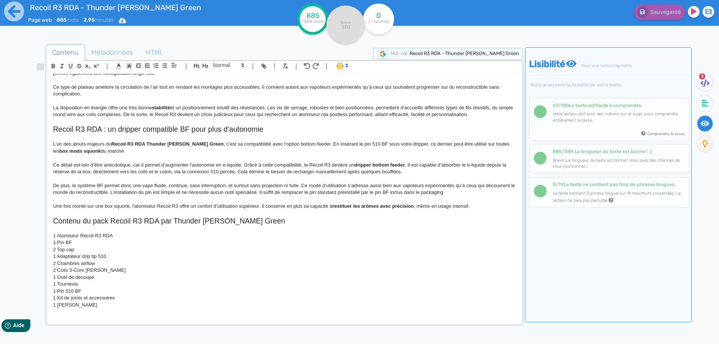
click at [90, 297] on p "1 Kit de joints et accessoires" at bounding box center [284, 298] width 463 height 7
click at [74, 298] on p "1 Kit de joints et accessoires" at bounding box center [284, 298] width 463 height 7
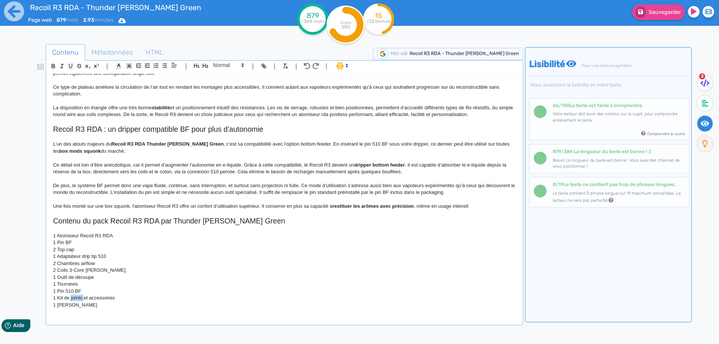
click at [74, 298] on p "1 Kit de joints et accessoires" at bounding box center [284, 298] width 463 height 7
click at [649, 14] on span "Sauvegarder" at bounding box center [665, 12] width 32 height 6
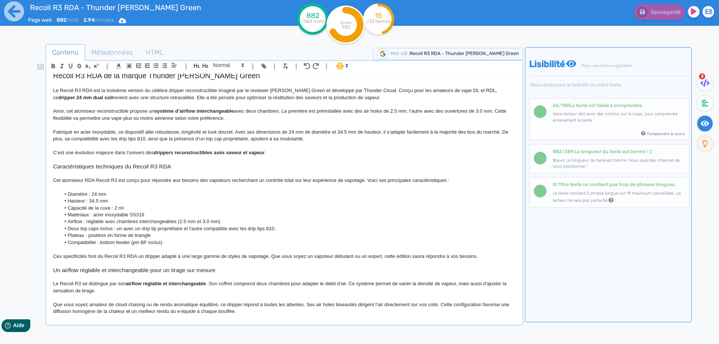
scroll to position [0, 0]
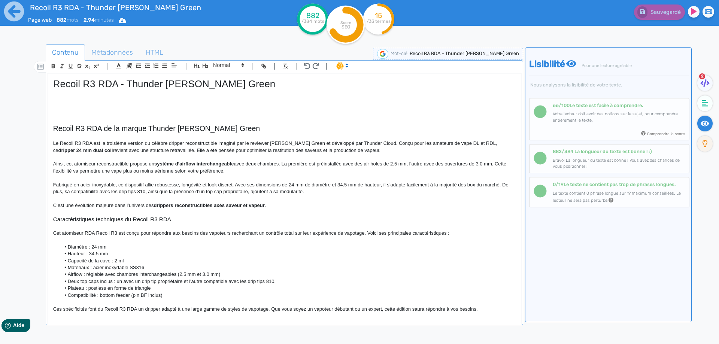
click at [121, 93] on p at bounding box center [284, 93] width 463 height 7
click at [118, 97] on p at bounding box center [284, 100] width 463 height 7
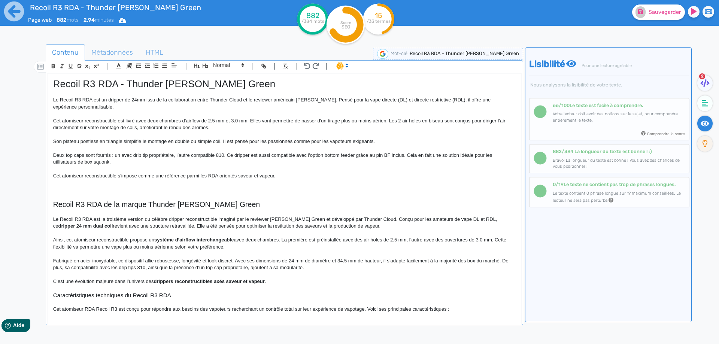
click at [165, 109] on p "Le Recoil R3 RDA est un dripper de 24mm issu de la collaboration entre Thunder …" at bounding box center [284, 104] width 463 height 14
click at [304, 184] on p at bounding box center [284, 183] width 463 height 7
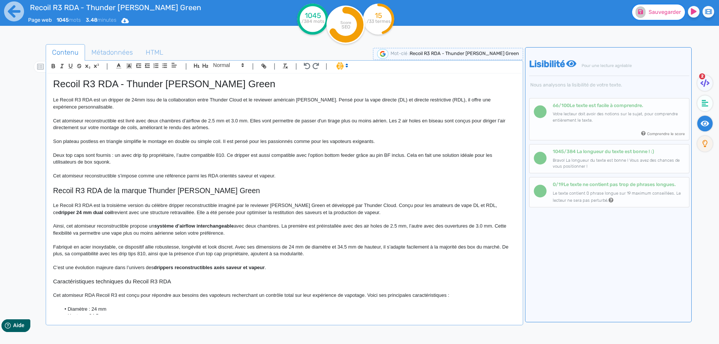
click at [643, 17] on fa-icon at bounding box center [641, 12] width 10 height 12
click at [117, 59] on span "Métadonnées" at bounding box center [112, 52] width 54 height 20
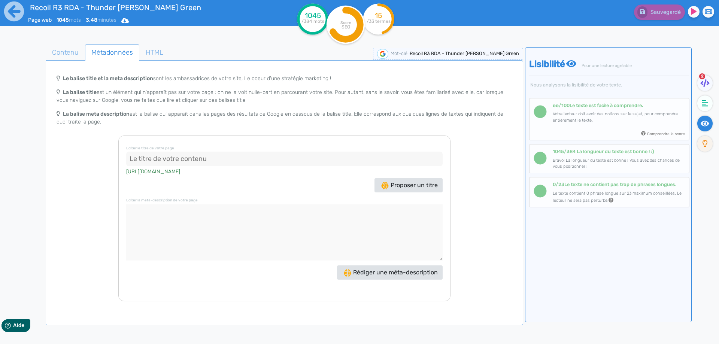
click at [149, 162] on input at bounding box center [284, 159] width 317 height 15
paste input "Recoil R3 RDA - Dripper 24mm DL/RDL - Thunder [PERSON_NAME]"
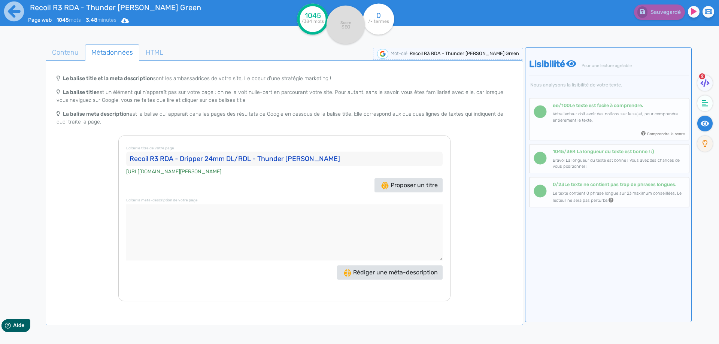
click at [192, 157] on input "Recoil R3 RDA - Dripper 24mm DL/RDL - Thunder [PERSON_NAME]" at bounding box center [284, 159] width 317 height 15
drag, startPoint x: 192, startPoint y: 157, endPoint x: 247, endPoint y: 161, distance: 55.6
click at [247, 161] on input "Recoil R3 RDA - Dripper 24mm DL/RDL - Thunder [PERSON_NAME]" at bounding box center [284, 159] width 317 height 15
click at [249, 159] on input "Recoil R3 RDA Thunder [PERSON_NAME]" at bounding box center [284, 159] width 317 height 15
paste input "Dripper 24mm DL/RDL"
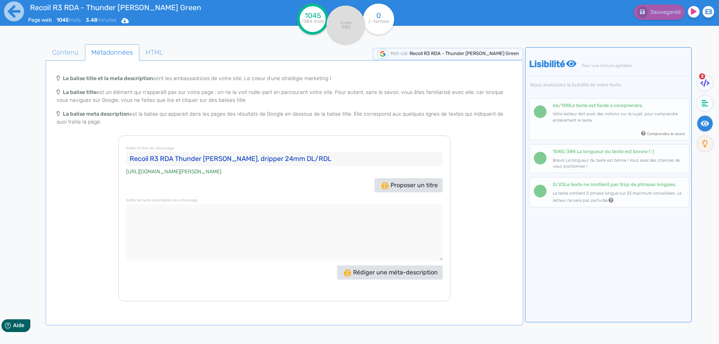
click at [249, 157] on input "Recoil R3 RDA Thunder [PERSON_NAME], dripper 24mm DL/RDL" at bounding box center [284, 159] width 317 height 15
type input "Recoil R3 RDA Thunder [PERSON_NAME], dripper 24mm DL/RDL"
click at [155, 218] on textarea at bounding box center [284, 233] width 317 height 56
paste textarea "Le Recoil R3 RDA de Thunder [PERSON_NAME] Green est un atomiseur reconstructibl…"
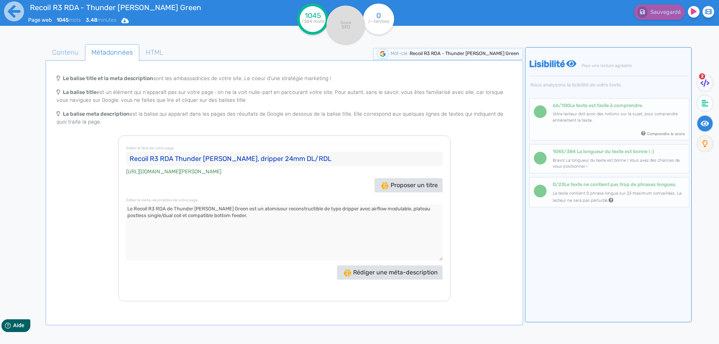
type textarea "Le Recoil R3 RDA de Thunder [PERSON_NAME] Green est un atomiseur reconstructibl…"
click at [44, 46] on div at bounding box center [34, 216] width 24 height 349
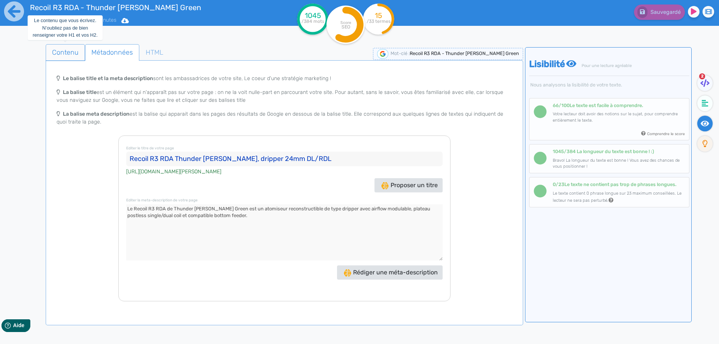
click at [67, 52] on span "Contenu" at bounding box center [65, 52] width 39 height 20
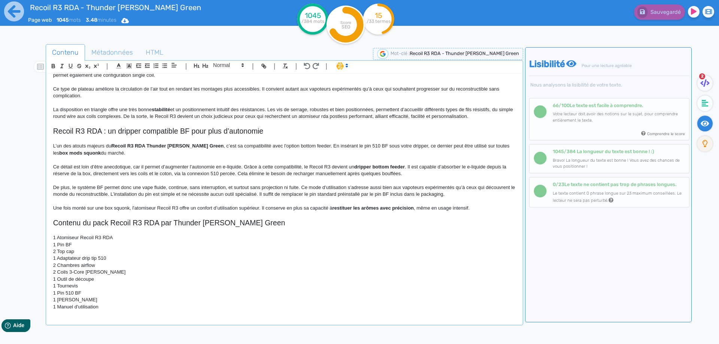
scroll to position [409, 0]
click at [704, 102] on icon at bounding box center [705, 103] width 7 height 7
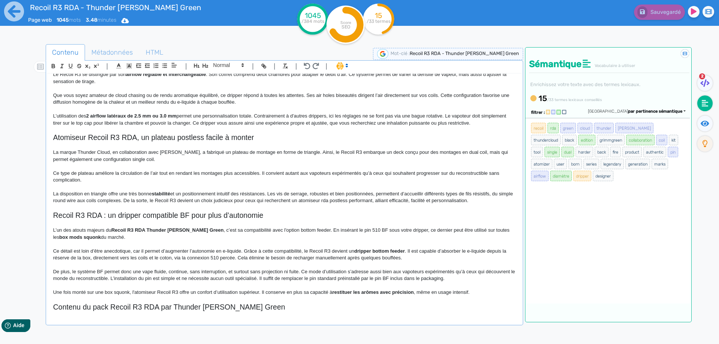
scroll to position [222, 0]
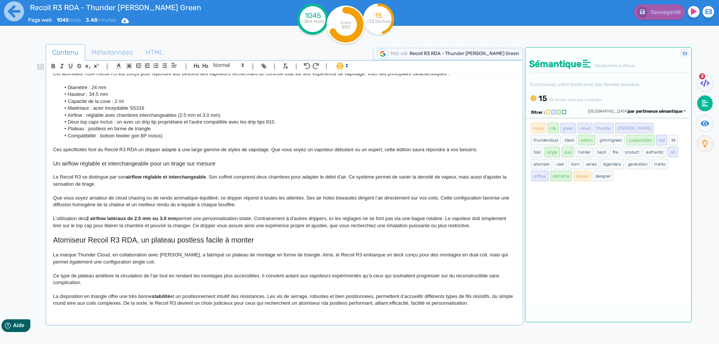
click at [97, 255] on span "La marque Thunder Cloud, en collaboration avec [PERSON_NAME], a fabriqué un pla…" at bounding box center [281, 258] width 456 height 12
click at [94, 251] on p at bounding box center [284, 248] width 463 height 7
click at [94, 252] on span "La marque Thundercloud, en collaboration avec [PERSON_NAME], a fabriqué un plat…" at bounding box center [280, 258] width 454 height 12
click at [171, 255] on span "La marque Thundercloud, en collaboration avec [PERSON_NAME], a fabriqué un plat…" at bounding box center [280, 258] width 454 height 12
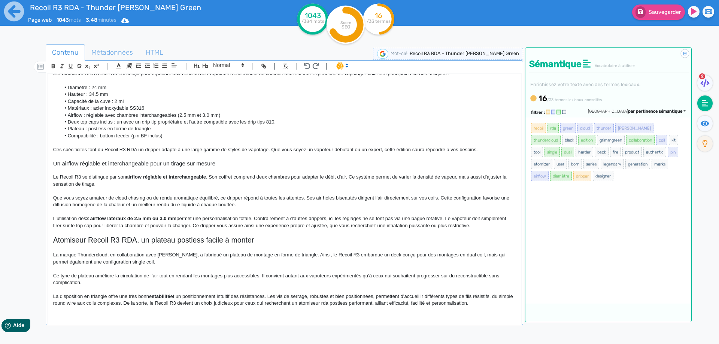
click at [661, 20] on div "Sauvegarder" at bounding box center [576, 18] width 288 height 37
click at [663, 16] on button "Sauvegarder" at bounding box center [658, 11] width 53 height 15
click at [393, 234] on p at bounding box center [284, 232] width 463 height 7
click at [222, 175] on span ". Son coffret comprend deux chambres pour adapter le débit d'air. Ce système pe…" at bounding box center [280, 180] width 455 height 12
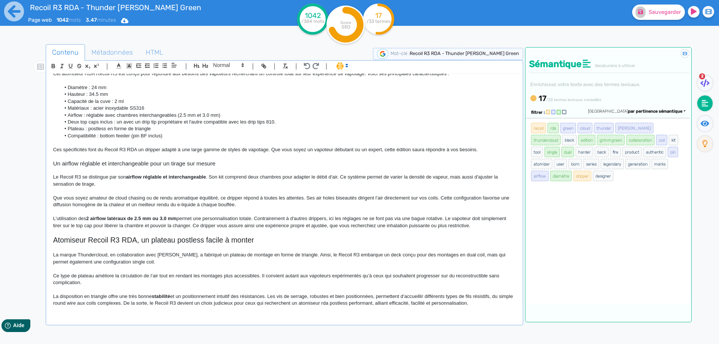
click at [653, 19] on div "Sauvegarder" at bounding box center [576, 18] width 288 height 37
click at [654, 17] on button "Sauvegarder" at bounding box center [658, 11] width 53 height 15
click at [705, 84] on icon at bounding box center [705, 82] width 9 height 7
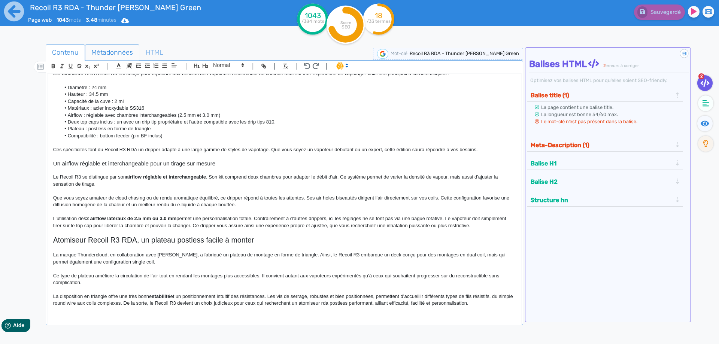
click at [124, 57] on span "Métadonnées" at bounding box center [112, 52] width 54 height 20
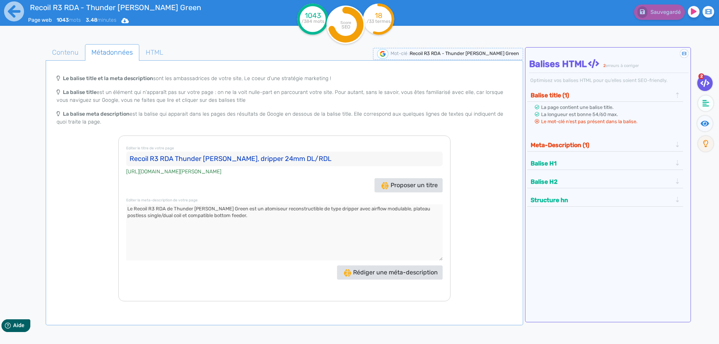
click at [243, 158] on input "Recoil R3 RDA Thunder [PERSON_NAME], dripper 24mm DL/RDL" at bounding box center [284, 159] width 317 height 15
click at [309, 158] on input "Recoil R3 RDA Thunder [PERSON_NAME] Green, dripper 24mm DL/RDL" at bounding box center [284, 159] width 317 height 15
type input "Recoil R3 RDA Thunder [PERSON_NAME] Green, dripper 24mm DL/RDL"
click at [582, 145] on button "Meta-Description (1)" at bounding box center [602, 145] width 146 height 12
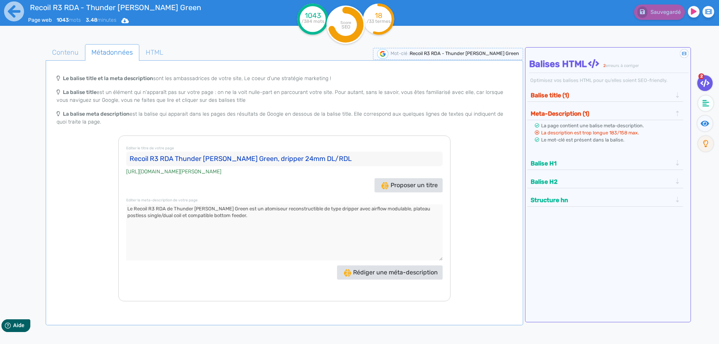
click at [297, 209] on textarea at bounding box center [284, 233] width 317 height 56
click at [298, 209] on textarea at bounding box center [284, 233] width 317 height 56
click at [140, 217] on textarea at bounding box center [284, 233] width 317 height 56
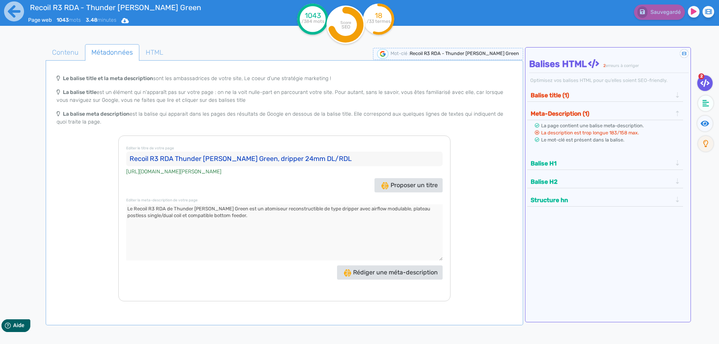
paste textarea "ripper avec airflow modulable, plateau postless single/dual coil et compatible …"
type textarea "Le Recoil R3 RDA de Thunder [PERSON_NAME] Green est un atomiseur reconstructibl…"
click at [562, 89] on button "Balise title (1)" at bounding box center [602, 95] width 146 height 12
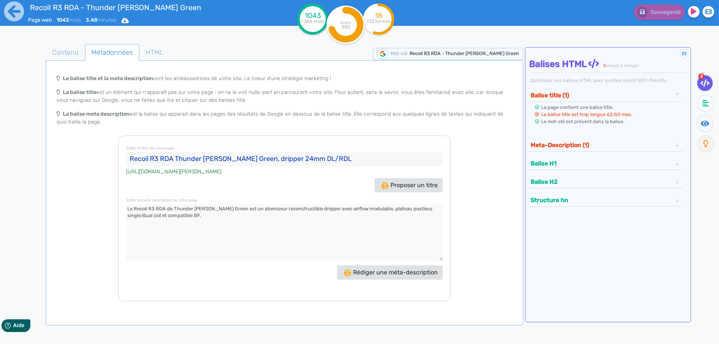
click at [337, 158] on input "Recoil R3 RDA Thunder [PERSON_NAME] Green, dripper 24mm DL/RDL" at bounding box center [284, 159] width 317 height 15
drag, startPoint x: 337, startPoint y: 158, endPoint x: 321, endPoint y: 155, distance: 16.0
click at [321, 155] on input "Recoil R3 RDA Thunder [PERSON_NAME] Green, dripper 24mm DL/RDL" at bounding box center [284, 159] width 317 height 15
click at [707, 103] on icon at bounding box center [706, 103] width 7 height 7
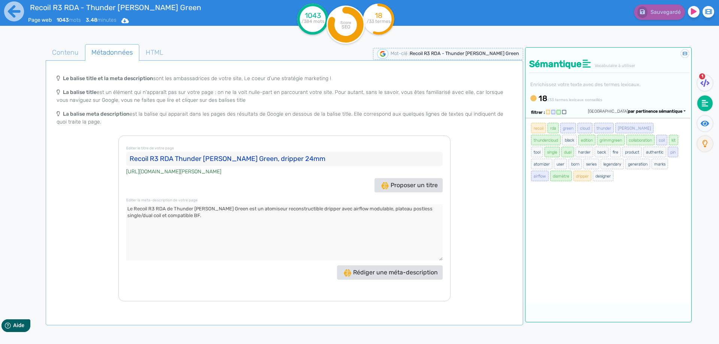
click at [269, 160] on input "Recoil R3 RDA Thunder [PERSON_NAME] Green, dripper 24mm" at bounding box center [284, 159] width 317 height 15
drag, startPoint x: 269, startPoint y: 160, endPoint x: 368, endPoint y: 162, distance: 98.9
click at [368, 162] on input "Recoil R3 RDA Thunder [PERSON_NAME] Green, dripper 24mm" at bounding box center [284, 159] width 317 height 15
type input "Recoil R3 RDA Thunder [PERSON_NAME] Green"
click at [704, 87] on icon at bounding box center [705, 82] width 9 height 7
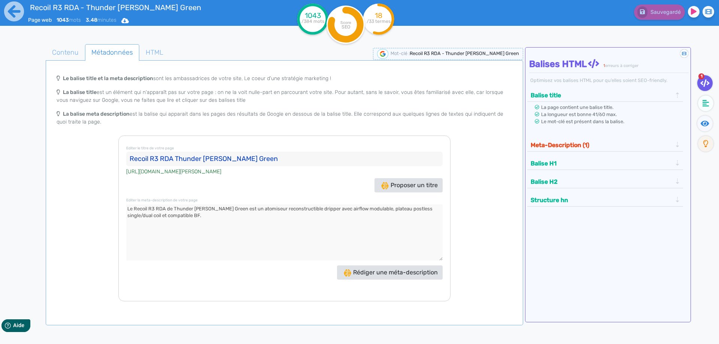
click at [546, 147] on button "Meta-Description (1)" at bounding box center [602, 145] width 146 height 12
click at [195, 217] on textarea at bounding box center [284, 233] width 317 height 56
click at [337, 207] on textarea at bounding box center [284, 233] width 317 height 56
click at [336, 208] on textarea at bounding box center [284, 233] width 317 height 56
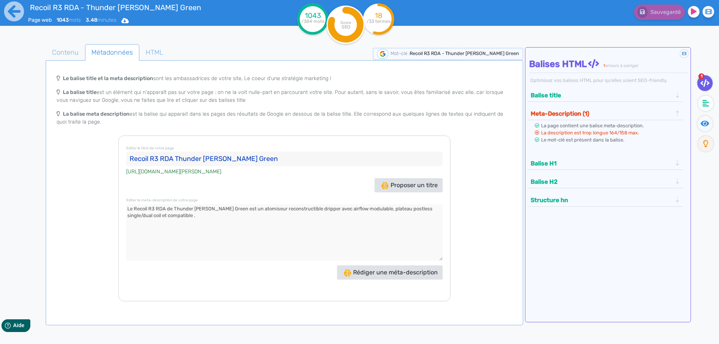
paste textarea "BF"
click at [183, 217] on textarea at bounding box center [284, 233] width 317 height 56
type textarea "Le Recoil R3 RDA de Thunder [PERSON_NAME] Green est un atomiseur reconstructibl…"
click at [70, 46] on span "Contenu" at bounding box center [65, 52] width 39 height 20
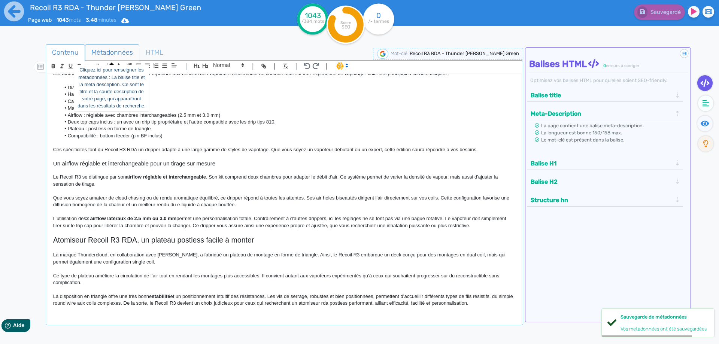
click at [100, 52] on span "Métadonnées" at bounding box center [112, 52] width 54 height 20
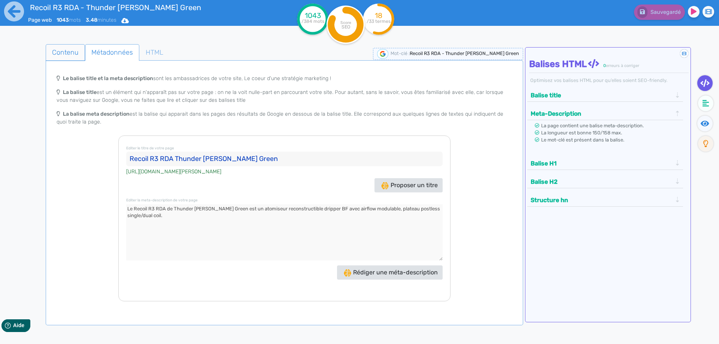
click at [63, 48] on span "Contenu" at bounding box center [65, 52] width 39 height 20
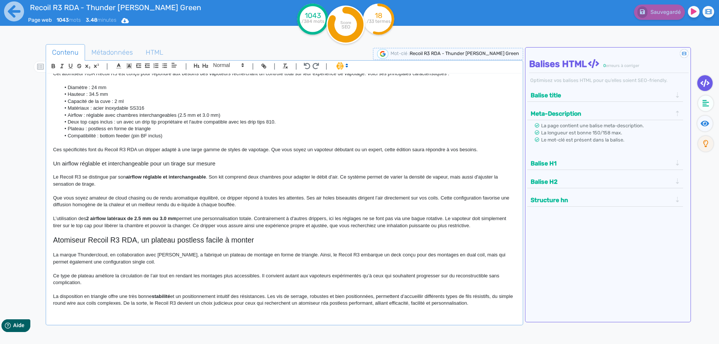
click at [714, 97] on li at bounding box center [707, 105] width 21 height 18
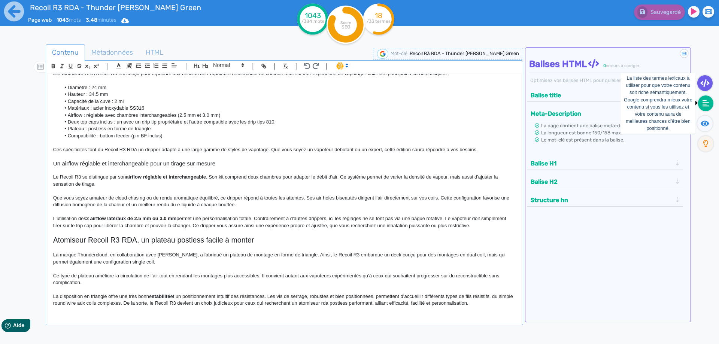
click at [710, 103] on fa-icon at bounding box center [705, 104] width 15 height 16
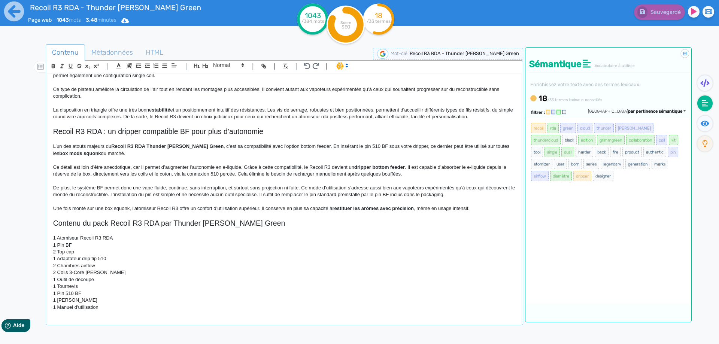
scroll to position [409, 0]
click at [165, 299] on p "1 [PERSON_NAME]" at bounding box center [284, 299] width 463 height 7
click at [158, 308] on p "1 Manuel d'utilisation" at bounding box center [284, 306] width 463 height 7
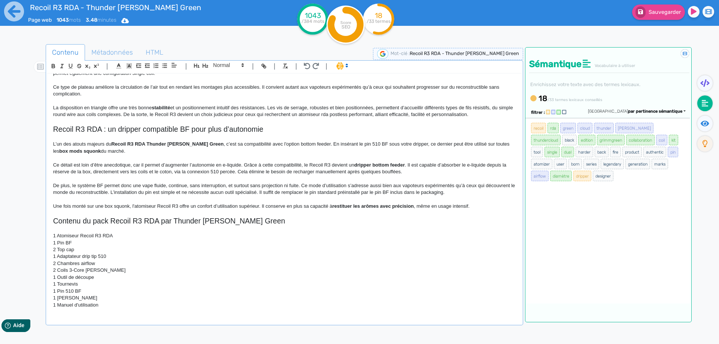
scroll to position [417, 0]
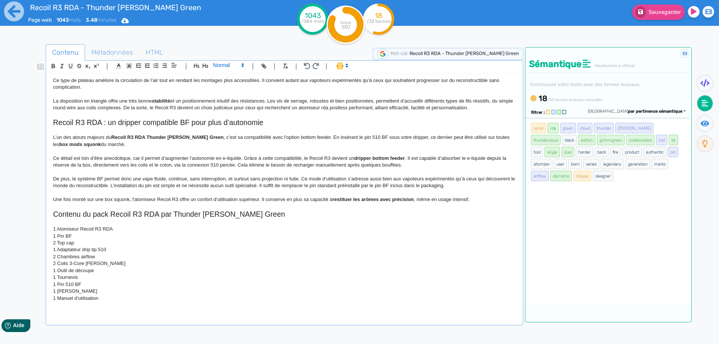
click at [210, 64] on span at bounding box center [228, 65] width 37 height 9
click at [204, 67] on icon "button" at bounding box center [205, 66] width 6 height 6
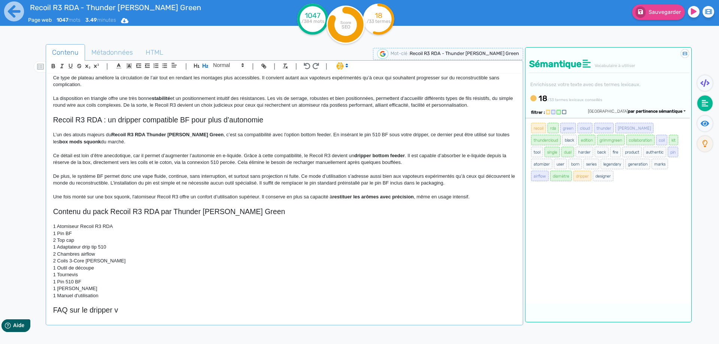
scroll to position [420, 0]
click at [112, 309] on h2 "FAQ sur le dripper vdripper rdl et dl" at bounding box center [284, 310] width 463 height 9
click at [116, 310] on h2 "FAQ sur le dripper vdripper rdl et dl" at bounding box center [284, 310] width 463 height 9
click at [118, 310] on h2 "FAQ sur le dripper vdripper rdl et dl" at bounding box center [284, 310] width 463 height 9
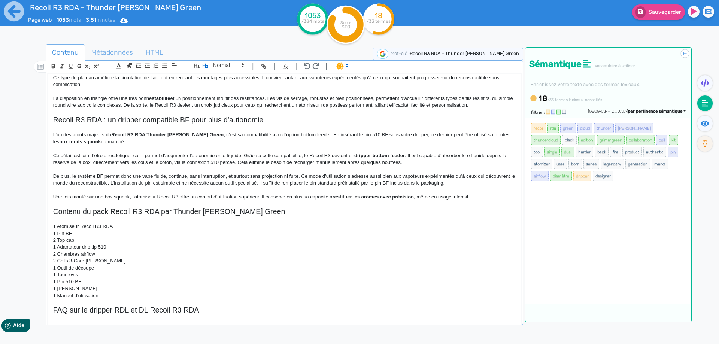
click at [199, 214] on span "Contenu du pack Recoil R3 RDA par Thunder [PERSON_NAME] Green" at bounding box center [169, 212] width 232 height 8
click at [182, 215] on span "Contenu du pack Recoil R3 RDA par Thunder [PERSON_NAME] Green" at bounding box center [169, 212] width 232 height 8
drag, startPoint x: 182, startPoint y: 215, endPoint x: 266, endPoint y: 212, distance: 84.0
click at [266, 212] on span "Contenu du pack Recoil R3 RDA par Thunder [PERSON_NAME] Green" at bounding box center [169, 212] width 232 height 8
copy span "Thunder [PERSON_NAME] Green"
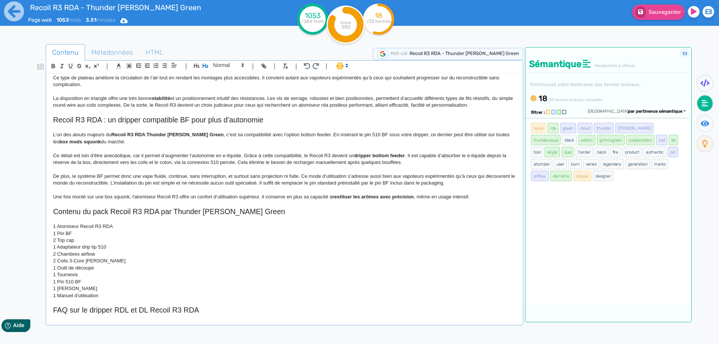
click at [211, 314] on div "Recoil R3 RDA - Thunder [PERSON_NAME] Green Le Recoil R3 RDA est un dripper de …" at bounding box center [284, 200] width 475 height 254
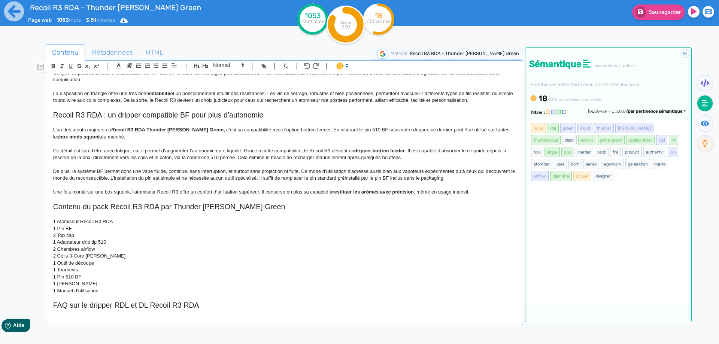
click at [212, 308] on h2 "FAQ sur le dripper RDL et DL Recoil R3 RDA" at bounding box center [284, 305] width 463 height 9
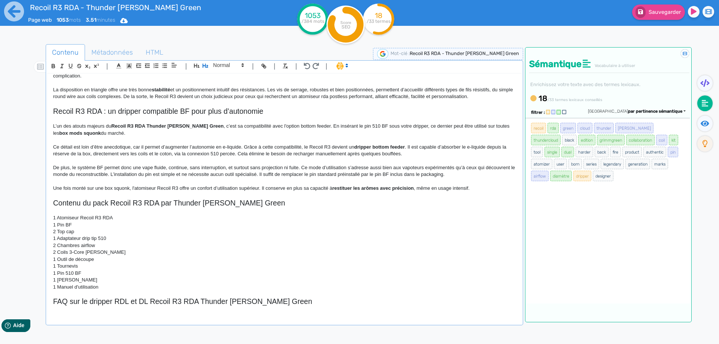
click at [204, 300] on h2 "FAQ sur le dripper RDL et DL Recoil R3 RDA Thunder [PERSON_NAME] Green" at bounding box center [284, 301] width 463 height 9
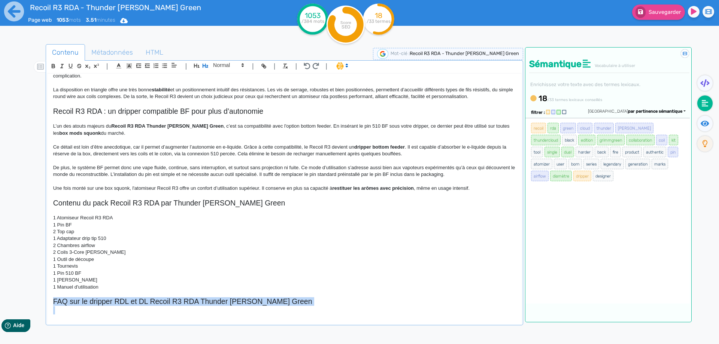
click at [204, 300] on h2 "FAQ sur le dripper RDL et DL Recoil R3 RDA Thunder [PERSON_NAME] Green" at bounding box center [284, 301] width 463 height 9
copy h2 "FAQ sur le dripper RDL et DL Recoil R3 RDA Thunder [PERSON_NAME] Green"
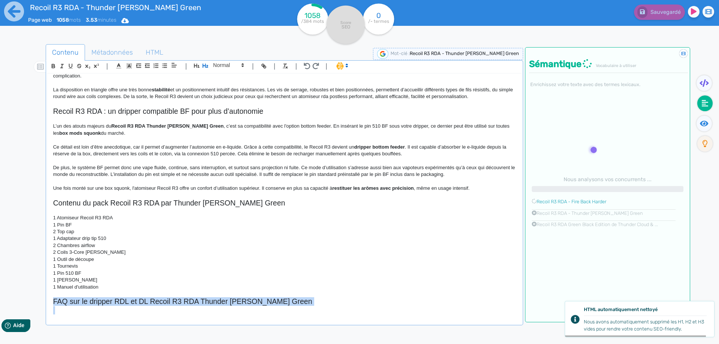
scroll to position [433, 0]
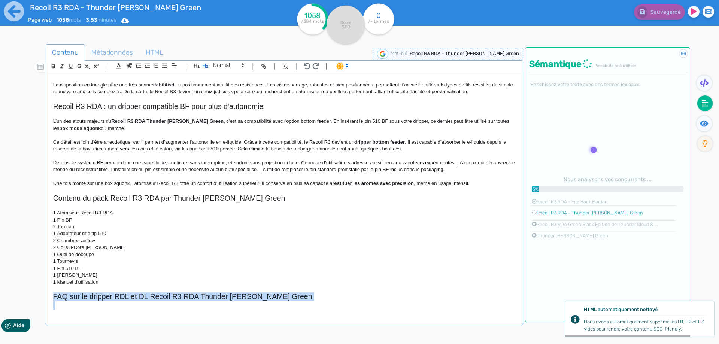
drag, startPoint x: 221, startPoint y: 315, endPoint x: 213, endPoint y: 305, distance: 12.7
click at [221, 315] on div "Recoil R3 RDA - Thunder [PERSON_NAME] Green Le Recoil R3 RDA est un dripper de …" at bounding box center [285, 194] width 474 height 241
click at [213, 305] on h2 at bounding box center [284, 306] width 463 height 9
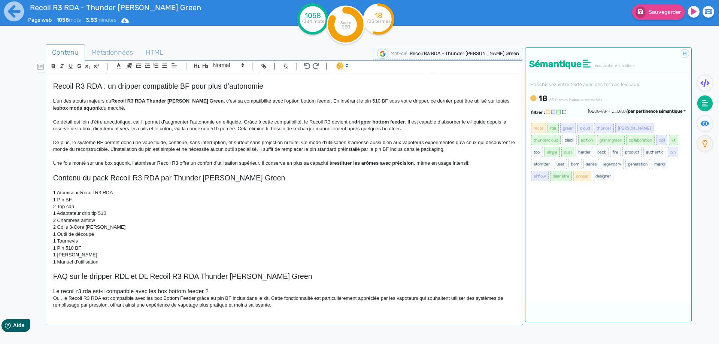
scroll to position [205, 0]
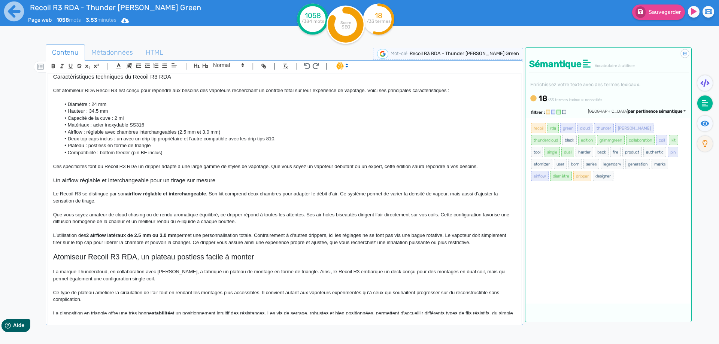
click at [223, 194] on span ". Son kit comprend deux chambres pour adapter le débit d'air. Ce système permet…" at bounding box center [276, 197] width 446 height 12
click at [659, 15] on span "Sauvegarder" at bounding box center [665, 12] width 32 height 6
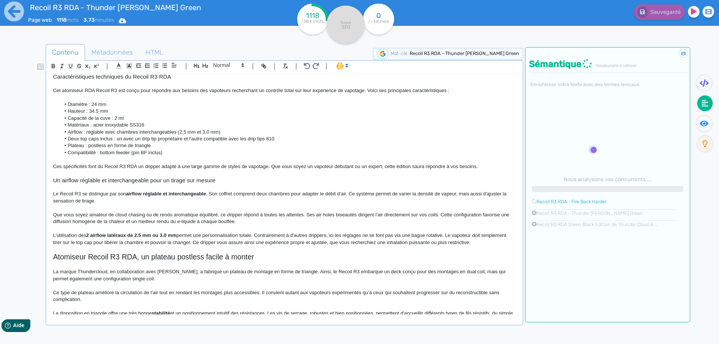
scroll to position [459, 0]
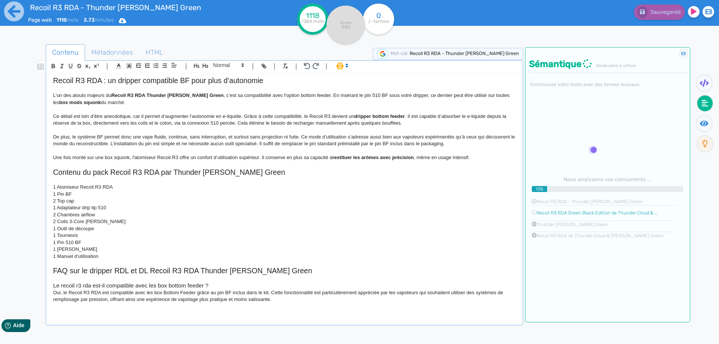
click at [225, 289] on h3 "Le recoil r3 rda est-il compatible avec les box bottom feeder ?" at bounding box center [284, 285] width 463 height 7
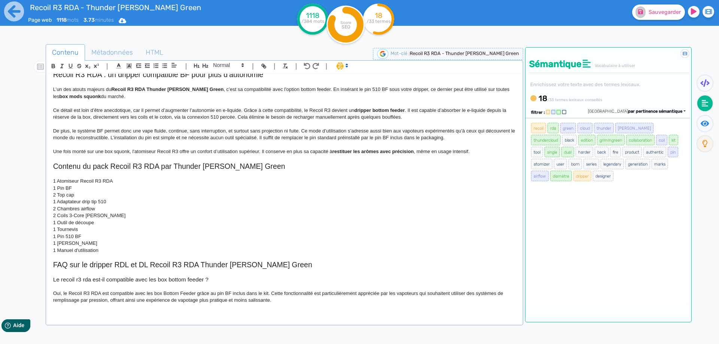
scroll to position [466, 0]
click at [166, 292] on p "Oui, le Recoil R3 RDA est compatible avec les box Bottom Feeder grâce au pin BF…" at bounding box center [284, 297] width 463 height 14
click at [181, 293] on p "Oui, le Recoil R3 RDA est compatible avec les box bottom Feeder grâce au pin BF…" at bounding box center [284, 297] width 463 height 14
click at [347, 292] on p "Oui, le Recoil R3 RDA est compatible avec les box bottom feeder grâce au pin BF…" at bounding box center [284, 297] width 463 height 14
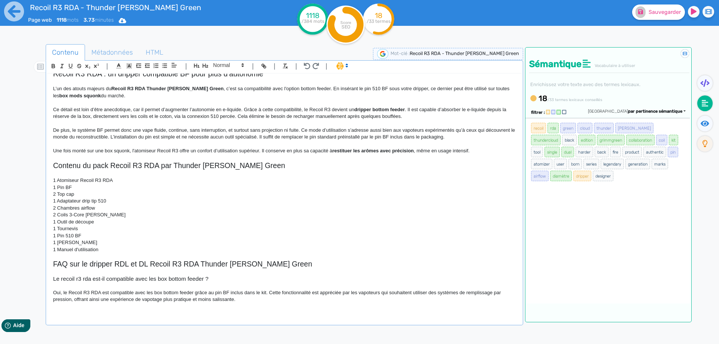
click at [276, 306] on p at bounding box center [284, 306] width 463 height 7
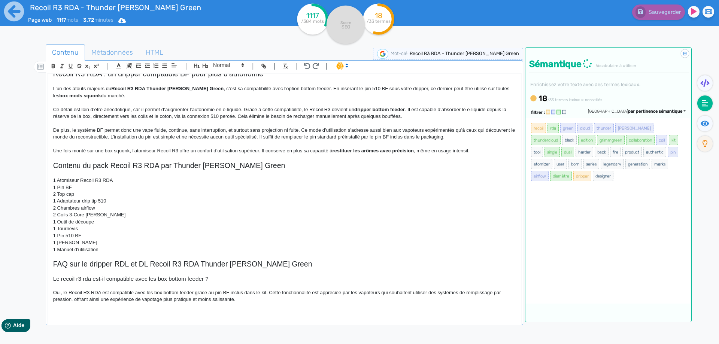
click at [193, 300] on p "Oui, le Recoil R3 RDA est compatible avec les box bottom feeder grâce au pin BF…" at bounding box center [284, 297] width 463 height 14
drag, startPoint x: 193, startPoint y: 300, endPoint x: 219, endPoint y: 300, distance: 26.2
click at [219, 300] on p "Oui, le Recoil R3 RDA est compatible avec les box bottom feeder grâce au pin BF…" at bounding box center [284, 297] width 463 height 14
click at [219, 302] on p "Oui, le Recoil R3 RDA est compatible avec les box bottom feeder grâce au pin BF…" at bounding box center [284, 297] width 463 height 14
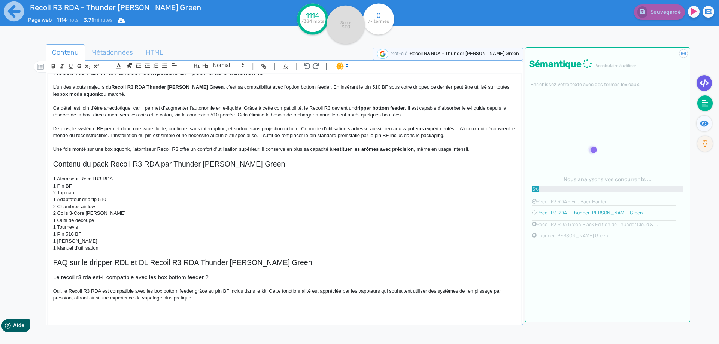
drag, startPoint x: 711, startPoint y: 124, endPoint x: 701, endPoint y: 90, distance: 35.2
click at [710, 124] on fa-icon at bounding box center [704, 124] width 15 height 16
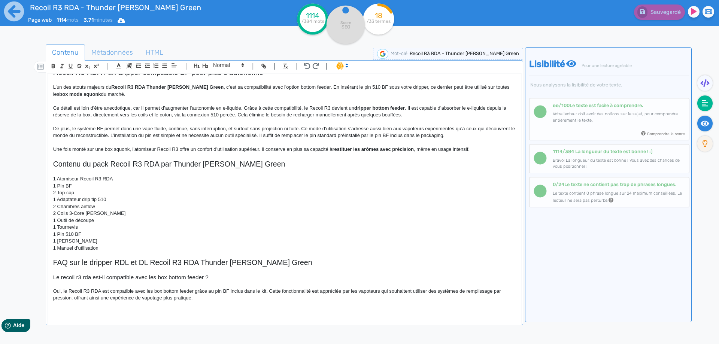
click at [703, 105] on icon at bounding box center [705, 103] width 7 height 7
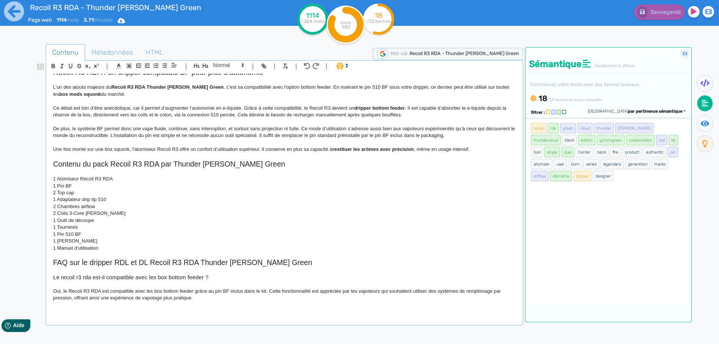
scroll to position [480, 0]
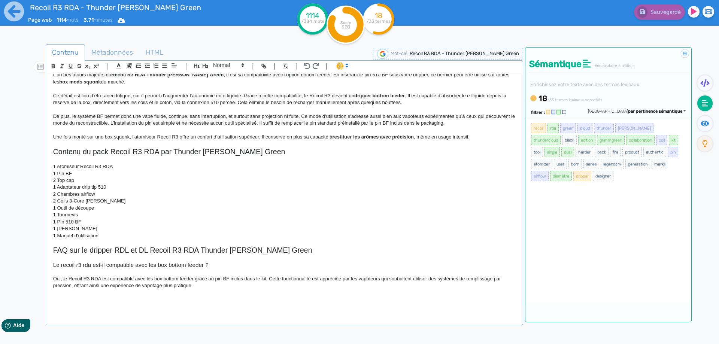
click at [151, 301] on p at bounding box center [284, 299] width 463 height 7
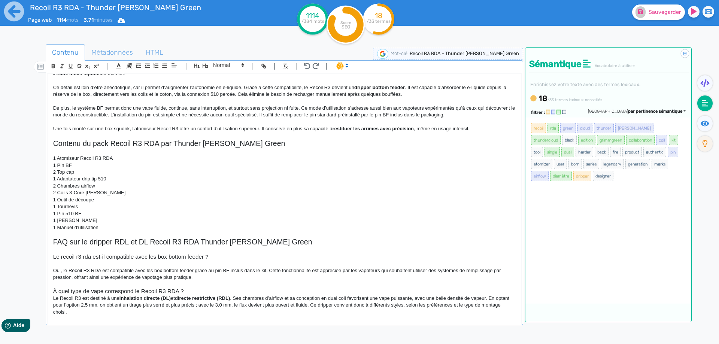
drag, startPoint x: 217, startPoint y: 288, endPoint x: 211, endPoint y: 290, distance: 6.5
click at [216, 288] on p at bounding box center [284, 284] width 463 height 7
click at [209, 292] on h3 "À quel type de vape correspond le Recoil R3 RDA ?" at bounding box center [284, 291] width 463 height 7
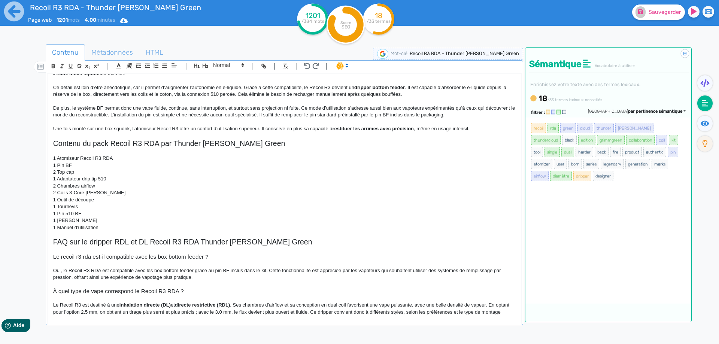
drag, startPoint x: 97, startPoint y: 299, endPoint x: 96, endPoint y: 302, distance: 4.0
click at [97, 300] on p at bounding box center [284, 298] width 463 height 7
click at [95, 303] on p "Le Recoil R3 est destiné à une inhalation directe (DL) et directe restrictive (…" at bounding box center [284, 312] width 463 height 21
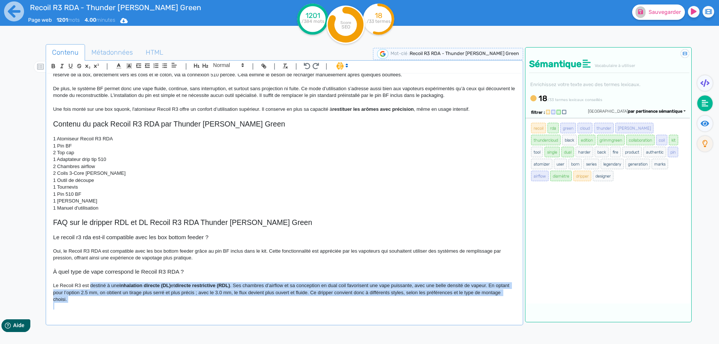
drag, startPoint x: 95, startPoint y: 303, endPoint x: 182, endPoint y: 317, distance: 87.6
click at [182, 317] on div "Recoil R3 RDA - Thunder [PERSON_NAME] Green Le Recoil R3 RDA est un dripper de …" at bounding box center [284, 200] width 475 height 254
click at [190, 306] on p at bounding box center [284, 306] width 463 height 7
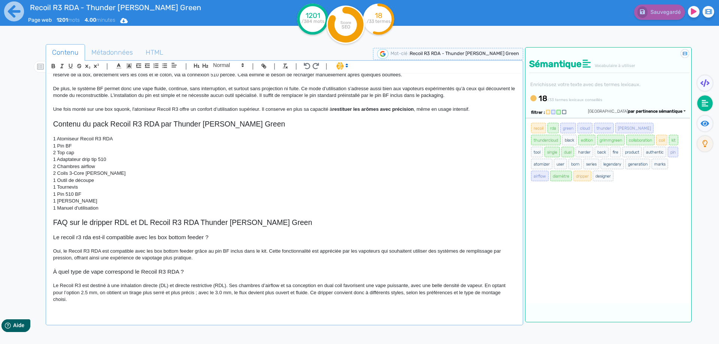
click at [196, 293] on p "Le Recoil R3 est destiné à une inhalation directe (DL) et directe restrictive (…" at bounding box center [284, 292] width 463 height 21
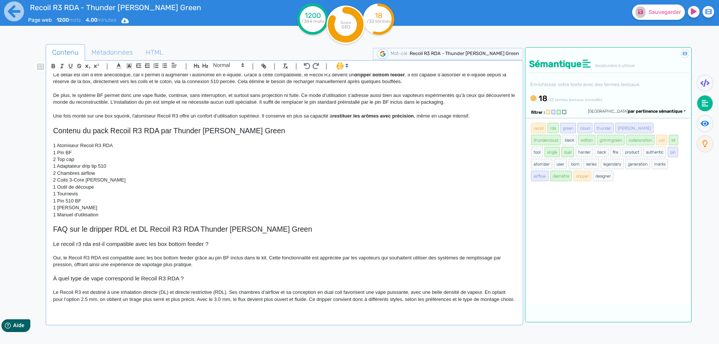
click at [214, 294] on p "Le Recoil R3 est destiné à une inhalation directe (DL) et directe restrictive (…" at bounding box center [284, 296] width 463 height 14
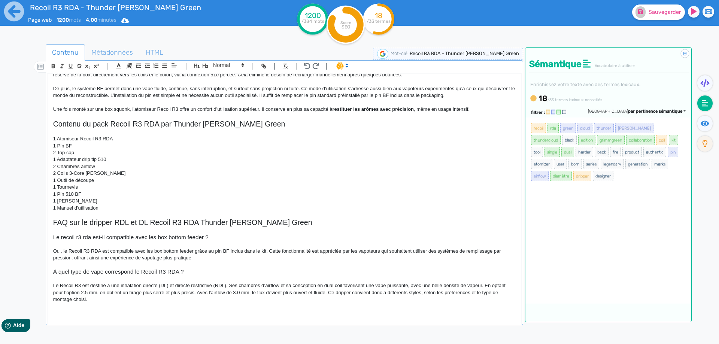
click at [332, 294] on p "Le Recoil R3 est destiné à une inhalation directe (DL) et directe restrictive (…" at bounding box center [284, 292] width 463 height 21
drag, startPoint x: 332, startPoint y: 294, endPoint x: 341, endPoint y: 307, distance: 16.2
click at [341, 307] on div "Recoil R3 RDA - Thunder [PERSON_NAME] Green Le Recoil R3 RDA est un dripper de …" at bounding box center [285, 194] width 474 height 241
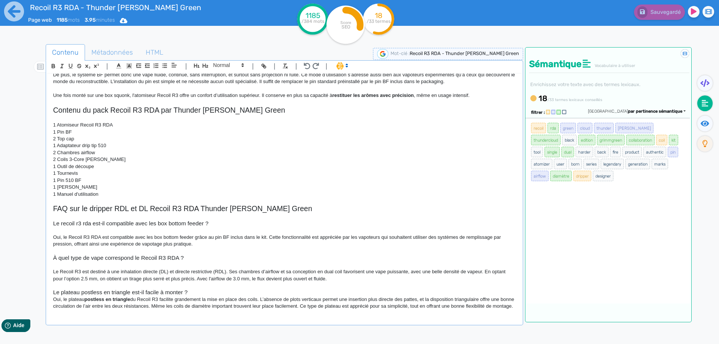
scroll to position [528, 0]
click at [203, 289] on h3 "Le plateau postless en triangle est-il facile à monter ?" at bounding box center [284, 292] width 463 height 7
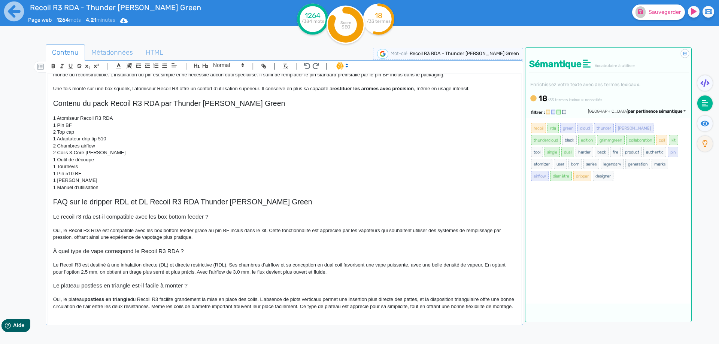
click at [105, 285] on h3 "Le plateau postless en triangle est-il facile à monter ?" at bounding box center [284, 285] width 463 height 7
drag, startPoint x: 105, startPoint y: 285, endPoint x: 123, endPoint y: 285, distance: 18.0
click at [123, 285] on h3 "Le plateau postless en triangle est-il facile à monter ?" at bounding box center [284, 285] width 463 height 7
click at [63, 218] on h3 "Le recoil r3 rda est-il compatible avec les box bottom feeder ?" at bounding box center [284, 217] width 463 height 7
click at [80, 218] on h3 "Le Recoil r3 rda est-il compatible avec les box bottom feeder ?" at bounding box center [284, 217] width 463 height 7
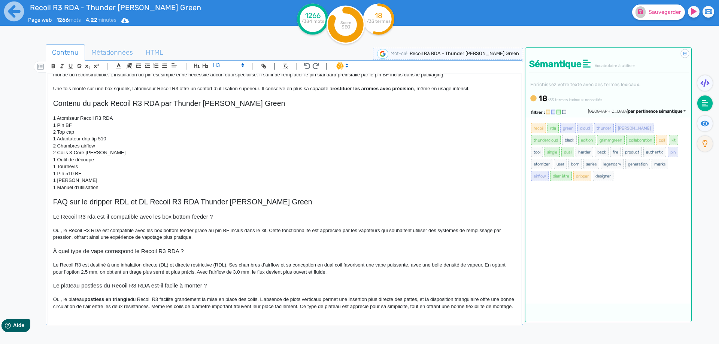
click at [96, 217] on h3 "Le Recoil R3 rda est-il compatible avec les box bottom feeder ?" at bounding box center [284, 217] width 463 height 7
click at [88, 217] on h3 "Le Recoil R3 rda est-il compatible avec les box bottom feeder ?" at bounding box center [284, 217] width 463 height 7
click at [90, 297] on strong "postless en triangle" at bounding box center [108, 300] width 46 height 6
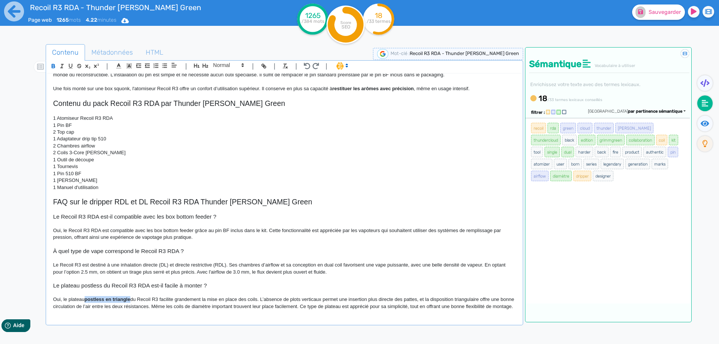
drag, startPoint x: 90, startPoint y: 292, endPoint x: 121, endPoint y: 292, distance: 30.7
click at [130, 296] on p "Oui, le plateau postless en triangle du Recoil R3 facilite grandement la mise e…" at bounding box center [284, 303] width 463 height 14
click at [136, 296] on p "Oui, le plateau postless en triangle du Recoil R3 facilite grandement la mise e…" at bounding box center [284, 303] width 463 height 14
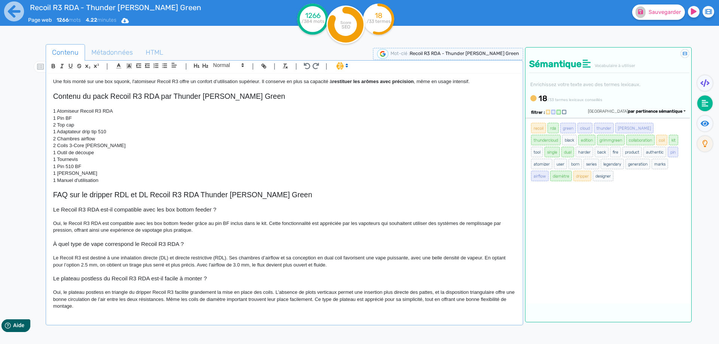
click at [202, 291] on p "Oui, le plateau postless en triangle du dripper Recoil R3 facilite grandement l…" at bounding box center [284, 299] width 463 height 21
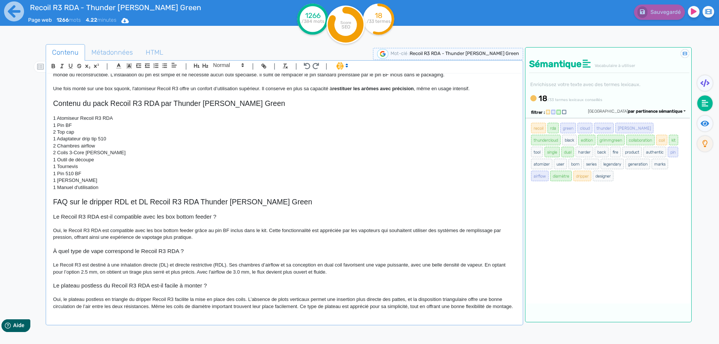
click at [156, 299] on p "Oui, le plateau postless en triangle du dripper Recoil R3 facilite la mise en p…" at bounding box center [284, 303] width 463 height 14
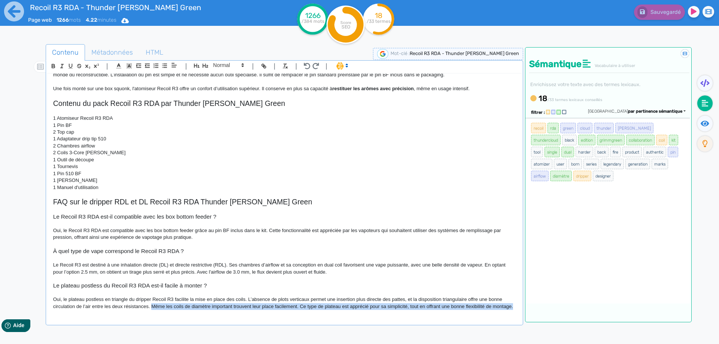
drag, startPoint x: 156, startPoint y: 299, endPoint x: 267, endPoint y: 316, distance: 112.6
click at [268, 317] on div "Recoil R3 RDA - Thunder [PERSON_NAME] Green Le Recoil R3 RDA est un dripper de …" at bounding box center [284, 200] width 475 height 254
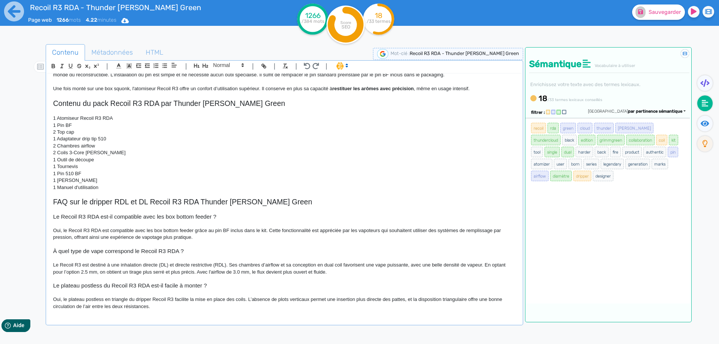
scroll to position [528, 0]
click at [706, 124] on icon at bounding box center [705, 124] width 9 height 6
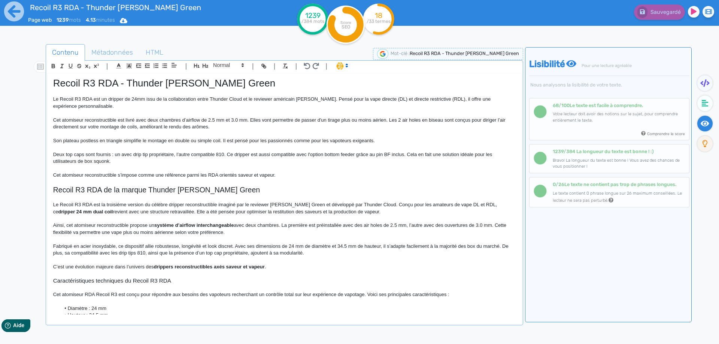
scroll to position [0, 0]
click at [66, 98] on p "Le Recoil R3 RDA est un dripper de 24mm issu de la collaboration entre Thunder …" at bounding box center [284, 104] width 463 height 14
drag, startPoint x: 66, startPoint y: 98, endPoint x: 93, endPoint y: 99, distance: 27.0
click at [93, 99] on p "Le Recoil R3 RDA est un dripper de 24mm issu de la collaboration entre Thunder …" at bounding box center [284, 104] width 463 height 14
click at [134, 140] on p "Son plateau postless en triangle simplifie le montage en double ou simple coil.…" at bounding box center [284, 141] width 463 height 7
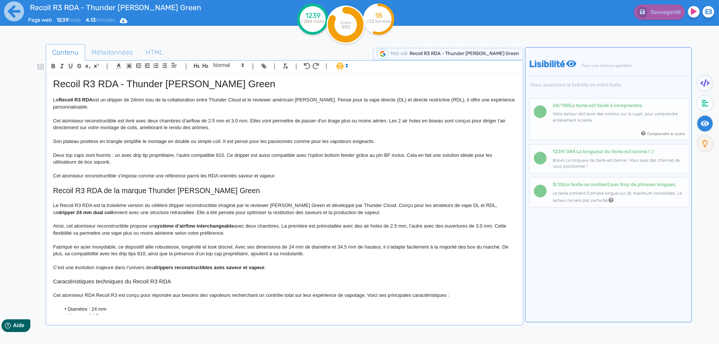
click at [69, 143] on p "Son plateau postless en triangle simplifie le montage en double ou simple coil.…" at bounding box center [284, 141] width 463 height 7
drag, startPoint x: 69, startPoint y: 143, endPoint x: 107, endPoint y: 142, distance: 38.2
click at [107, 142] on p "Son plateau postless en triangle simplifie le montage en double ou simple coil.…" at bounding box center [284, 141] width 463 height 7
click at [115, 151] on p at bounding box center [284, 148] width 463 height 7
click at [208, 175] on p "Cet atomiseur reconstructible s’impose comme une référence parmi les RDA orient…" at bounding box center [284, 176] width 463 height 7
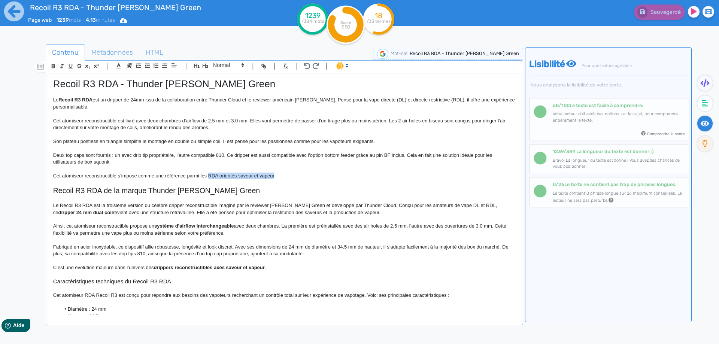
click at [262, 175] on p "Cet atomiseur reconstructible s’impose comme une référence parmi les RDA orient…" at bounding box center [284, 176] width 463 height 7
click at [670, 9] on span "Sauvegarder" at bounding box center [665, 12] width 32 height 6
click at [281, 201] on p at bounding box center [284, 199] width 463 height 7
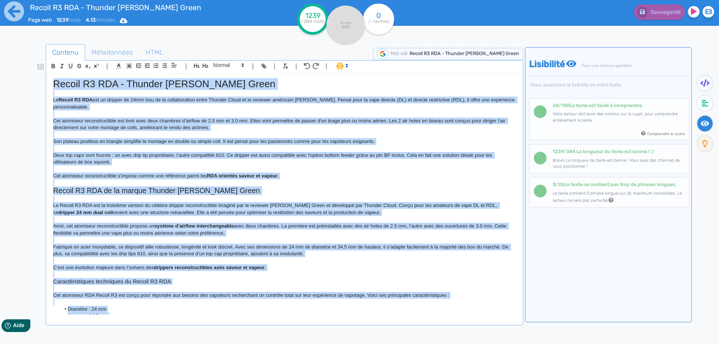
copy div "Loremi D3 SIT - Ametcon Adipi e Seddo Eiusm Te Incidi U2 LAB etd ma aliquae ad …"
click at [264, 207] on span "Le Recoil R3 RDA est la troisième version du célèbre dripper reconstructible im…" at bounding box center [275, 209] width 445 height 12
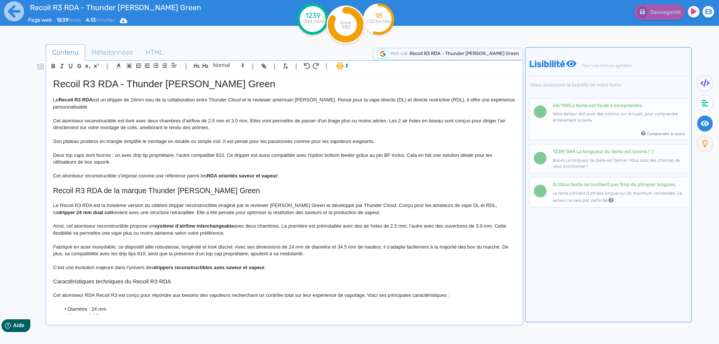
click at [118, 84] on span "Recoil R3 RDA - Thunder [PERSON_NAME] Green" at bounding box center [164, 83] width 222 height 11
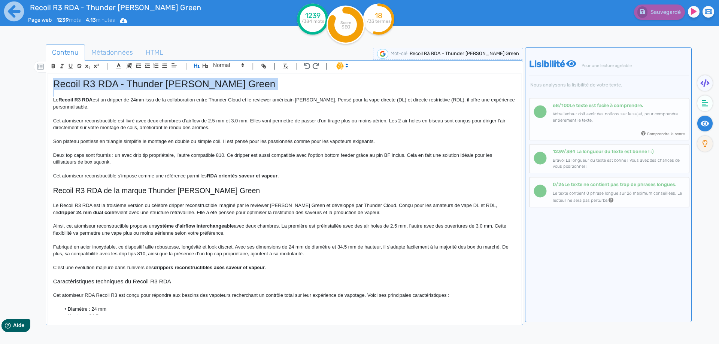
click at [118, 84] on span "Recoil R3 RDA - Thunder [PERSON_NAME] Green" at bounding box center [164, 83] width 222 height 11
click at [104, 160] on p "Deux top caps sont fournis : un avec drip tip propriétaire, l’autre compatible …" at bounding box center [284, 159] width 463 height 14
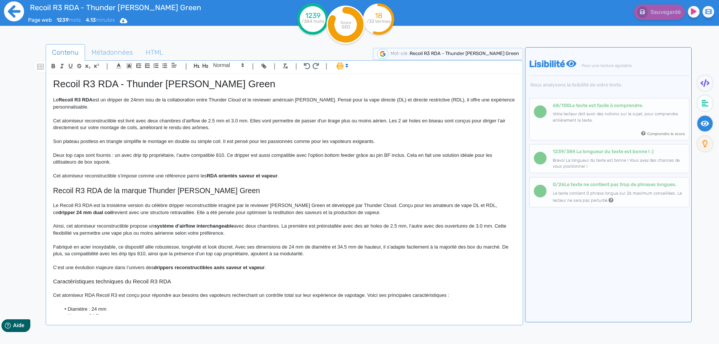
click at [12, 10] on icon at bounding box center [14, 11] width 21 height 21
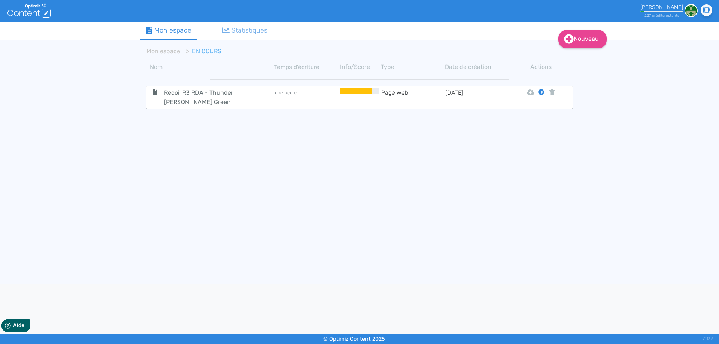
click at [541, 91] on icon at bounding box center [541, 92] width 6 height 6
click at [539, 110] on button "Mon Espace" at bounding box center [538, 111] width 64 height 12
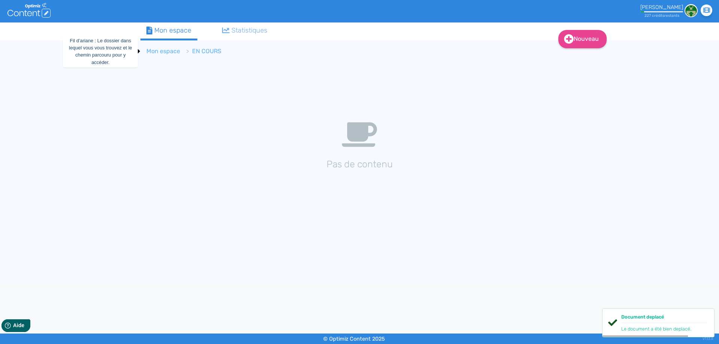
click at [158, 51] on link "Mon espace" at bounding box center [163, 51] width 34 height 7
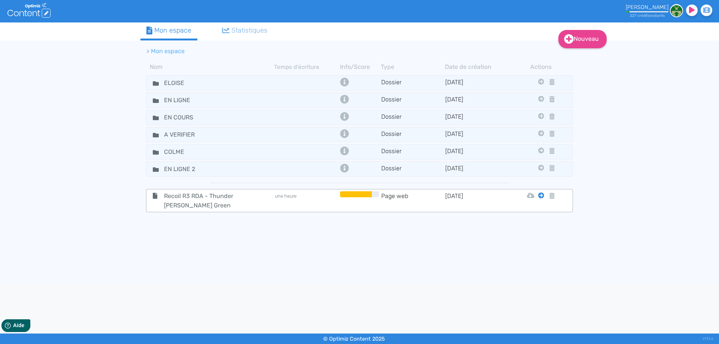
click at [541, 195] on icon at bounding box center [541, 196] width 6 height 6
click at [537, 210] on button "Eloise" at bounding box center [536, 214] width 60 height 12
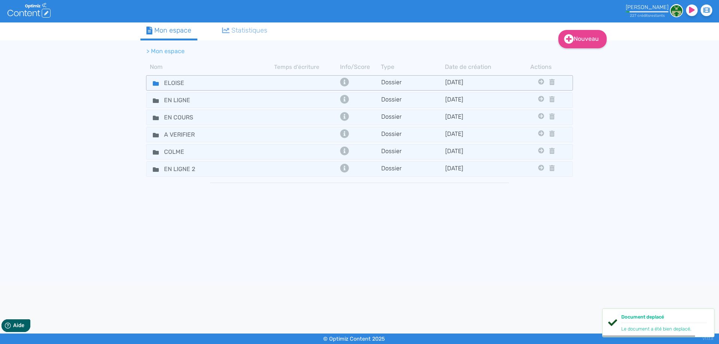
click at [152, 82] on fa-icon at bounding box center [152, 83] width 11 height 11
click at [153, 82] on icon at bounding box center [156, 83] width 6 height 4
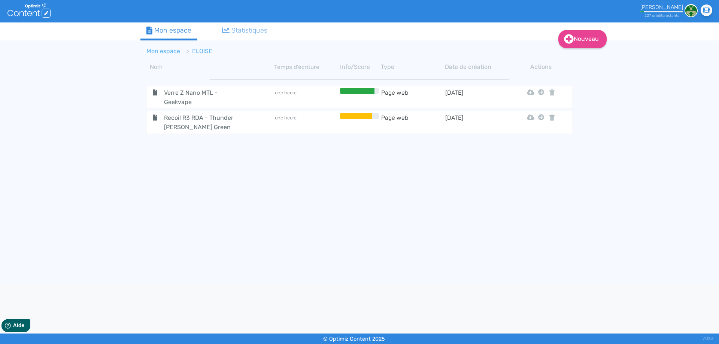
click at [162, 48] on link "Mon espace" at bounding box center [163, 51] width 34 height 7
